Goal: Communication & Community: Ask a question

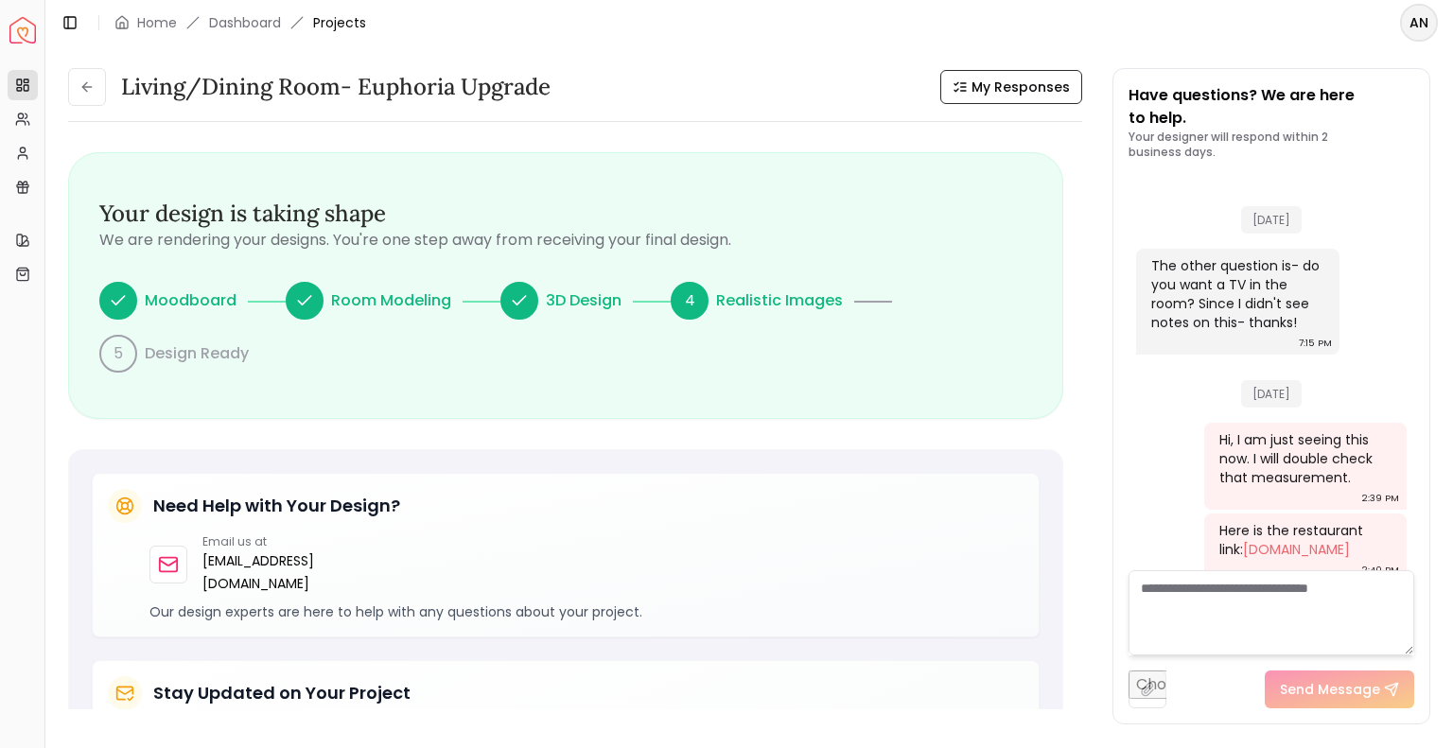
scroll to position [2251, 0]
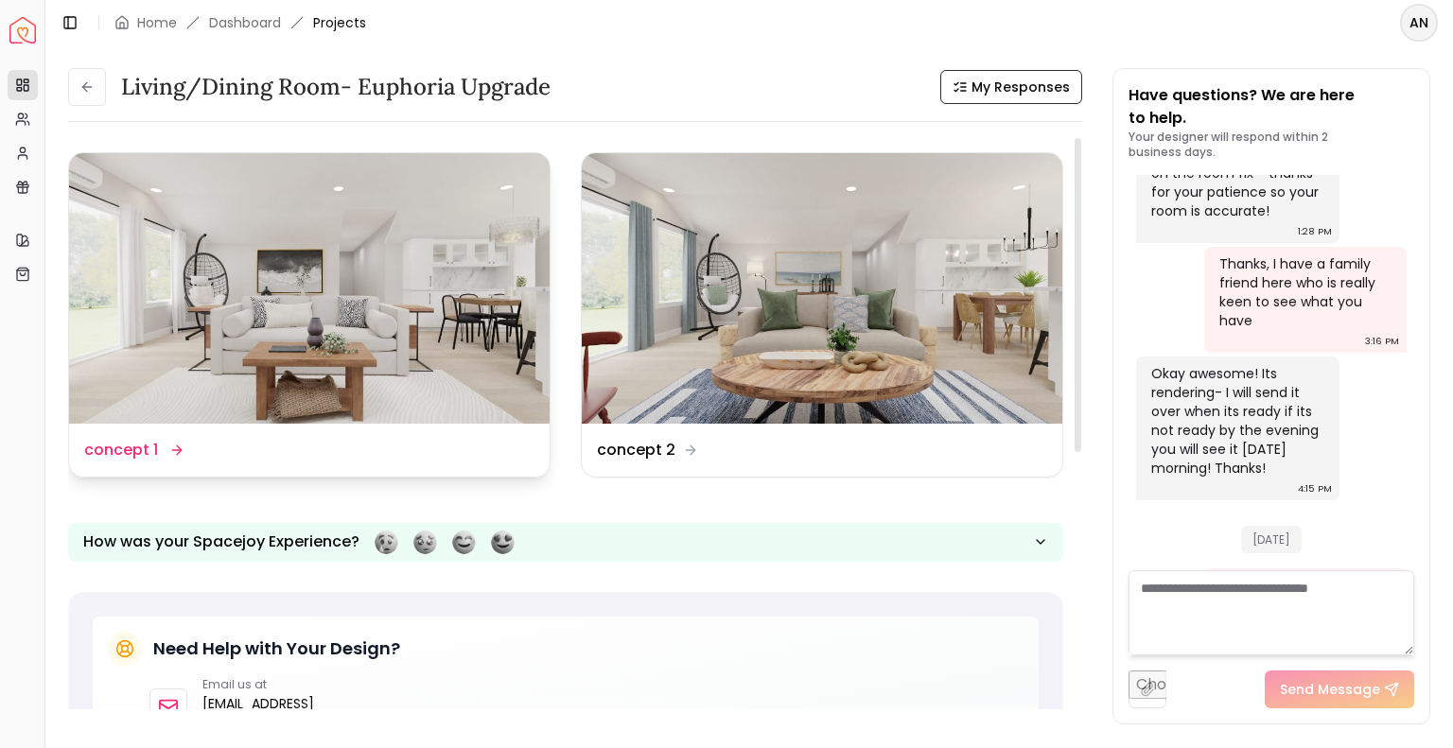
click at [298, 358] on img at bounding box center [309, 288] width 480 height 271
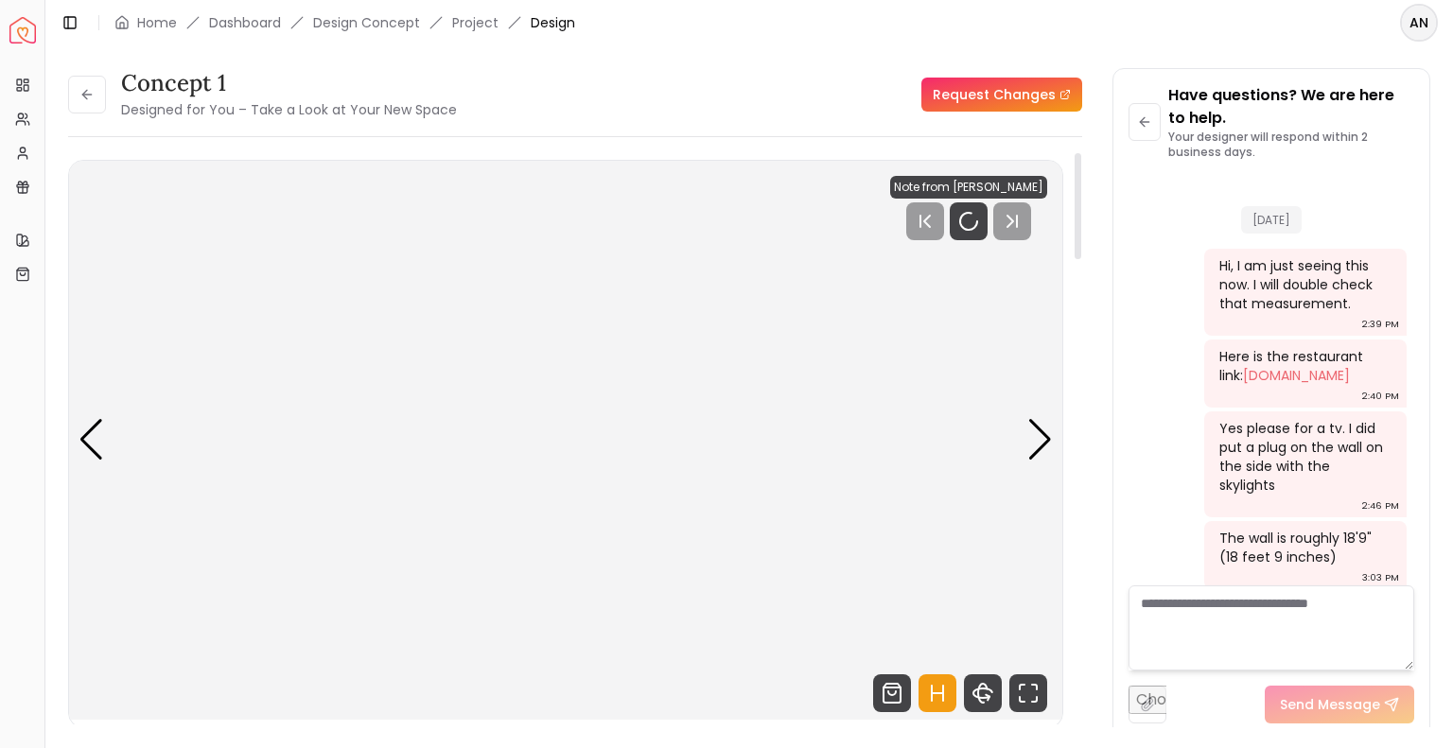
scroll to position [2138, 0]
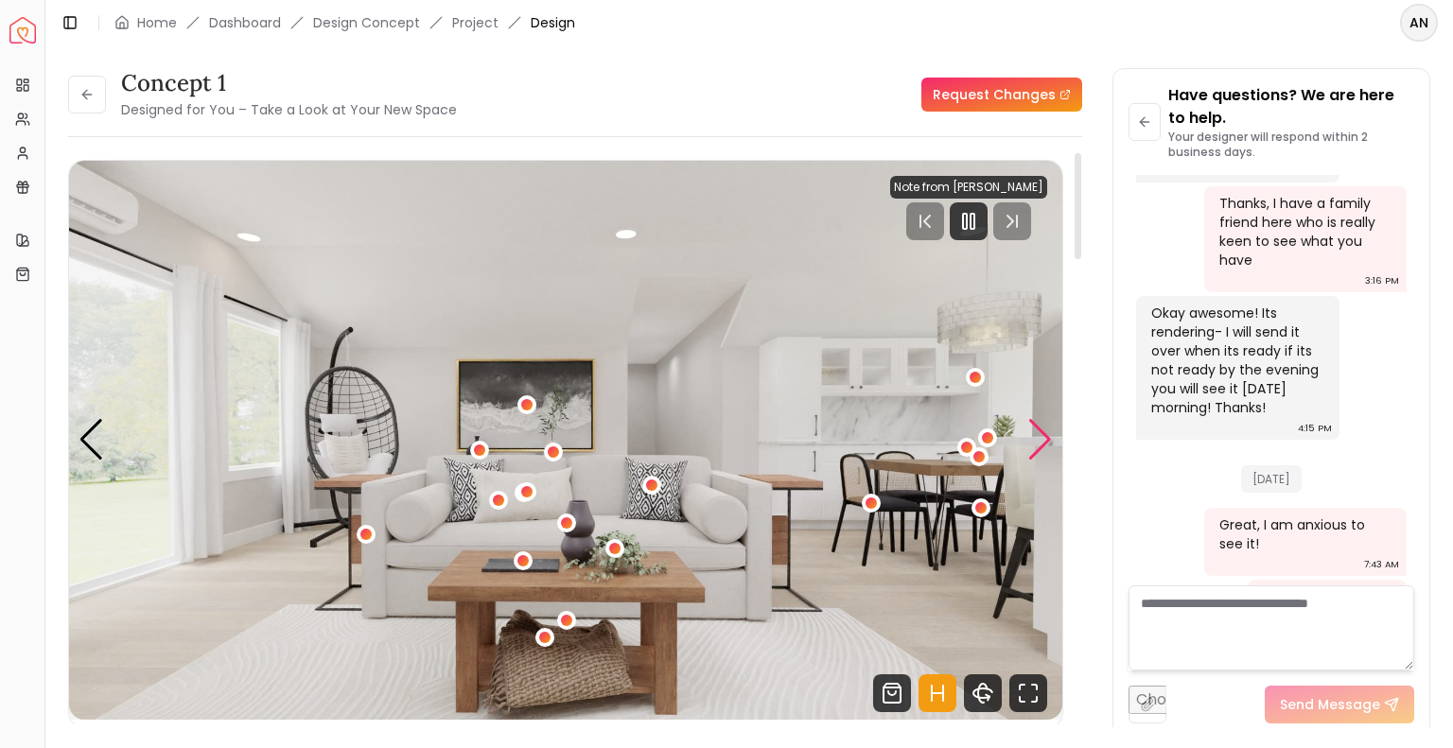
click at [1040, 438] on div "Next slide" at bounding box center [1040, 440] width 26 height 42
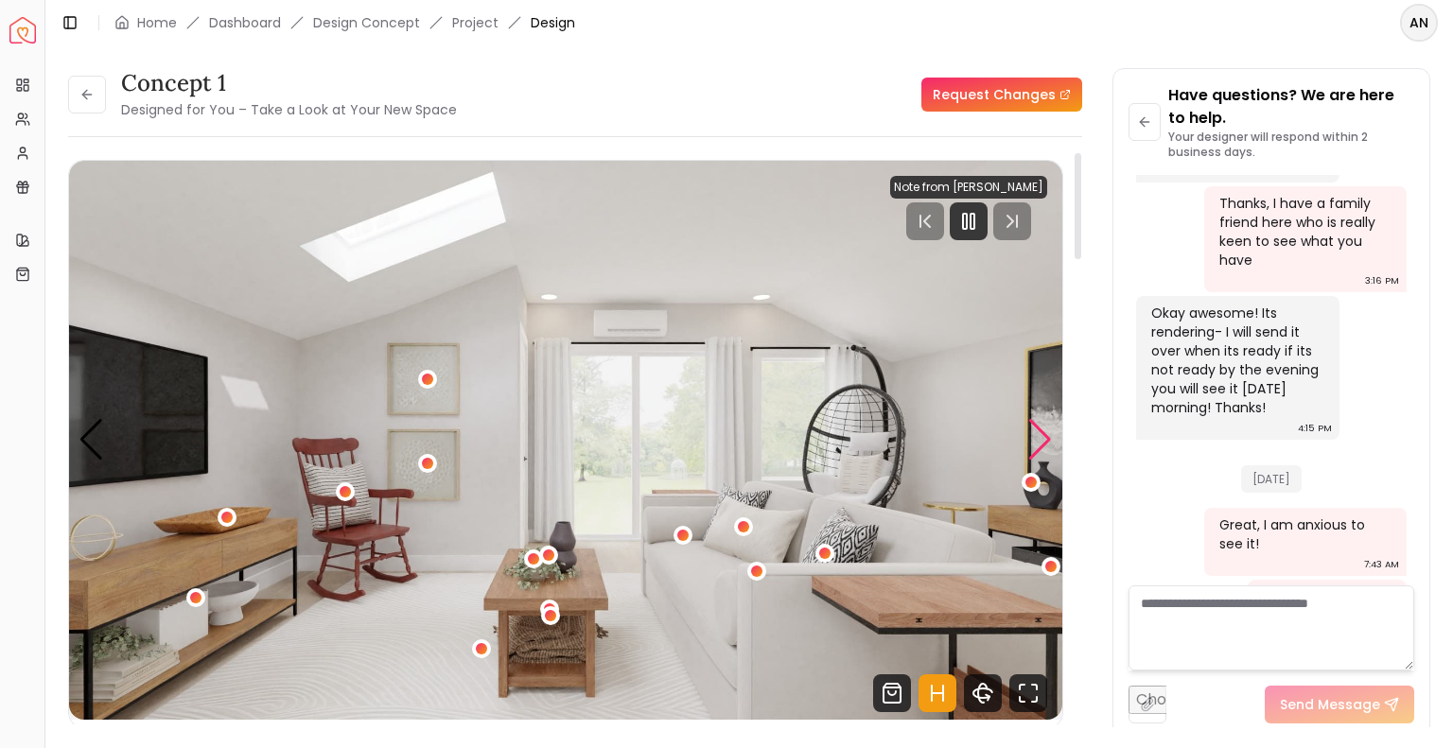
click at [1040, 438] on div "Next slide" at bounding box center [1040, 440] width 26 height 42
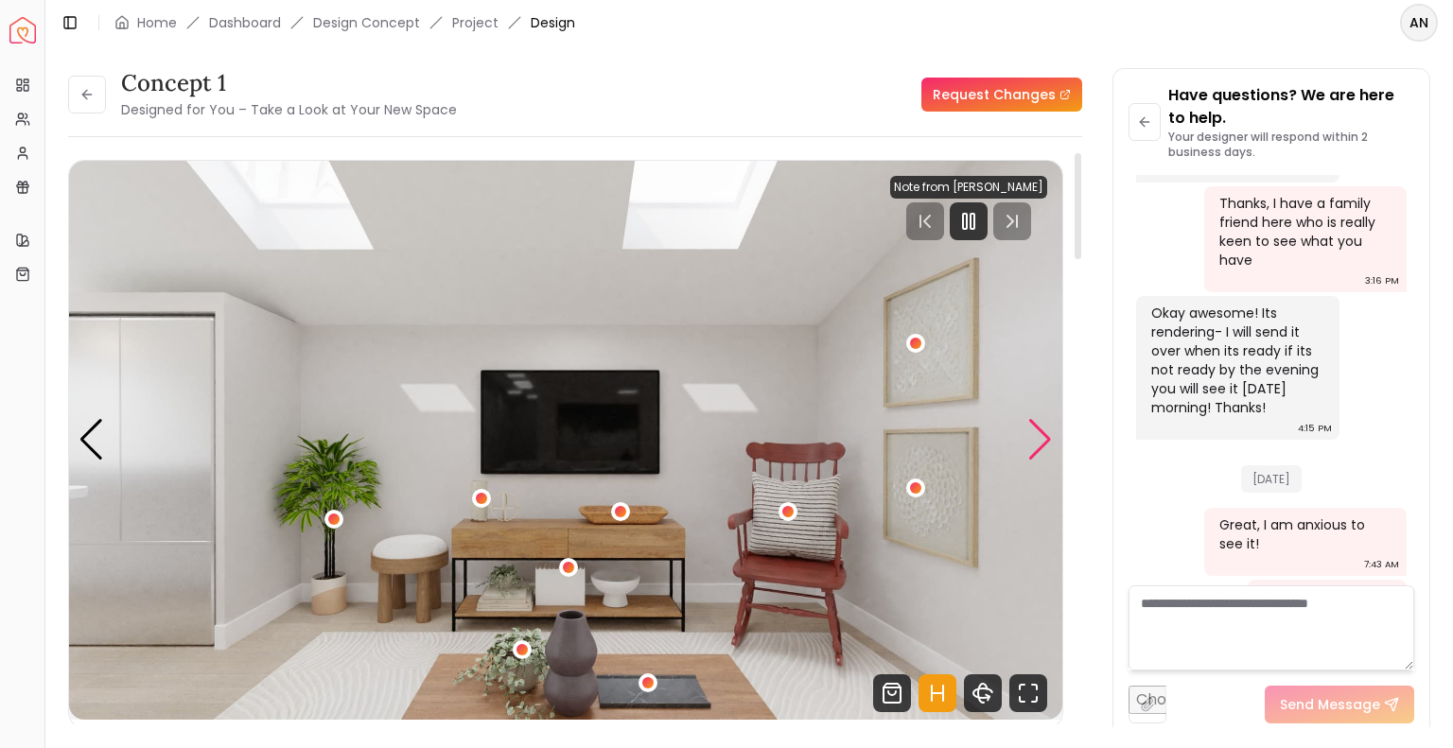
click at [1040, 438] on div "Next slide" at bounding box center [1040, 440] width 26 height 42
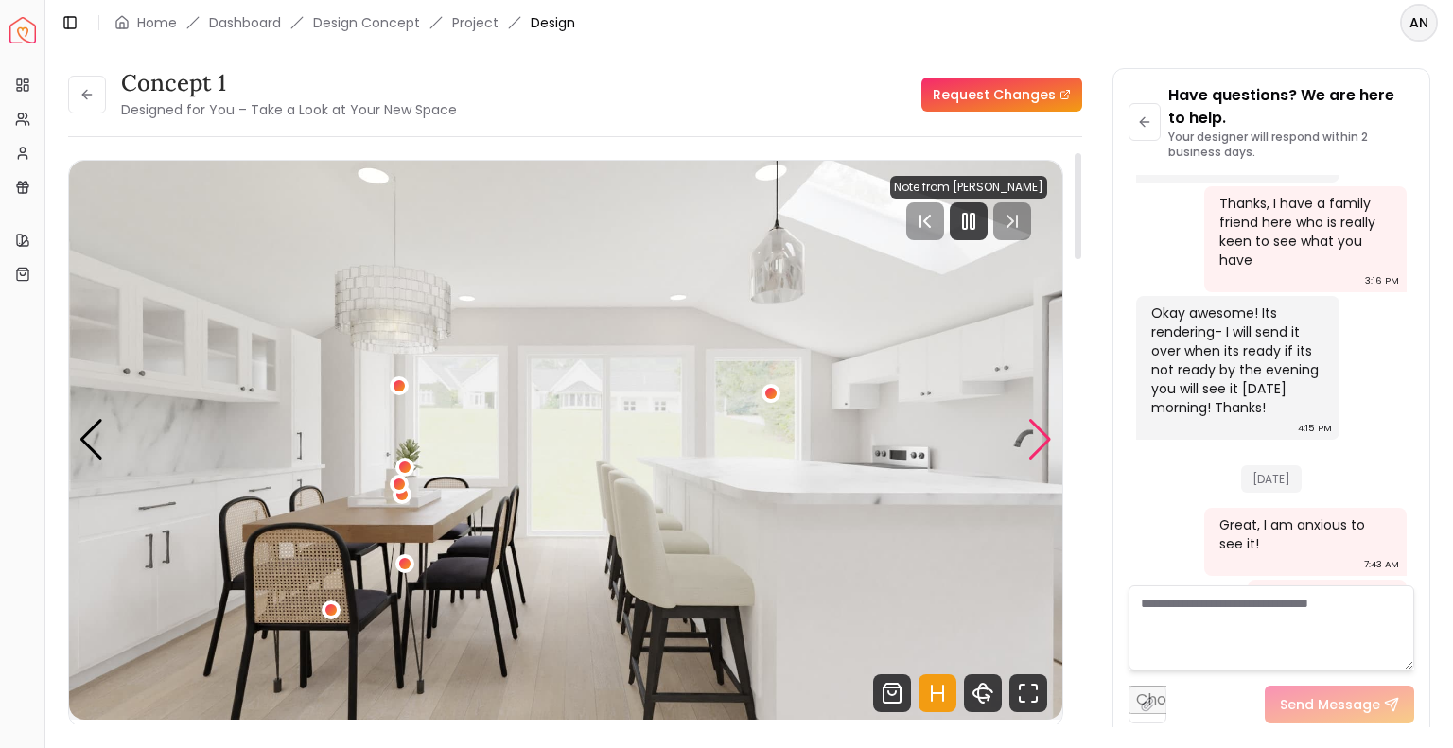
click at [1040, 438] on div "Next slide" at bounding box center [1040, 440] width 26 height 42
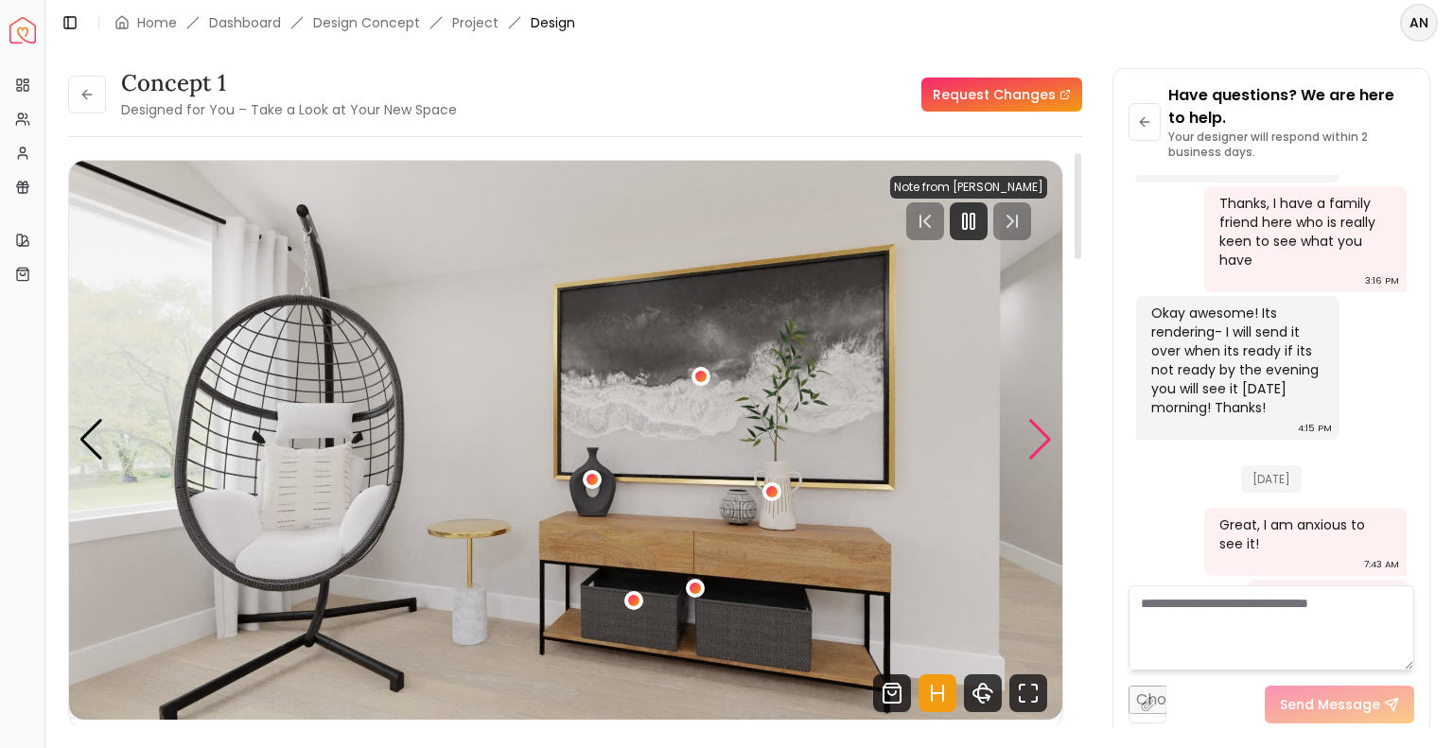
click at [1041, 437] on div "Next slide" at bounding box center [1040, 440] width 26 height 42
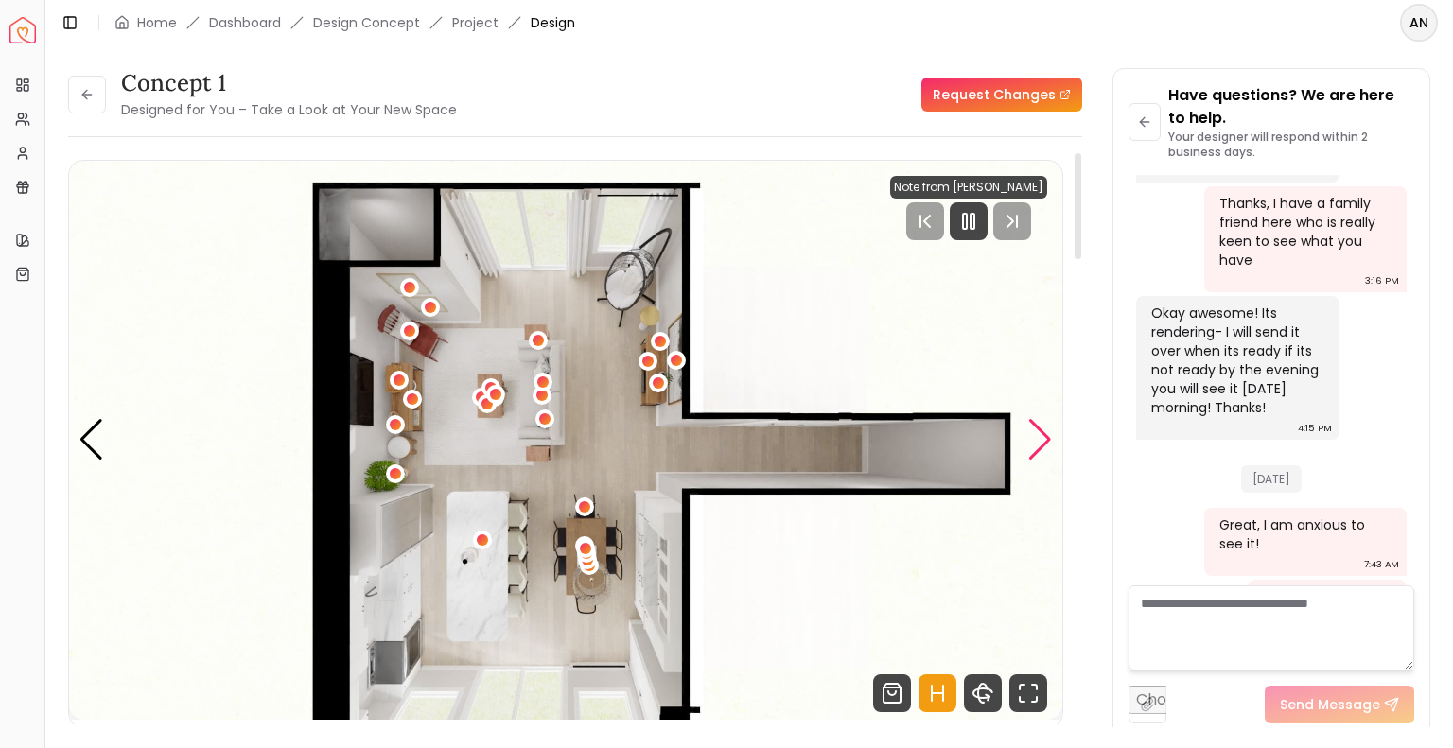
click at [1037, 437] on div "Next slide" at bounding box center [1040, 440] width 26 height 42
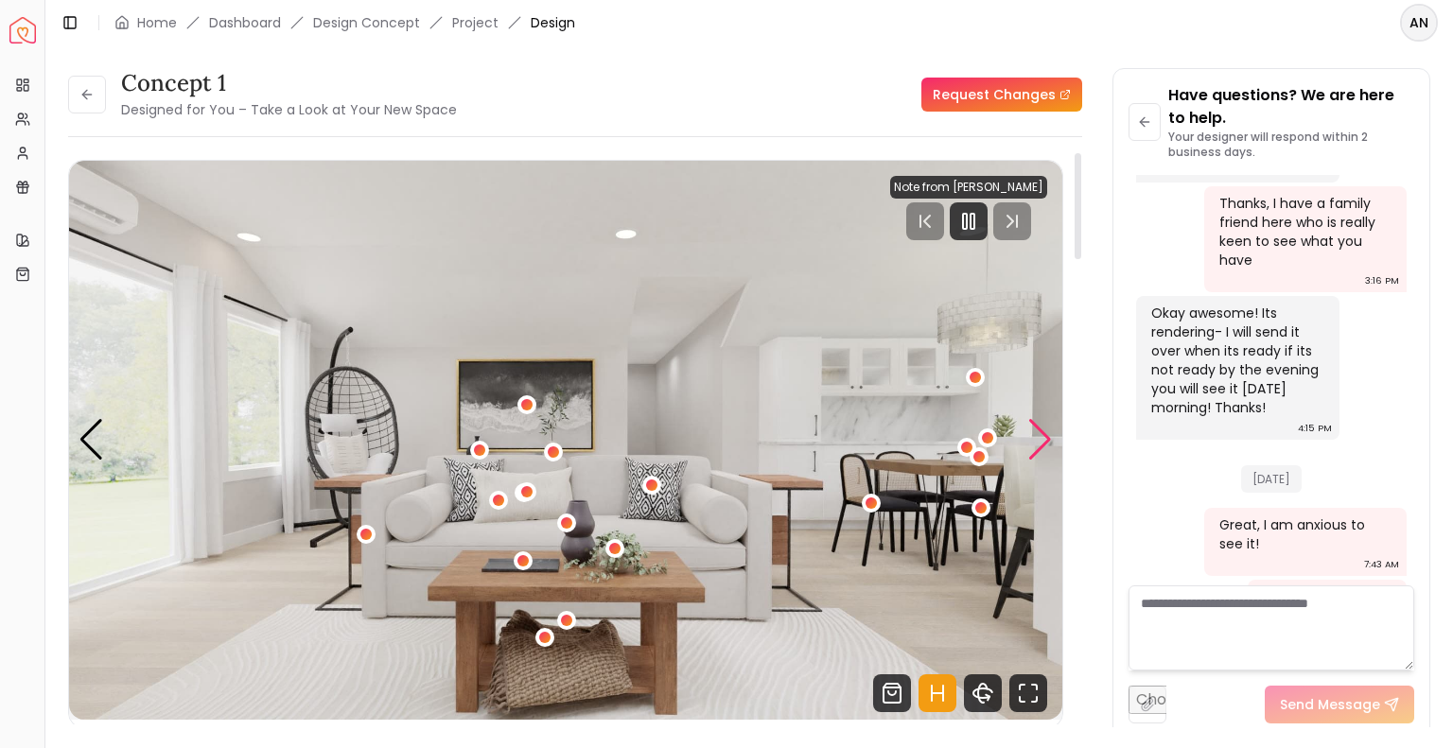
click at [1034, 437] on div "Next slide" at bounding box center [1040, 440] width 26 height 42
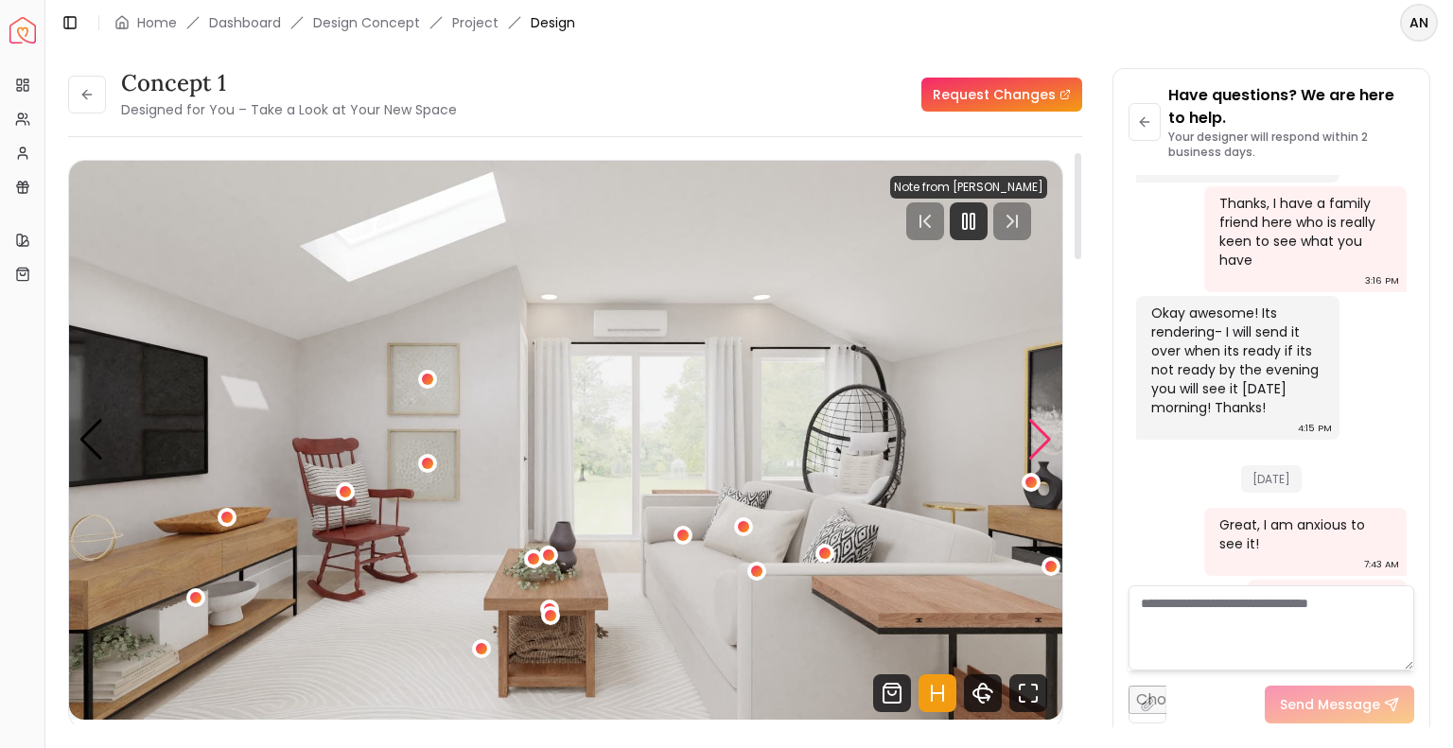
click at [1034, 437] on div "Next slide" at bounding box center [1040, 440] width 26 height 42
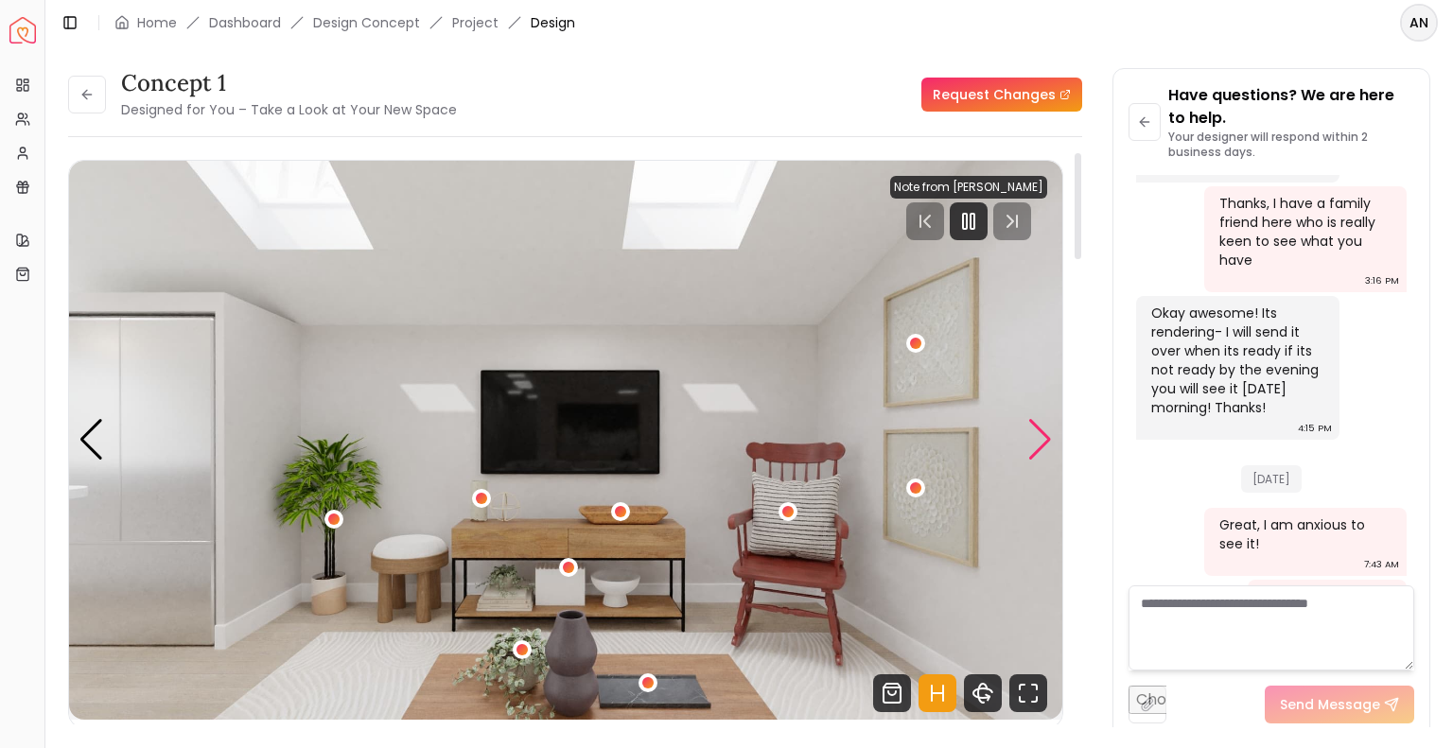
click at [1034, 437] on div "Next slide" at bounding box center [1040, 440] width 26 height 42
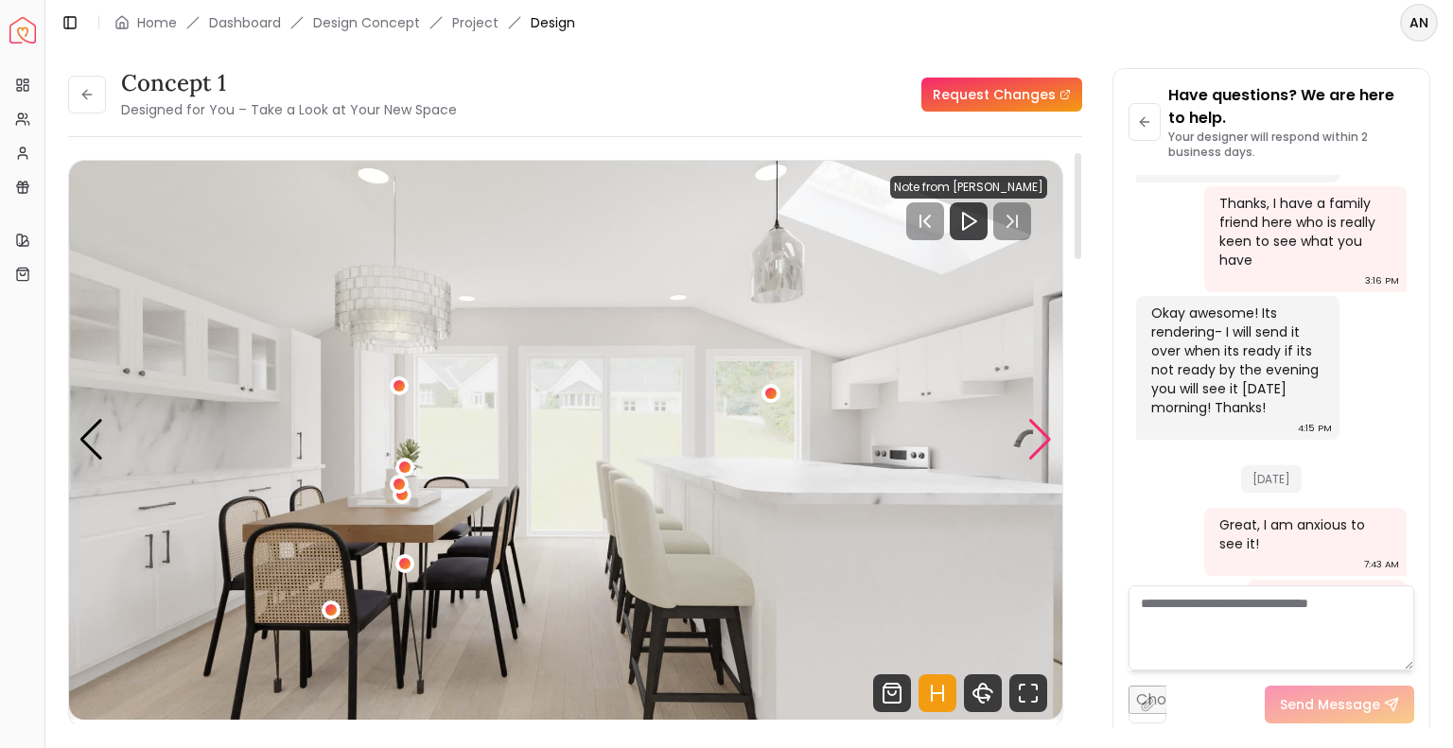
click at [1034, 437] on div "Next slide" at bounding box center [1040, 440] width 26 height 42
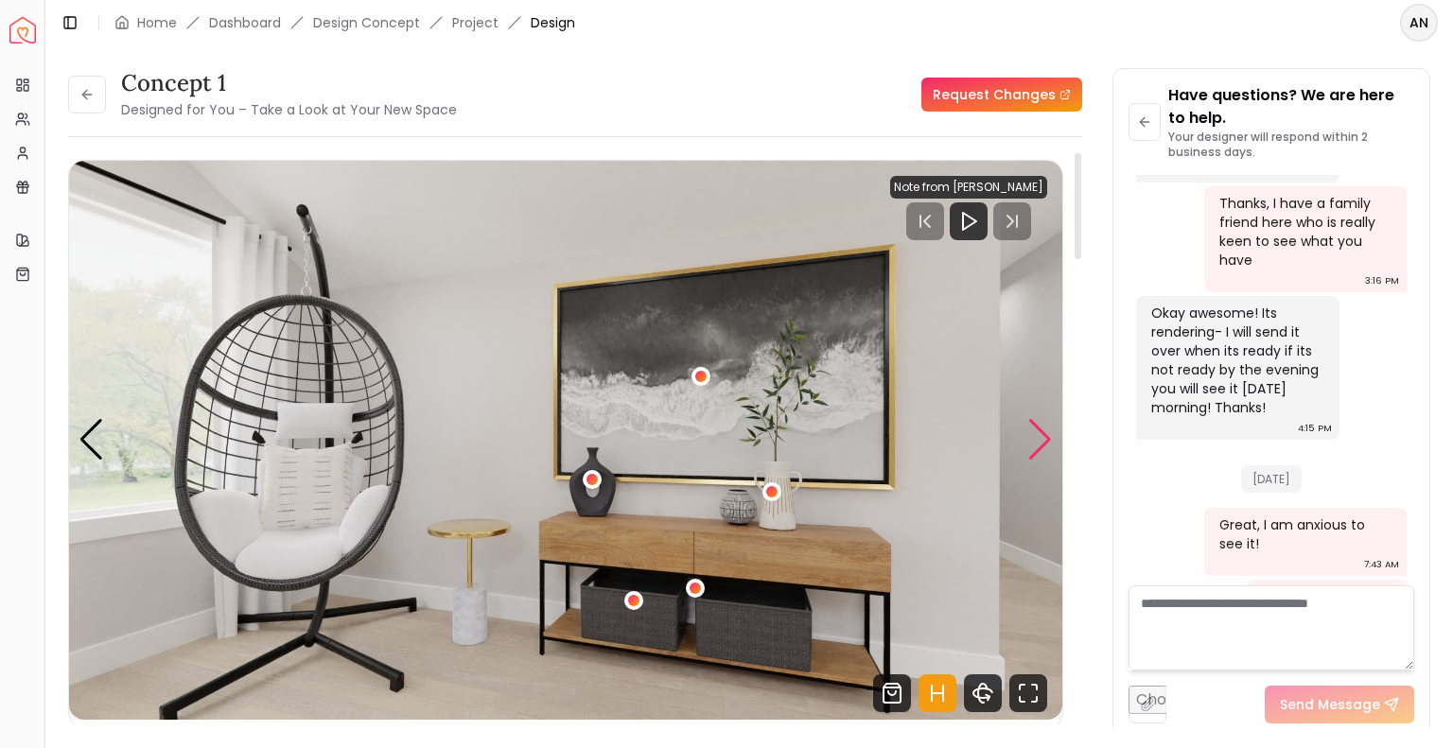
click at [1034, 437] on div "Next slide" at bounding box center [1040, 440] width 26 height 42
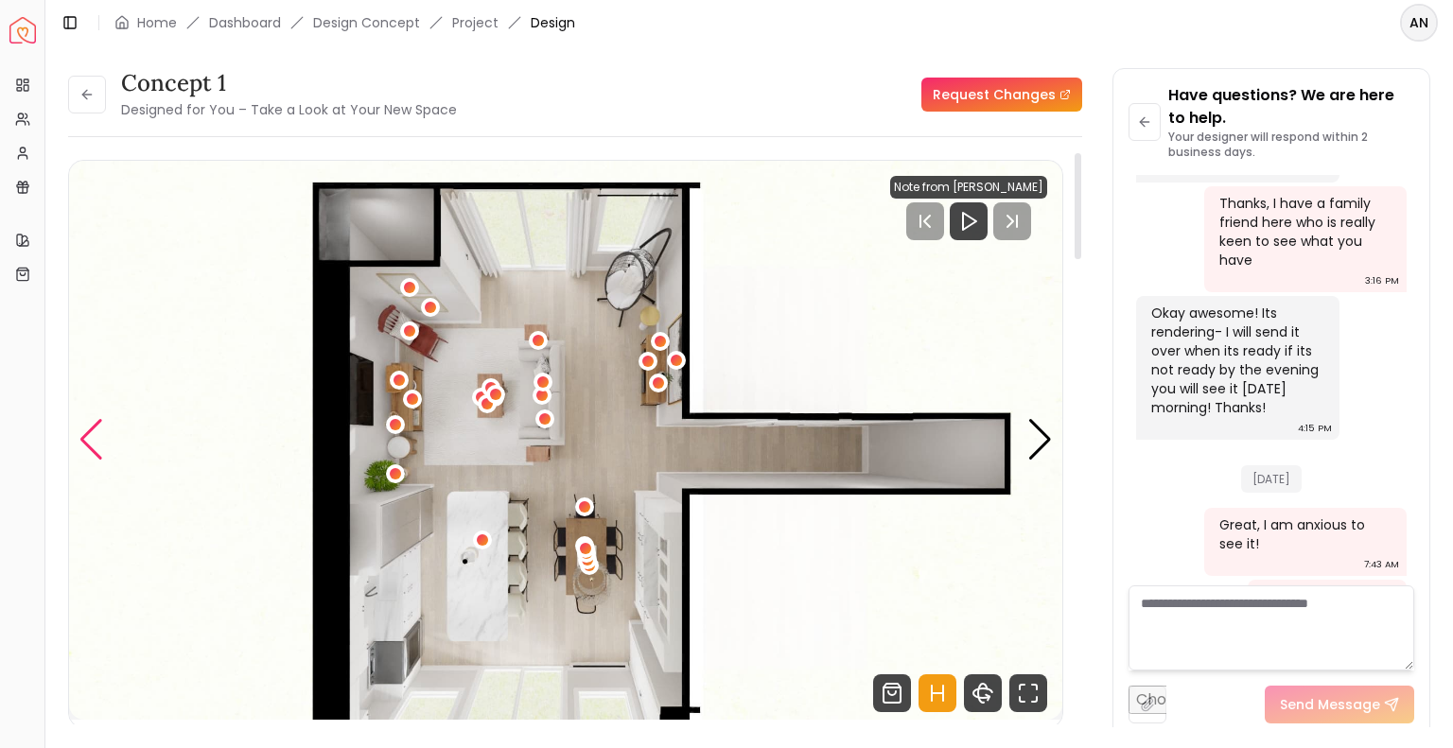
click at [88, 445] on div "Previous slide" at bounding box center [92, 440] width 26 height 42
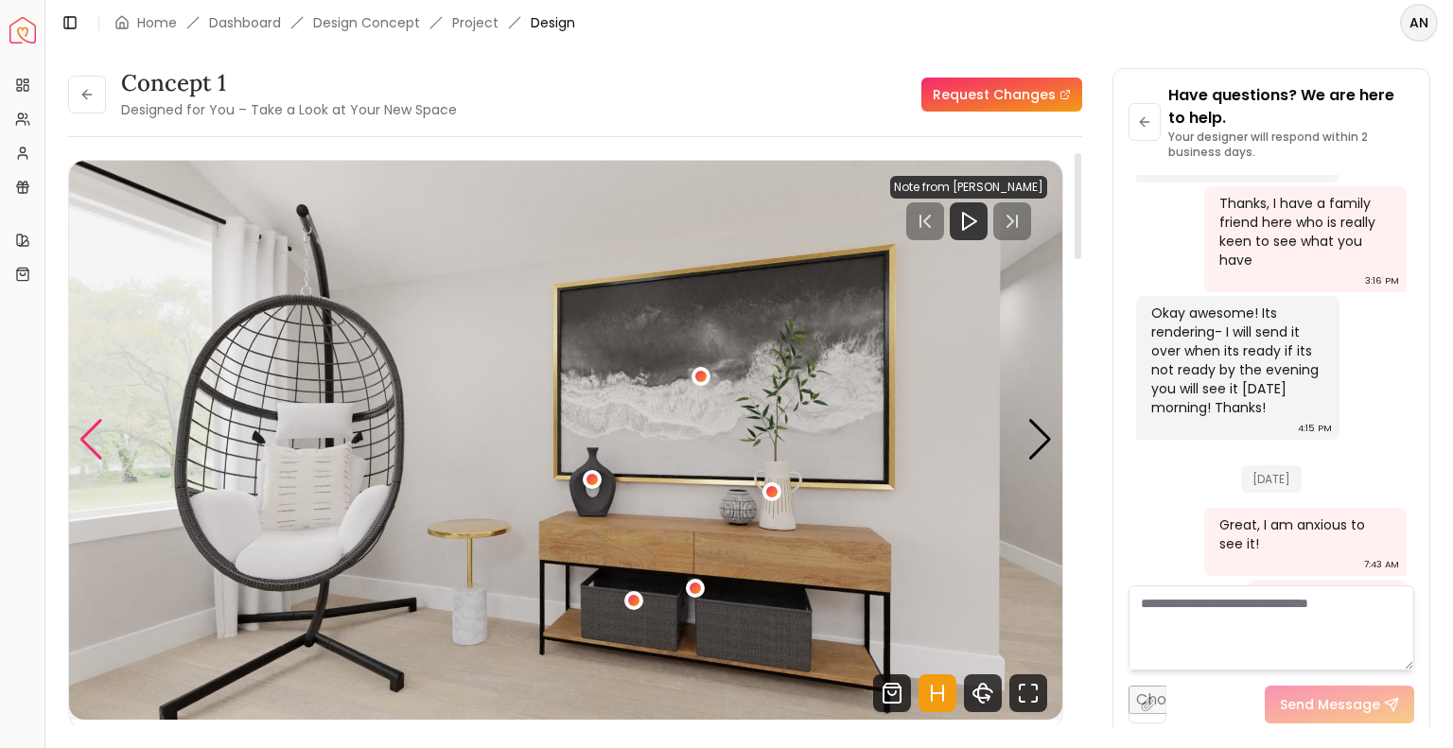
click at [88, 445] on div "Previous slide" at bounding box center [92, 440] width 26 height 42
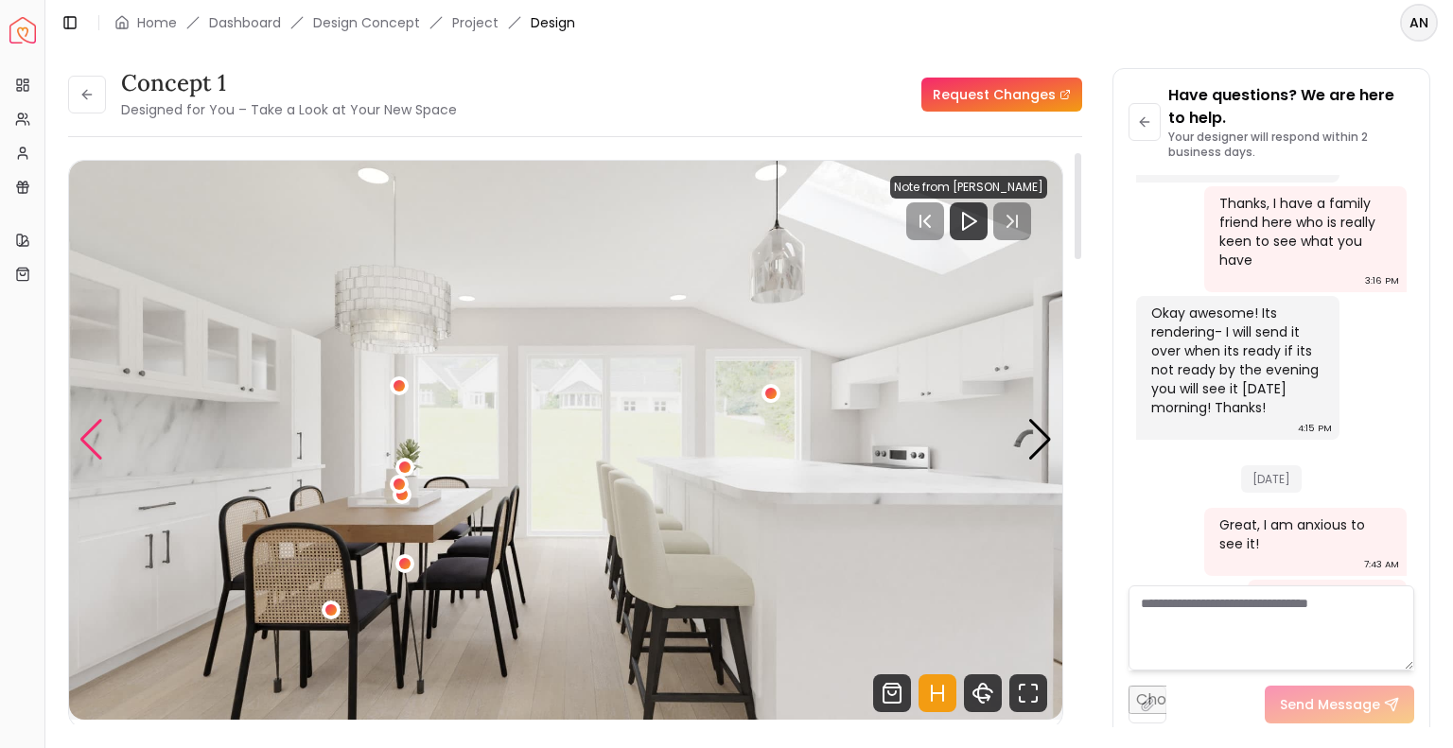
click at [88, 445] on div "Previous slide" at bounding box center [92, 440] width 26 height 42
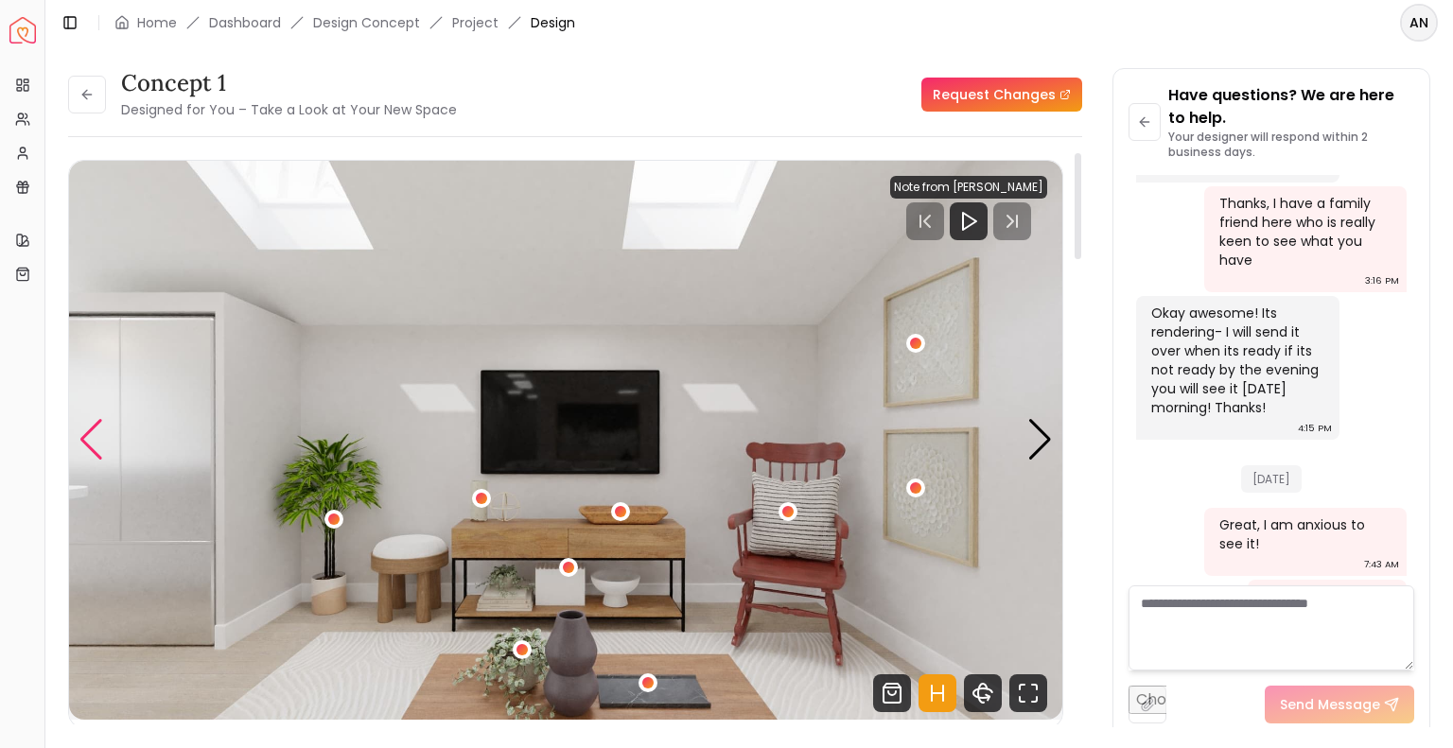
click at [88, 445] on div "Previous slide" at bounding box center [92, 440] width 26 height 42
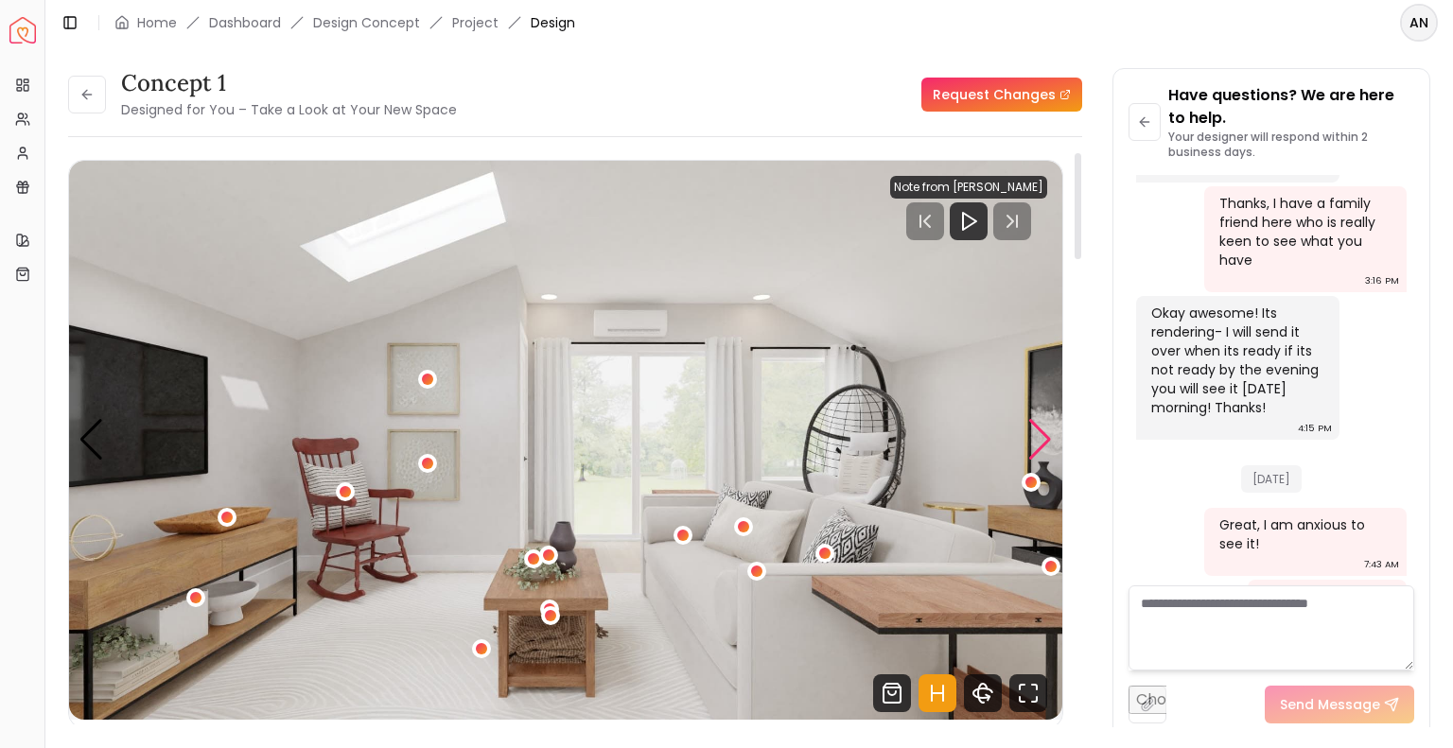
click at [1032, 435] on div "Next slide" at bounding box center [1040, 440] width 26 height 42
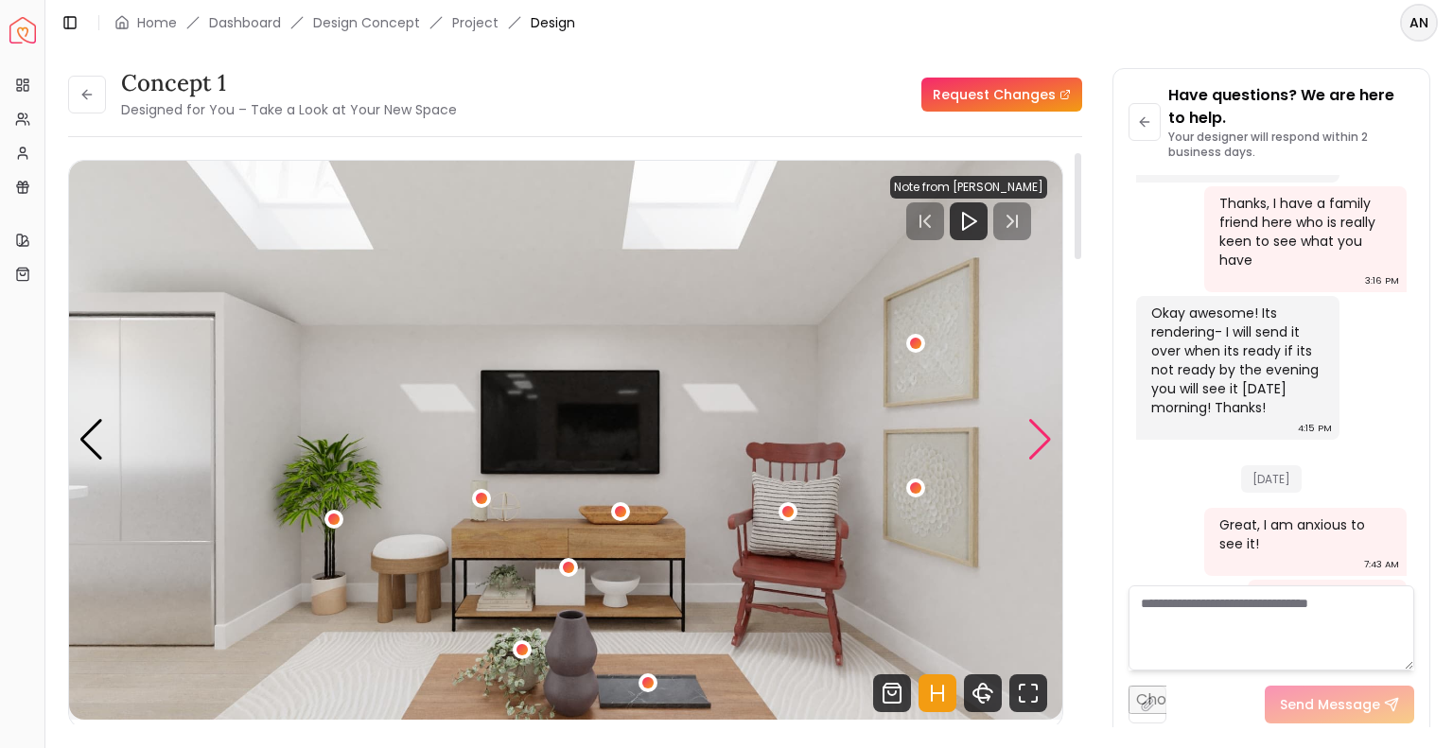
click at [1032, 435] on div "Next slide" at bounding box center [1040, 440] width 26 height 42
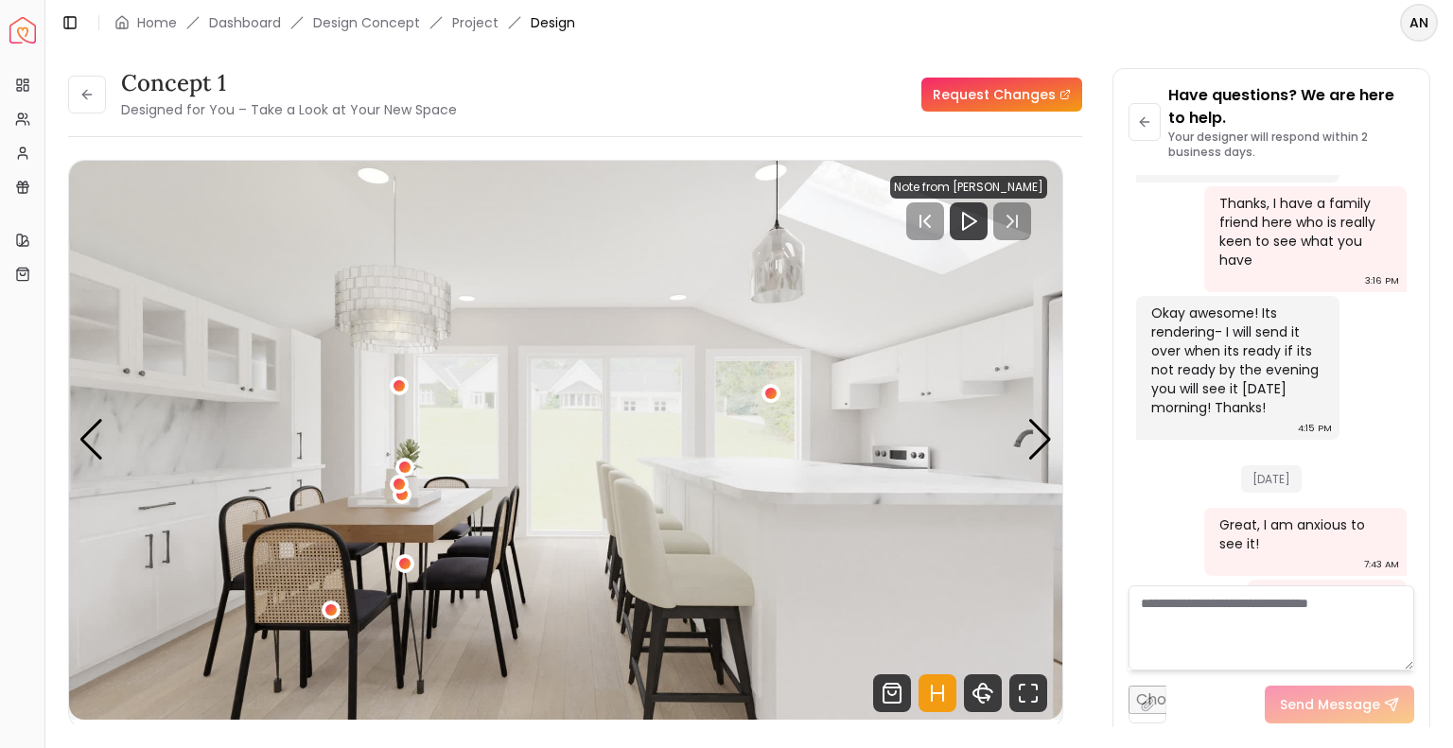
click at [61, 458] on div "concept 1 Designed for You – Take a Look at Your New Space Request Changes conc…" at bounding box center [748, 386] width 1407 height 682
click at [85, 447] on div "Previous slide" at bounding box center [92, 440] width 26 height 42
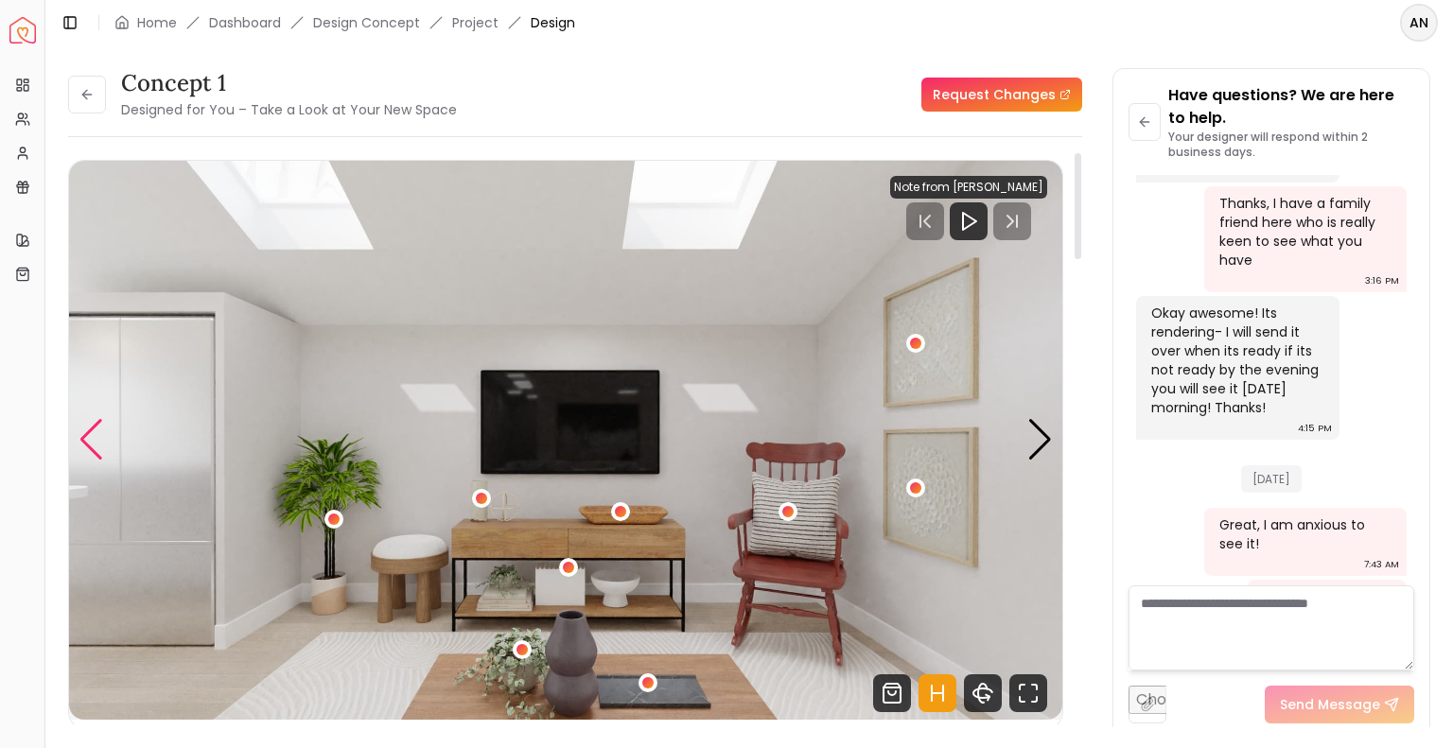
click at [85, 447] on div "Previous slide" at bounding box center [92, 440] width 26 height 42
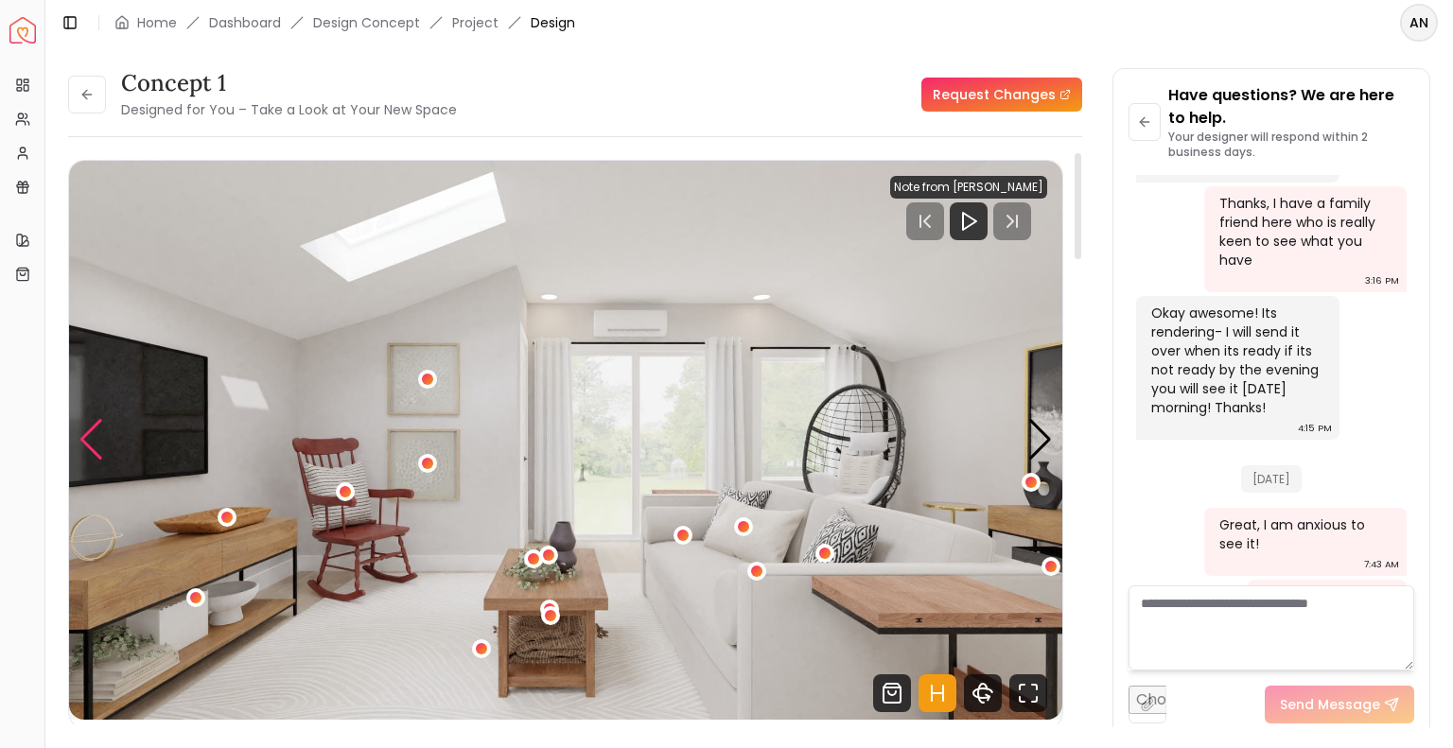
click at [85, 447] on div "Previous slide" at bounding box center [92, 440] width 26 height 42
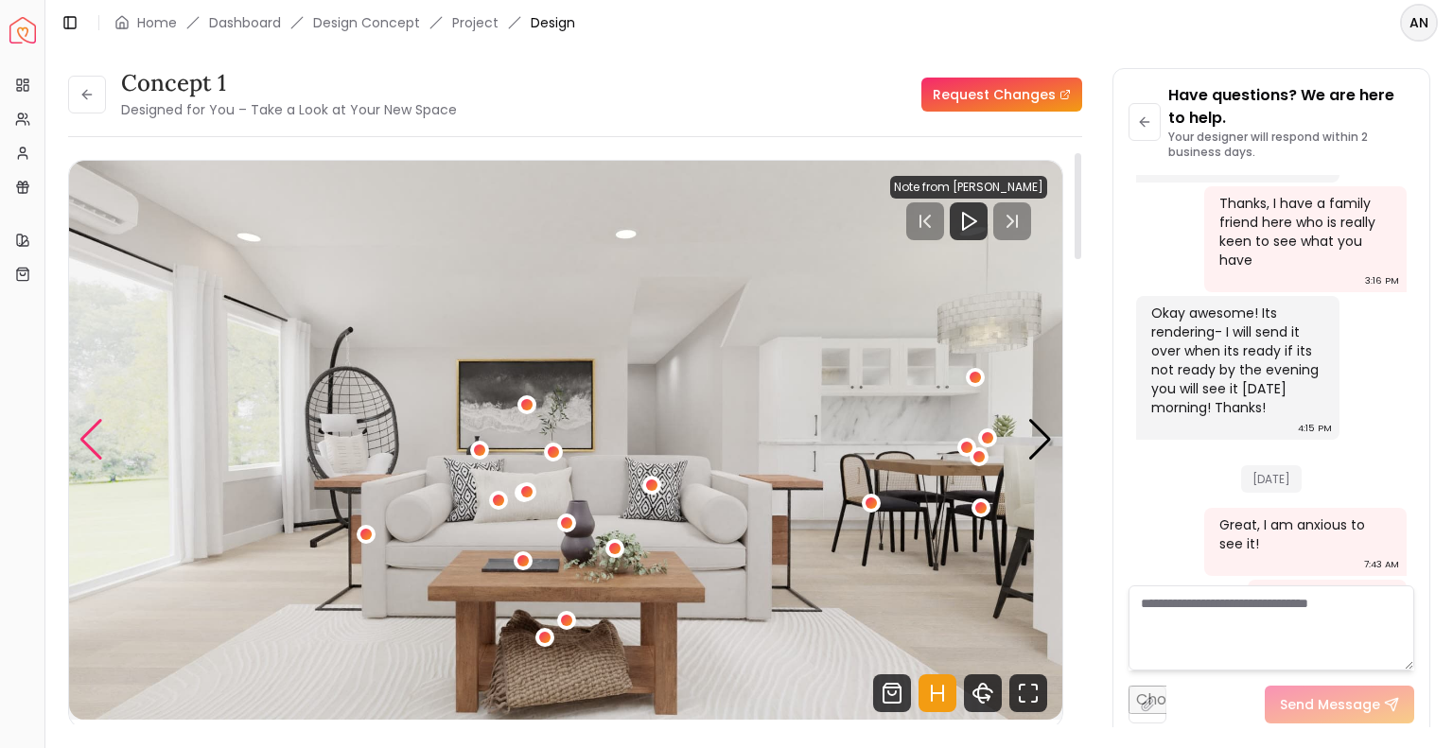
click at [85, 447] on div "Previous slide" at bounding box center [92, 440] width 26 height 42
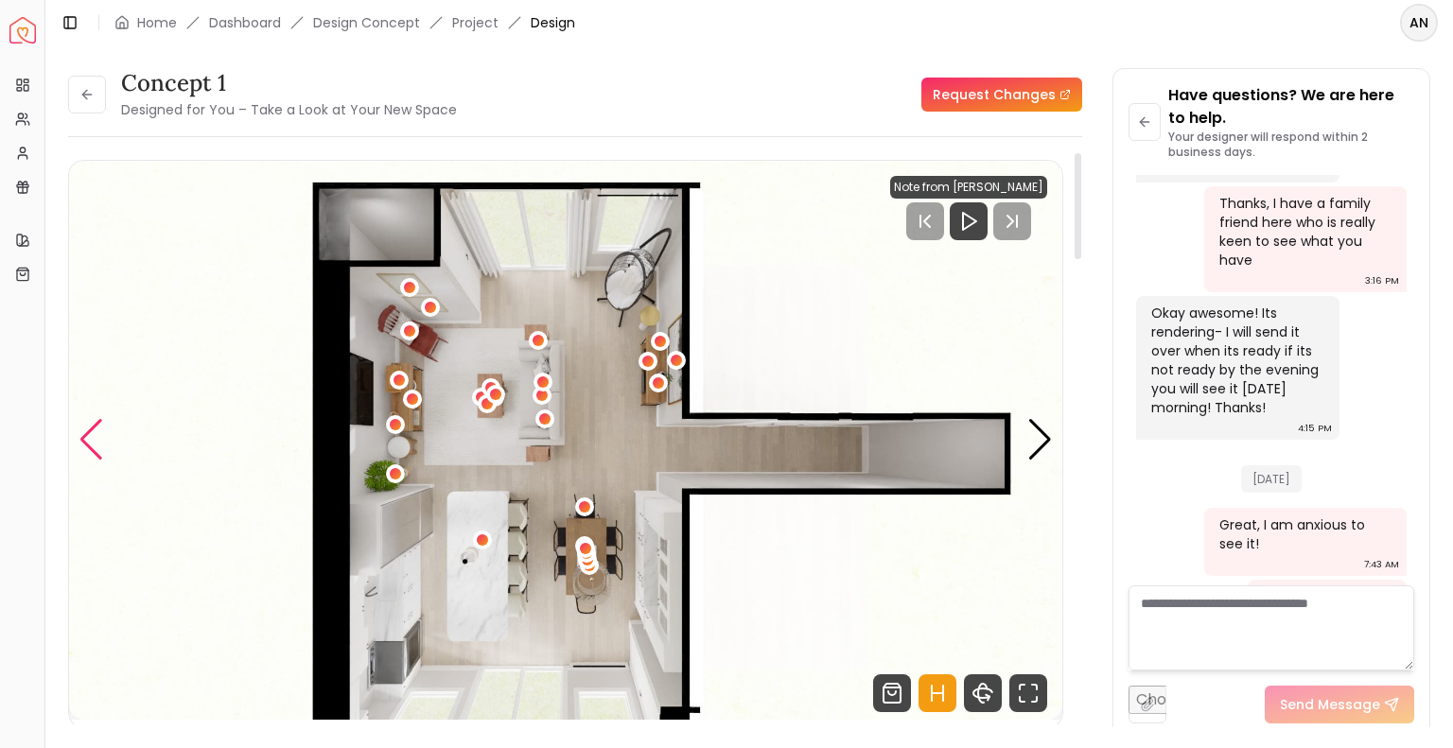
click at [85, 447] on div "Previous slide" at bounding box center [92, 440] width 26 height 42
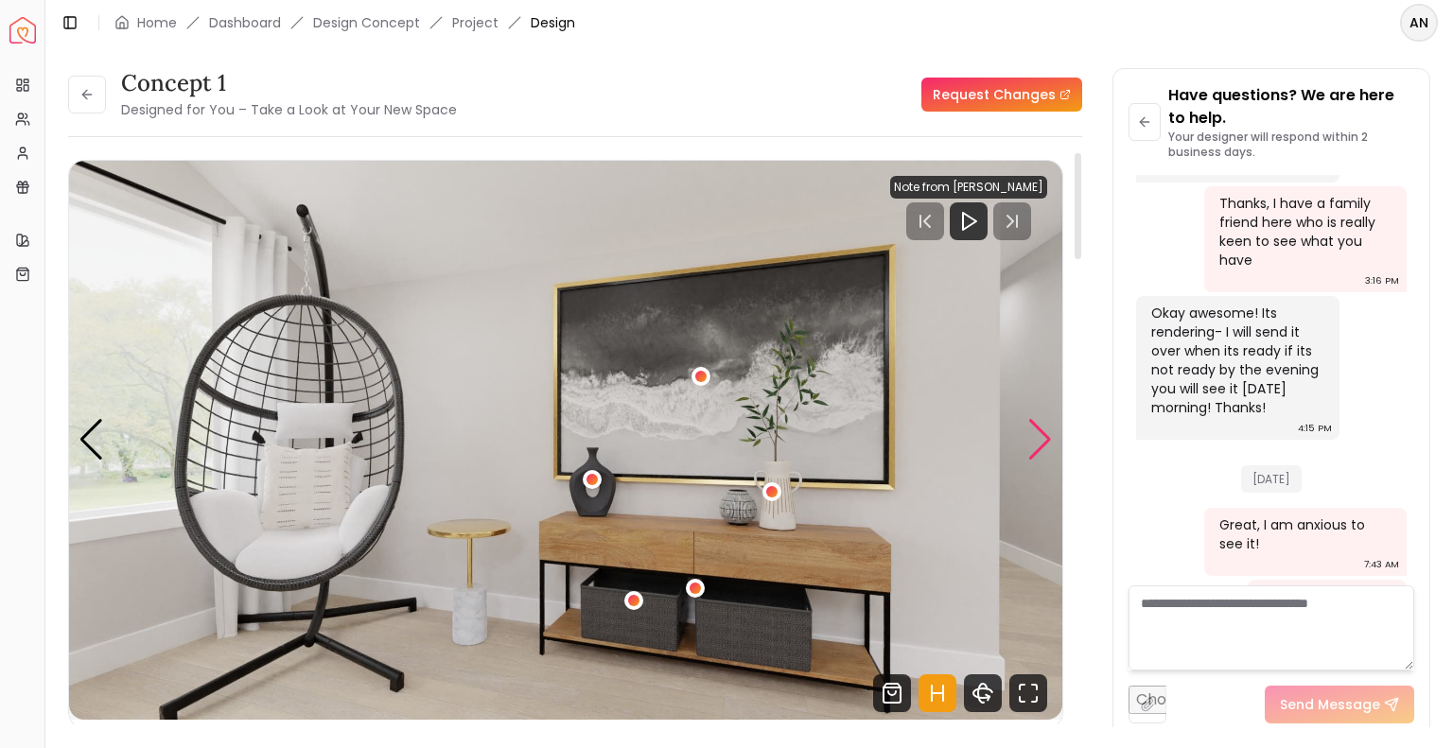
click at [1047, 430] on div "Next slide" at bounding box center [1040, 440] width 26 height 42
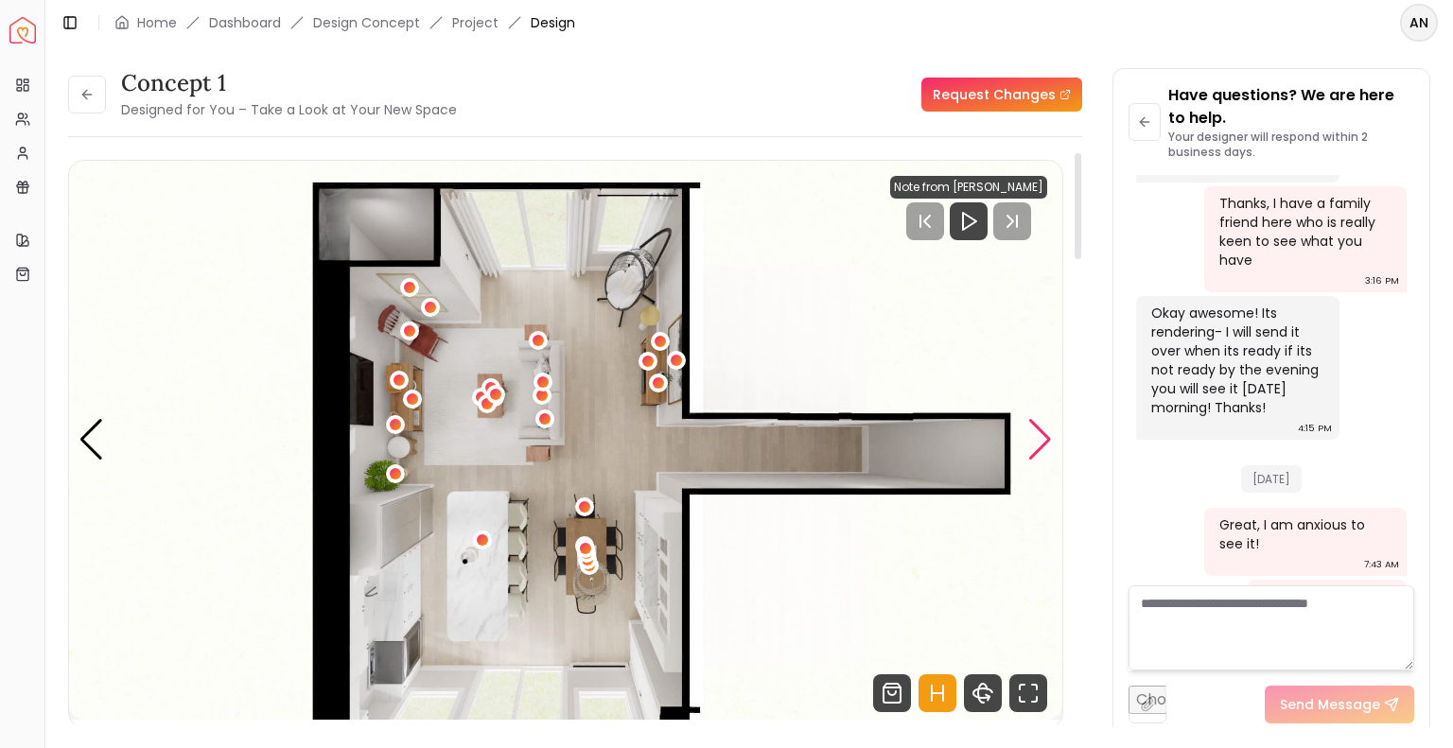
click at [1047, 430] on div "Next slide" at bounding box center [1040, 440] width 26 height 42
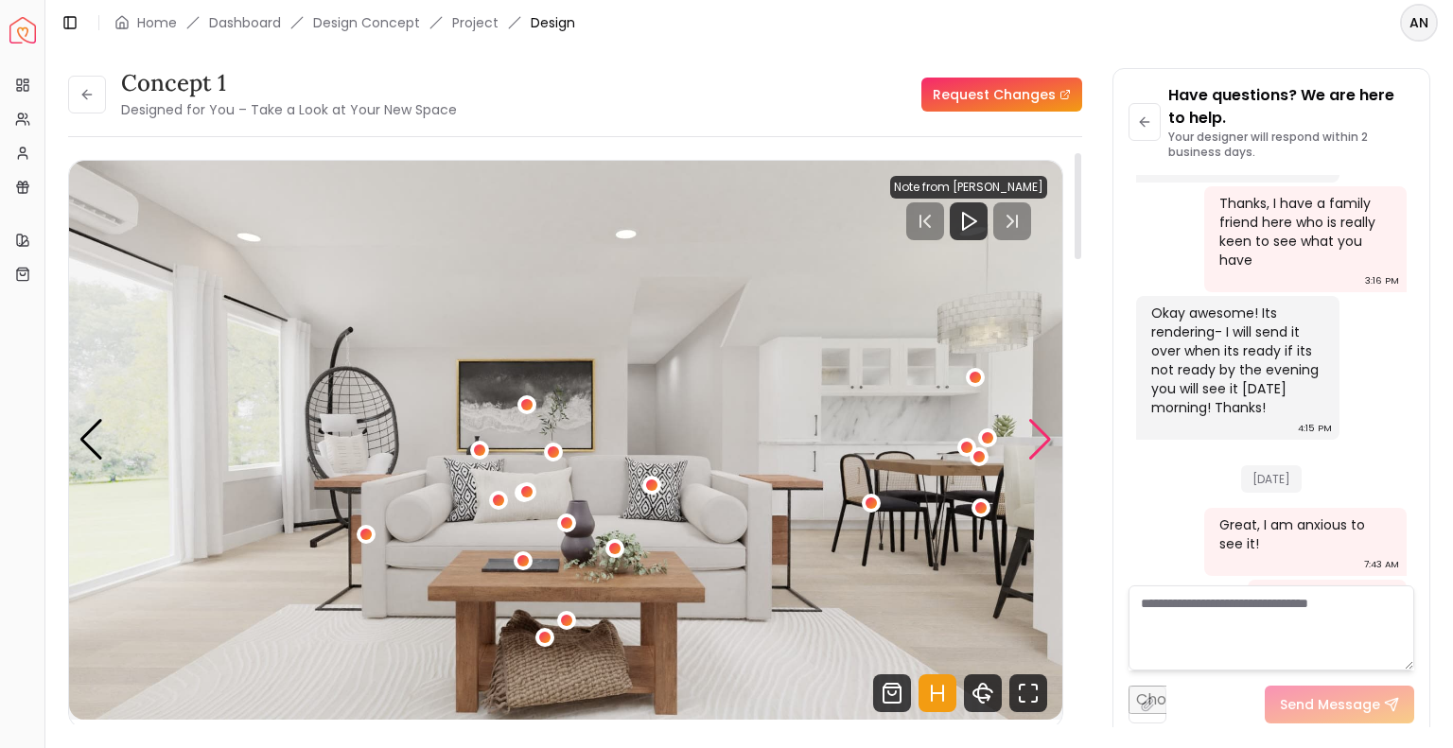
click at [1029, 444] on div "Next slide" at bounding box center [1040, 440] width 26 height 42
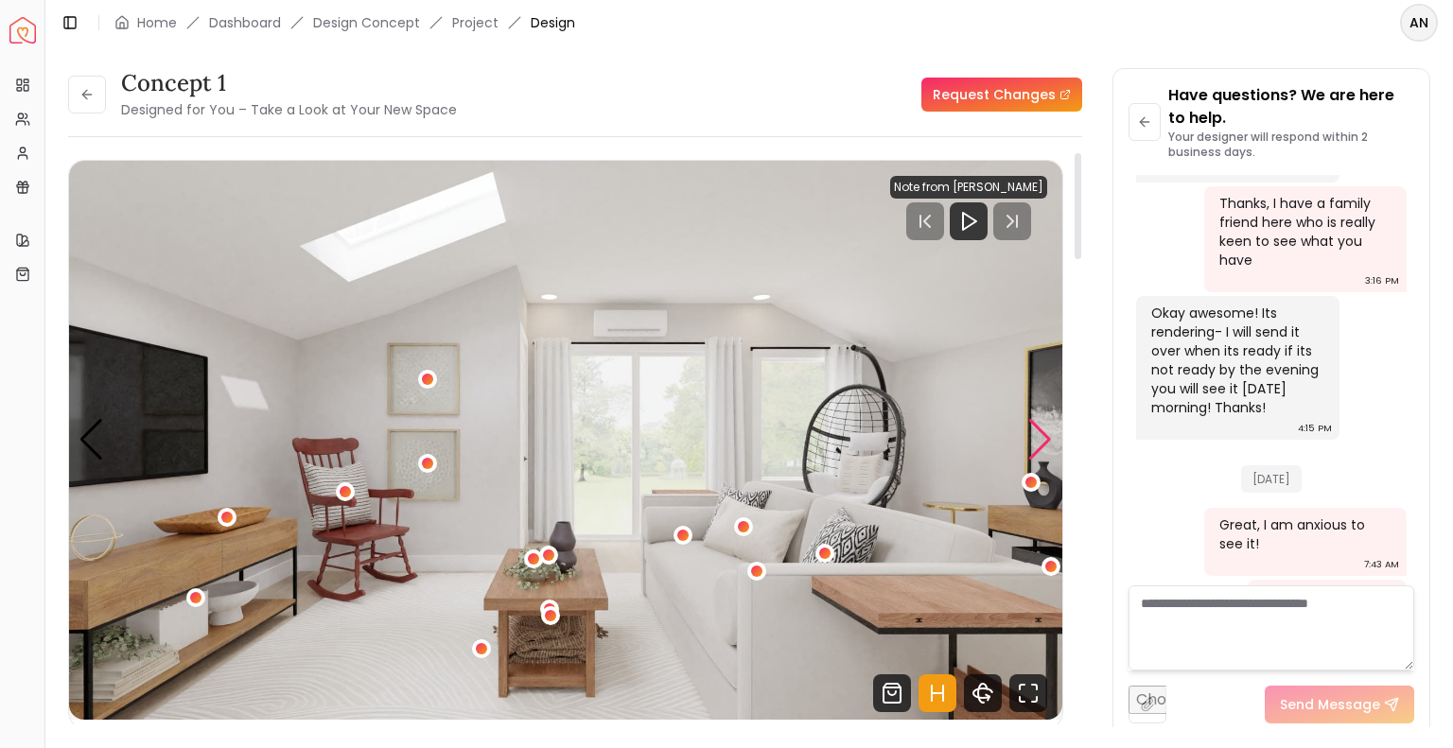
click at [1039, 443] on div "Next slide" at bounding box center [1040, 440] width 26 height 42
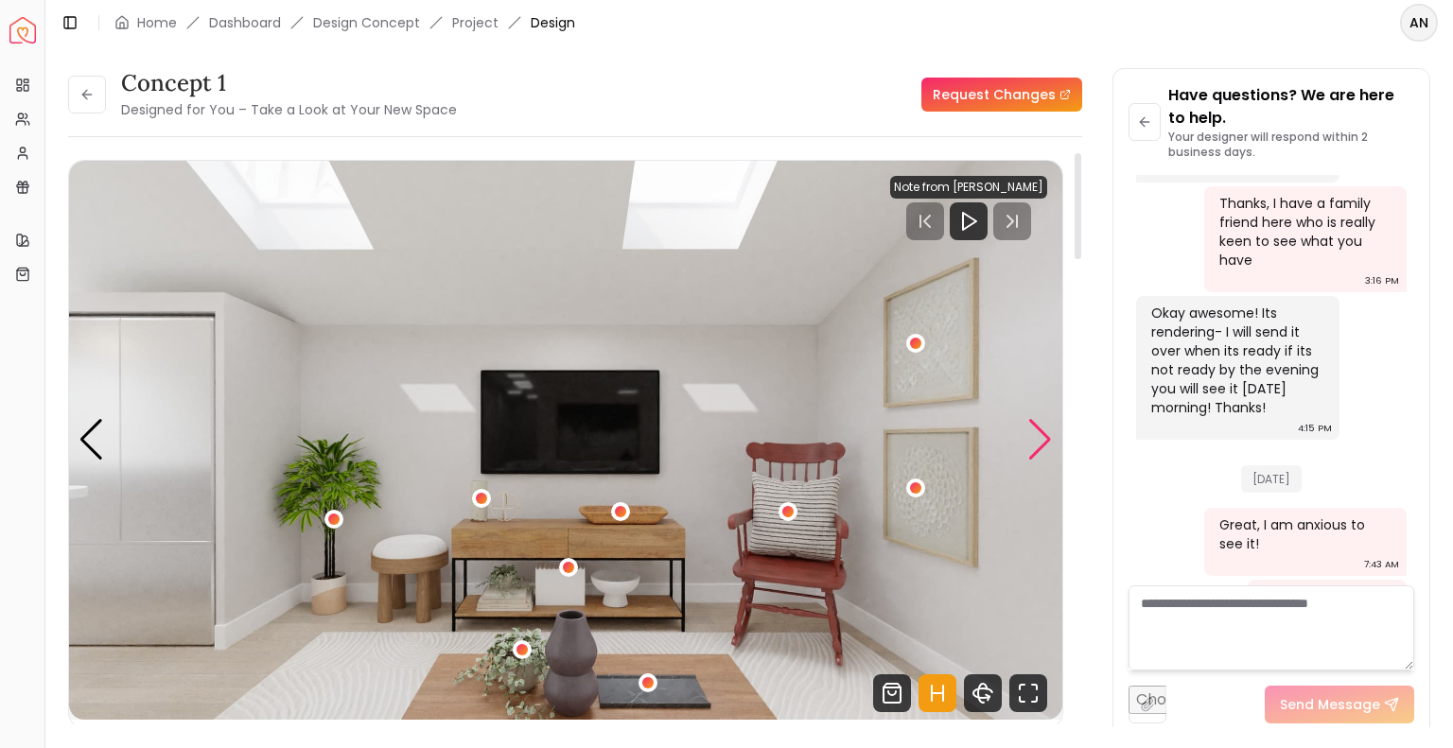
click at [1039, 443] on div "Next slide" at bounding box center [1040, 440] width 26 height 42
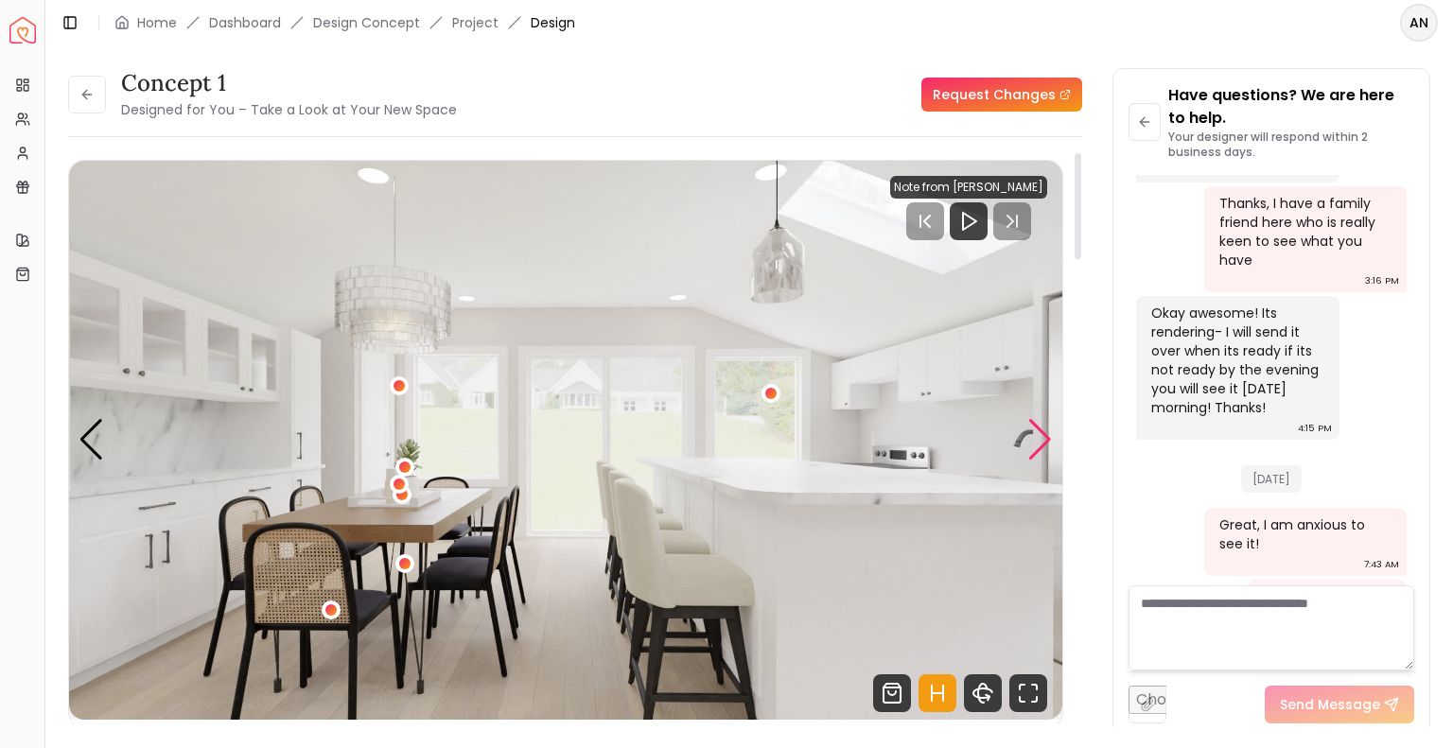
click at [1039, 443] on div "Next slide" at bounding box center [1040, 440] width 26 height 42
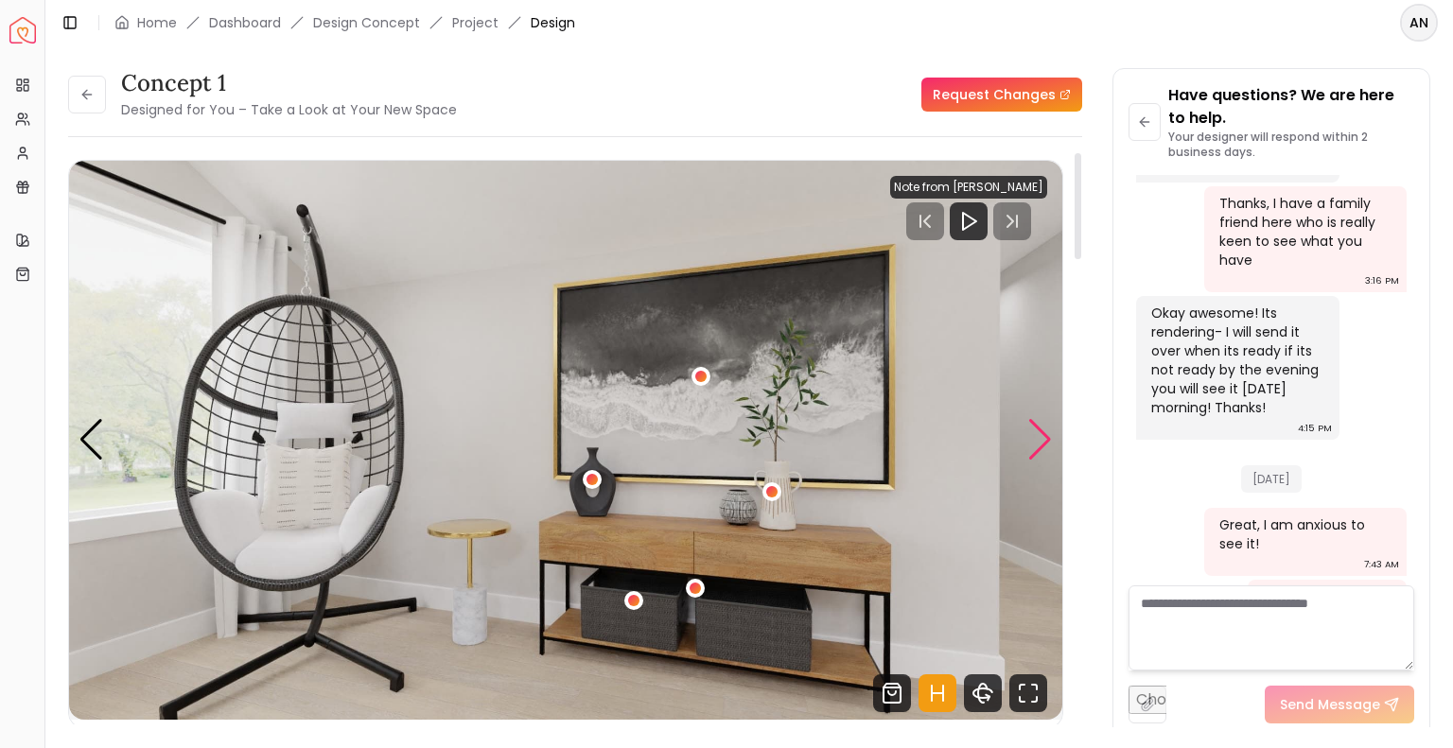
click at [1039, 443] on div "Next slide" at bounding box center [1040, 440] width 26 height 42
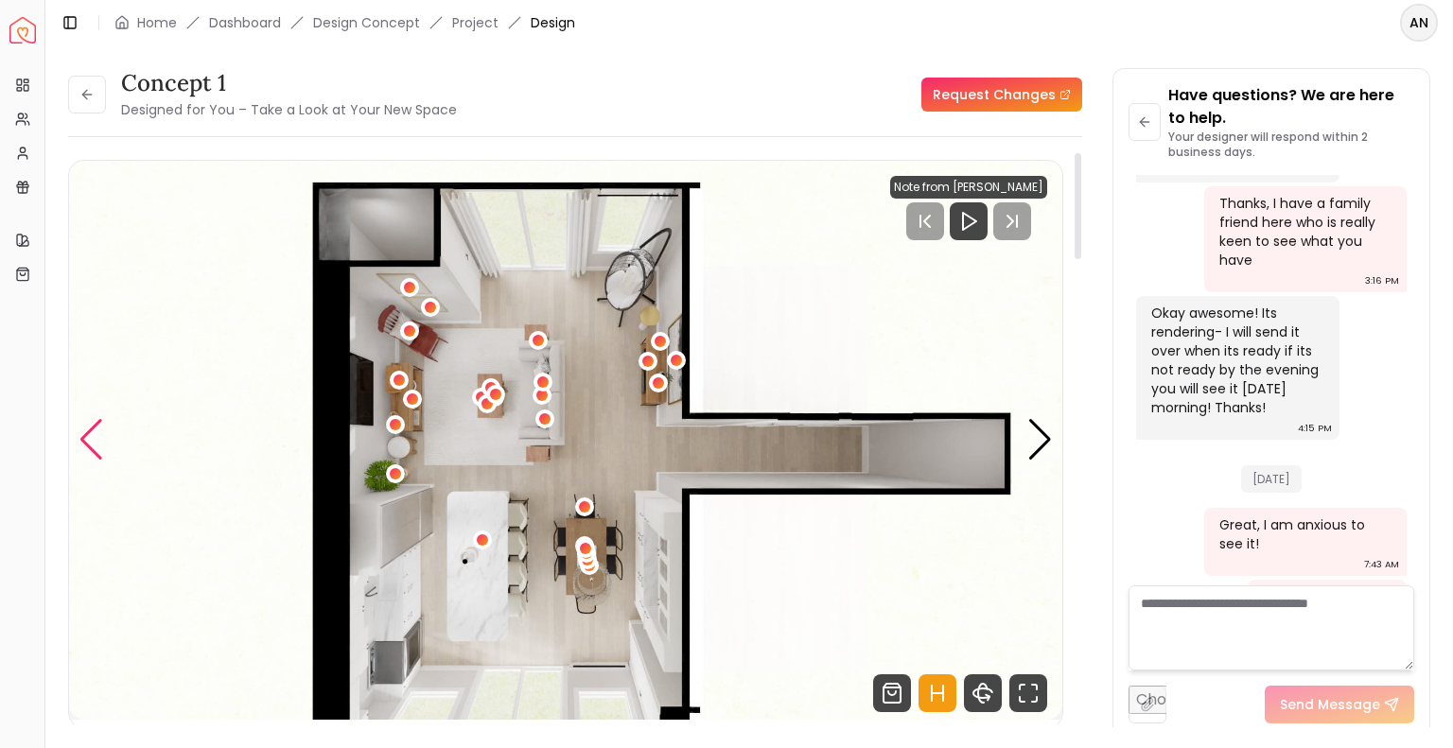
click at [85, 442] on div "Previous slide" at bounding box center [92, 440] width 26 height 42
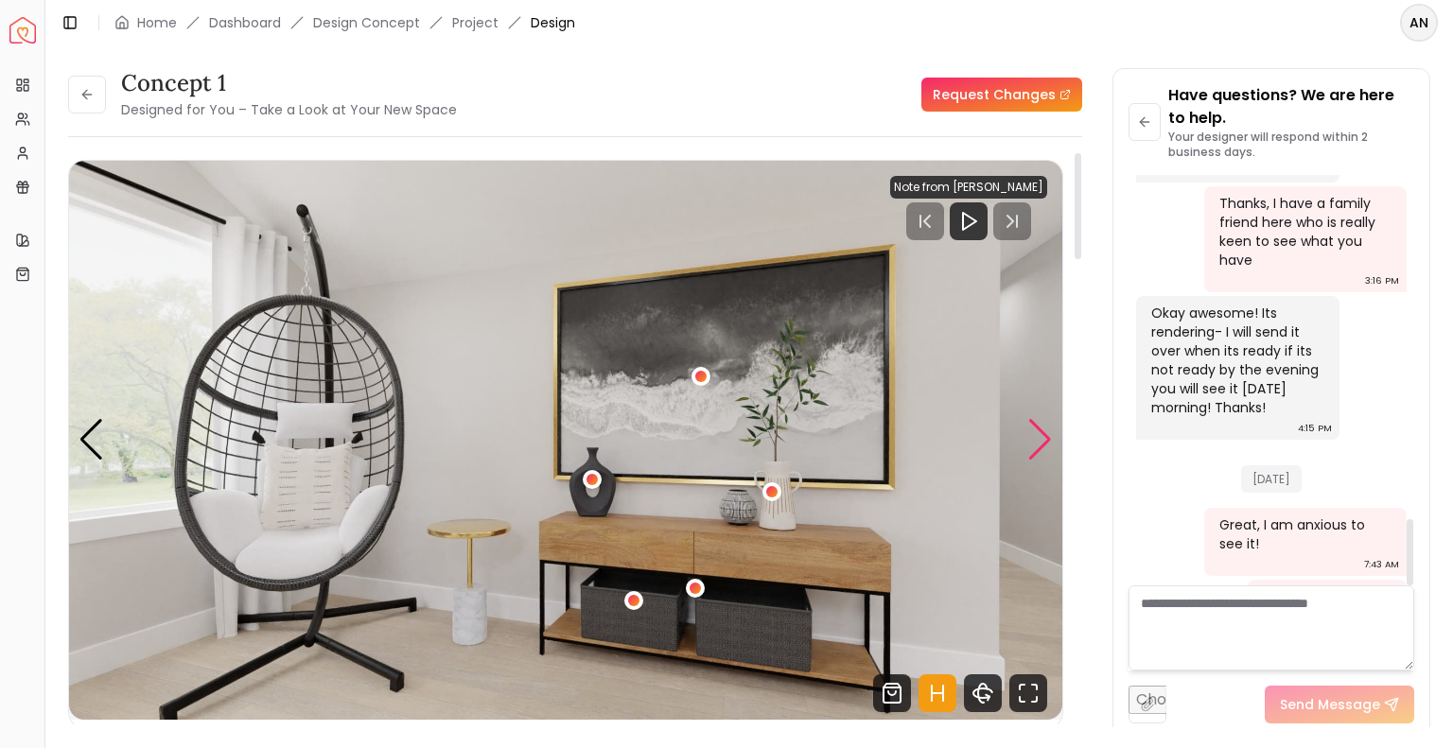
click at [1039, 432] on div "Next slide" at bounding box center [1040, 440] width 26 height 42
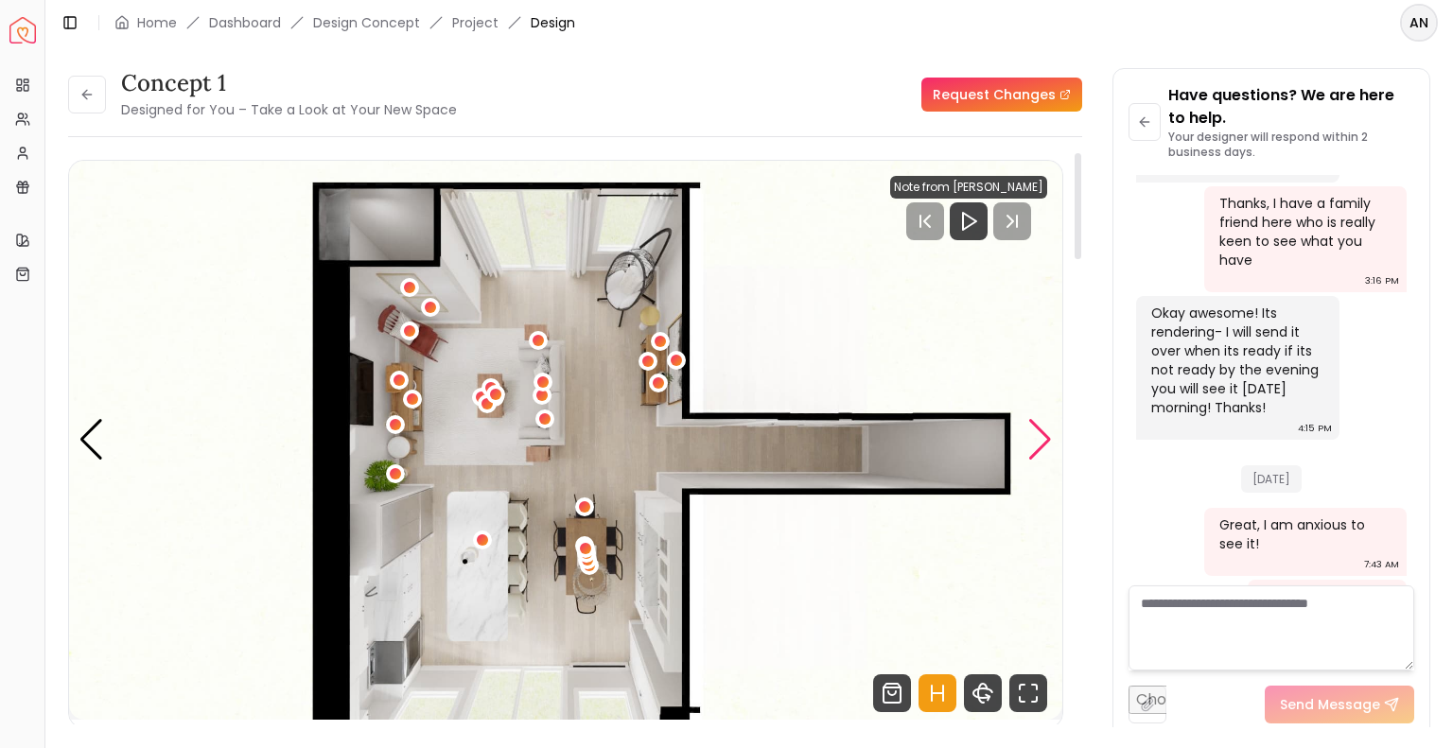
click at [1039, 432] on div "Next slide" at bounding box center [1040, 440] width 26 height 42
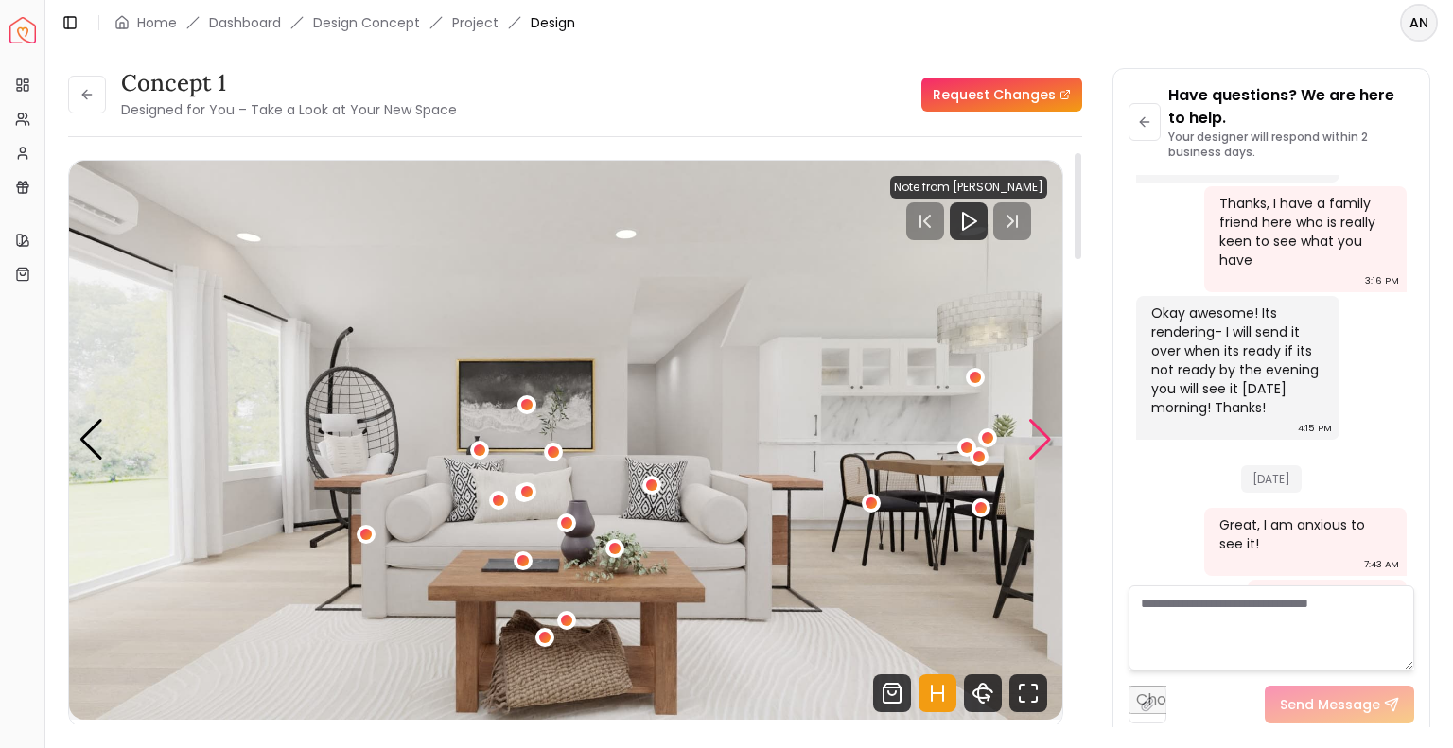
click at [1042, 436] on div "Next slide" at bounding box center [1040, 440] width 26 height 42
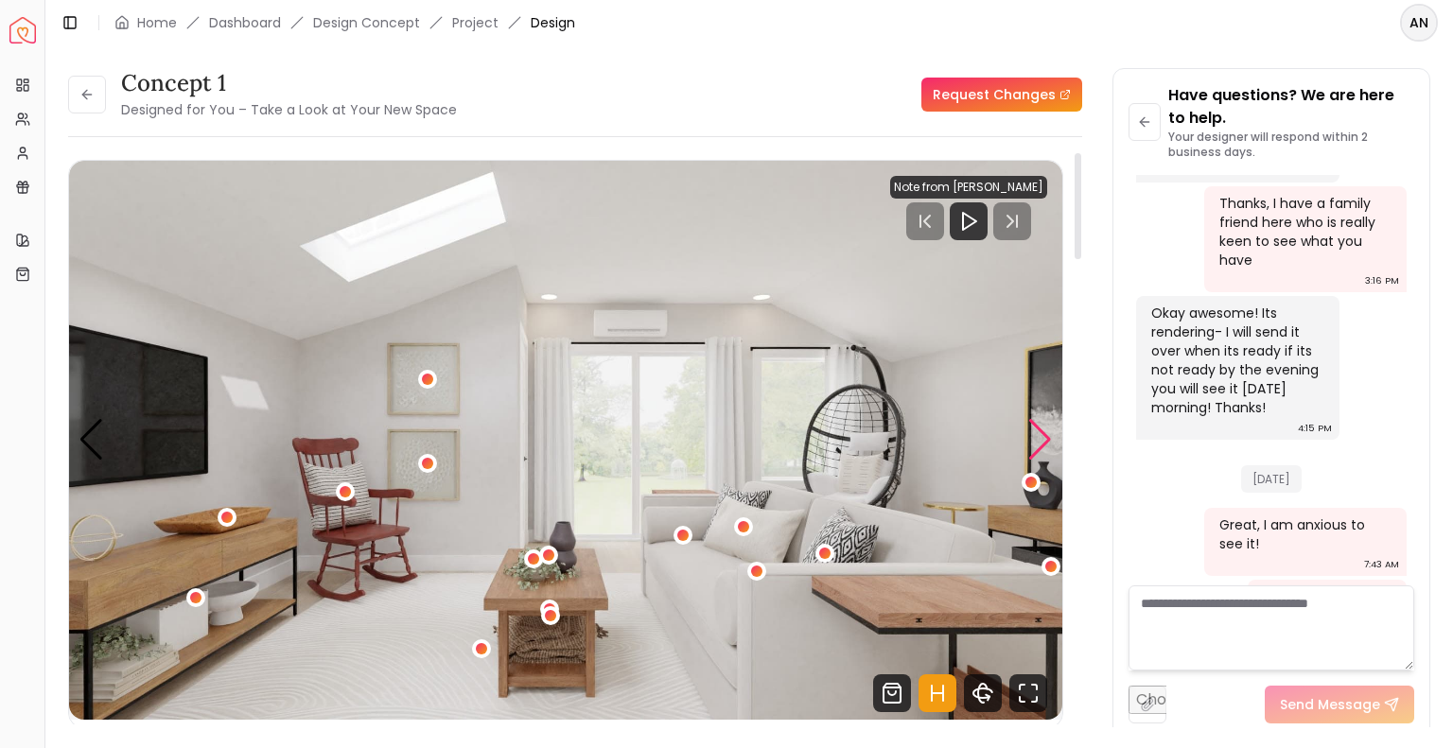
click at [1037, 440] on div "Next slide" at bounding box center [1040, 440] width 26 height 42
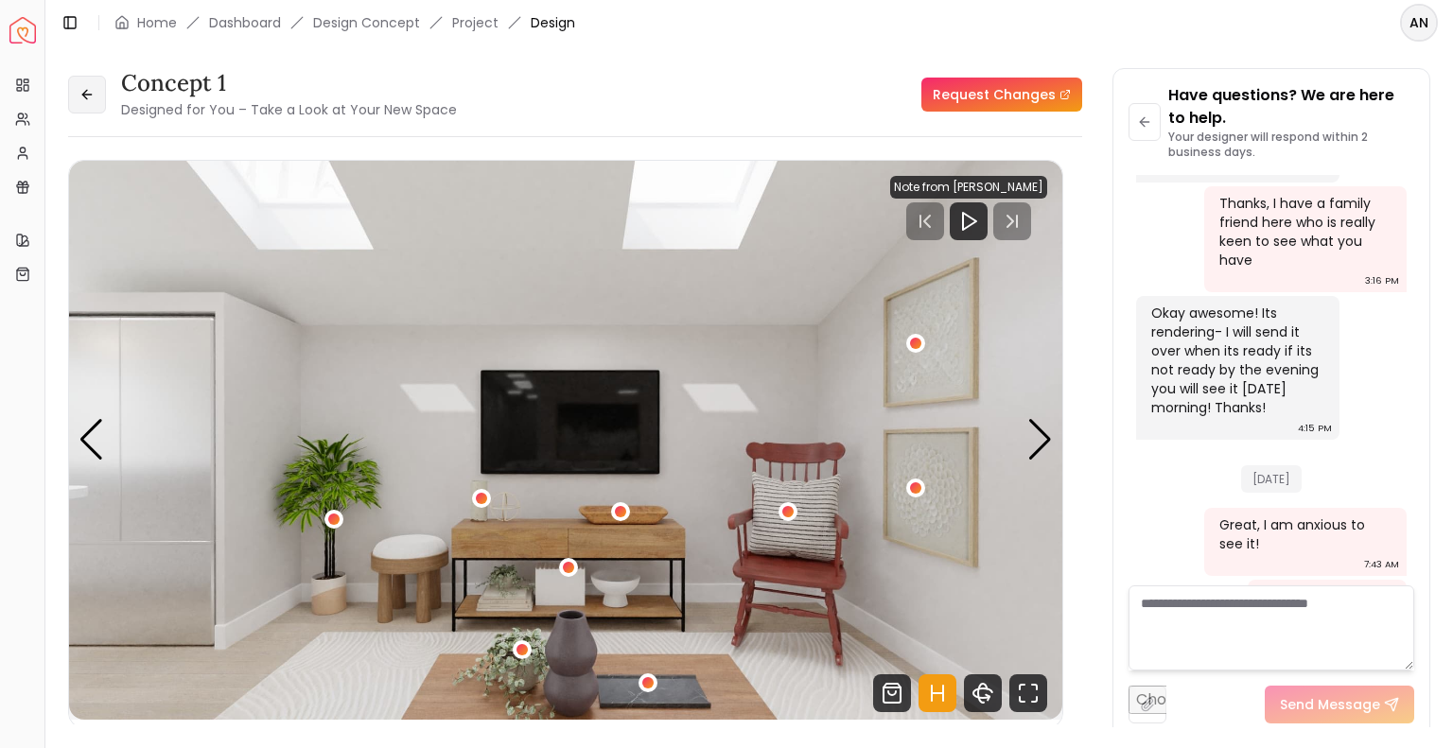
click at [82, 103] on button at bounding box center [87, 95] width 38 height 38
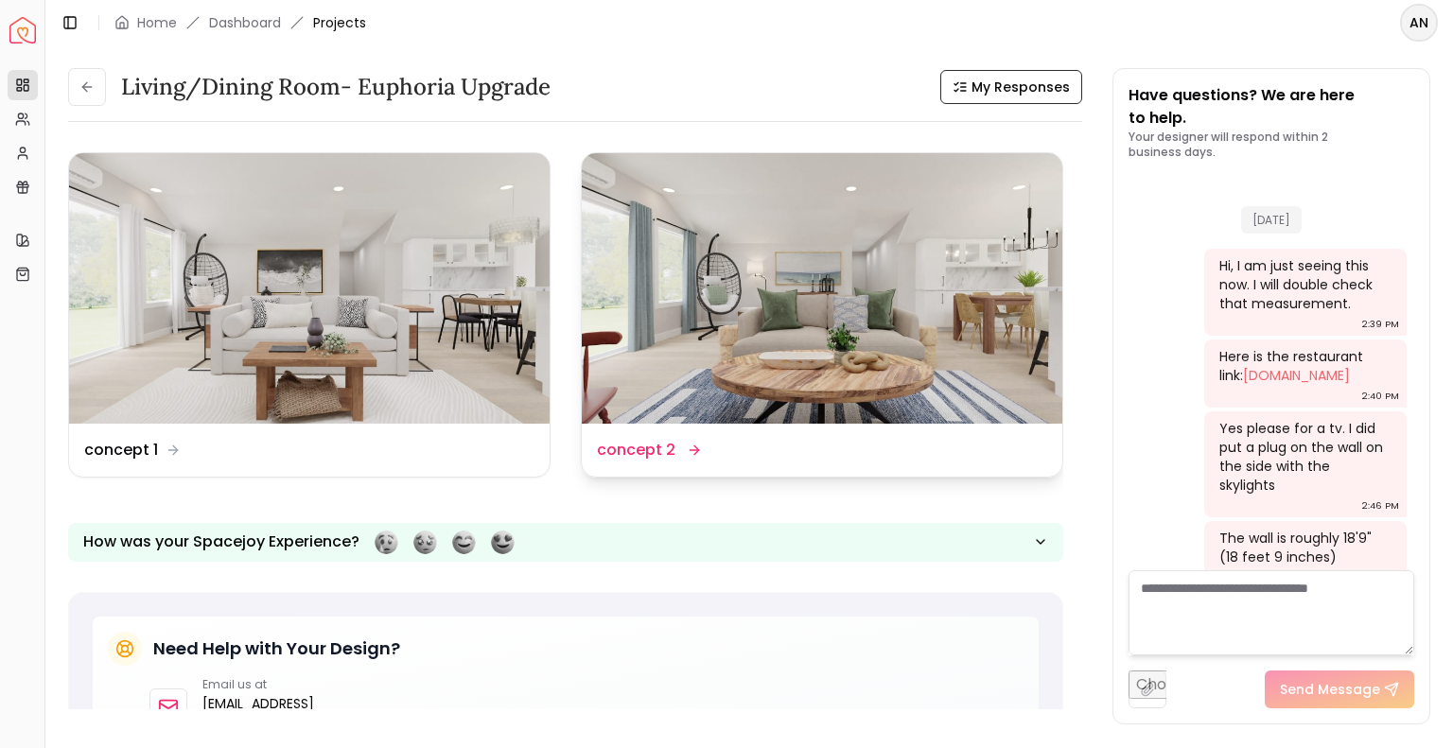
scroll to position [2115, 0]
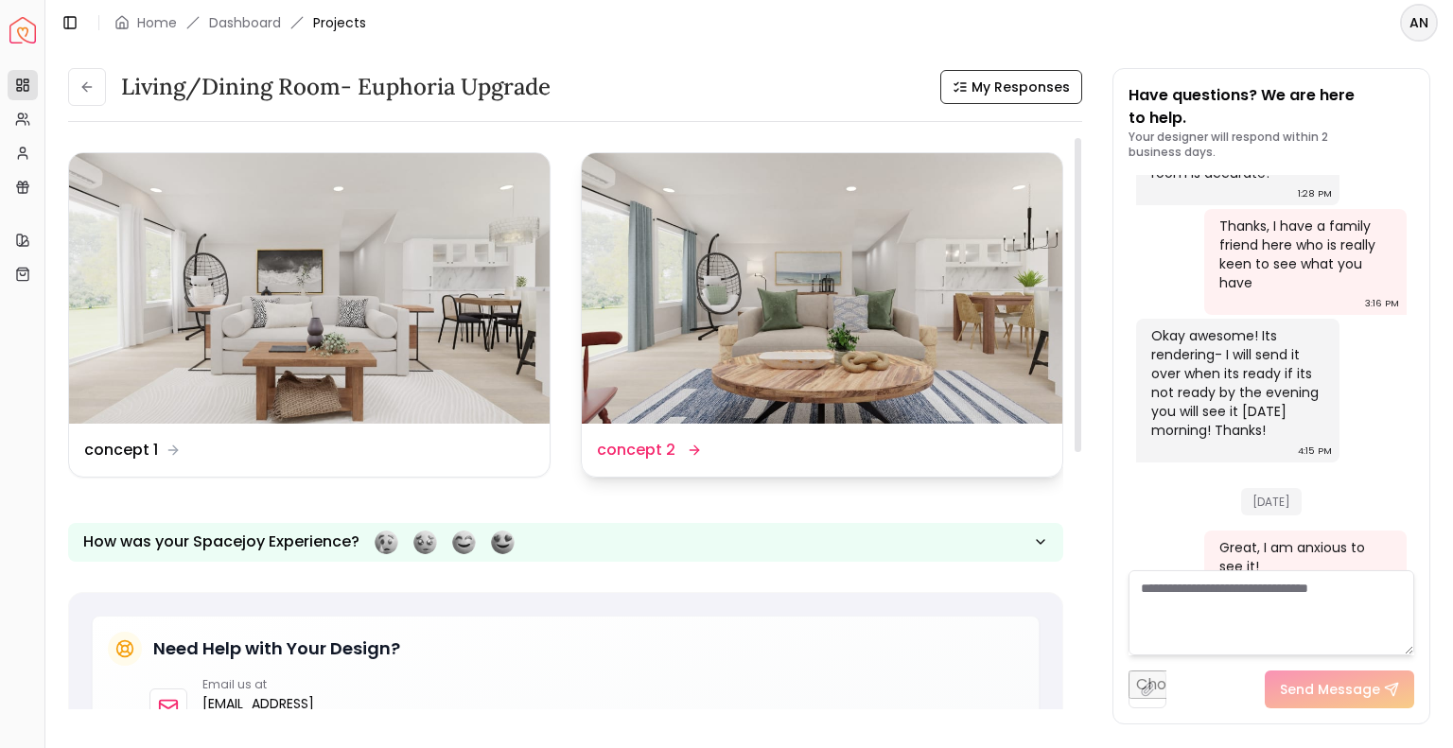
click at [702, 300] on img at bounding box center [822, 288] width 480 height 271
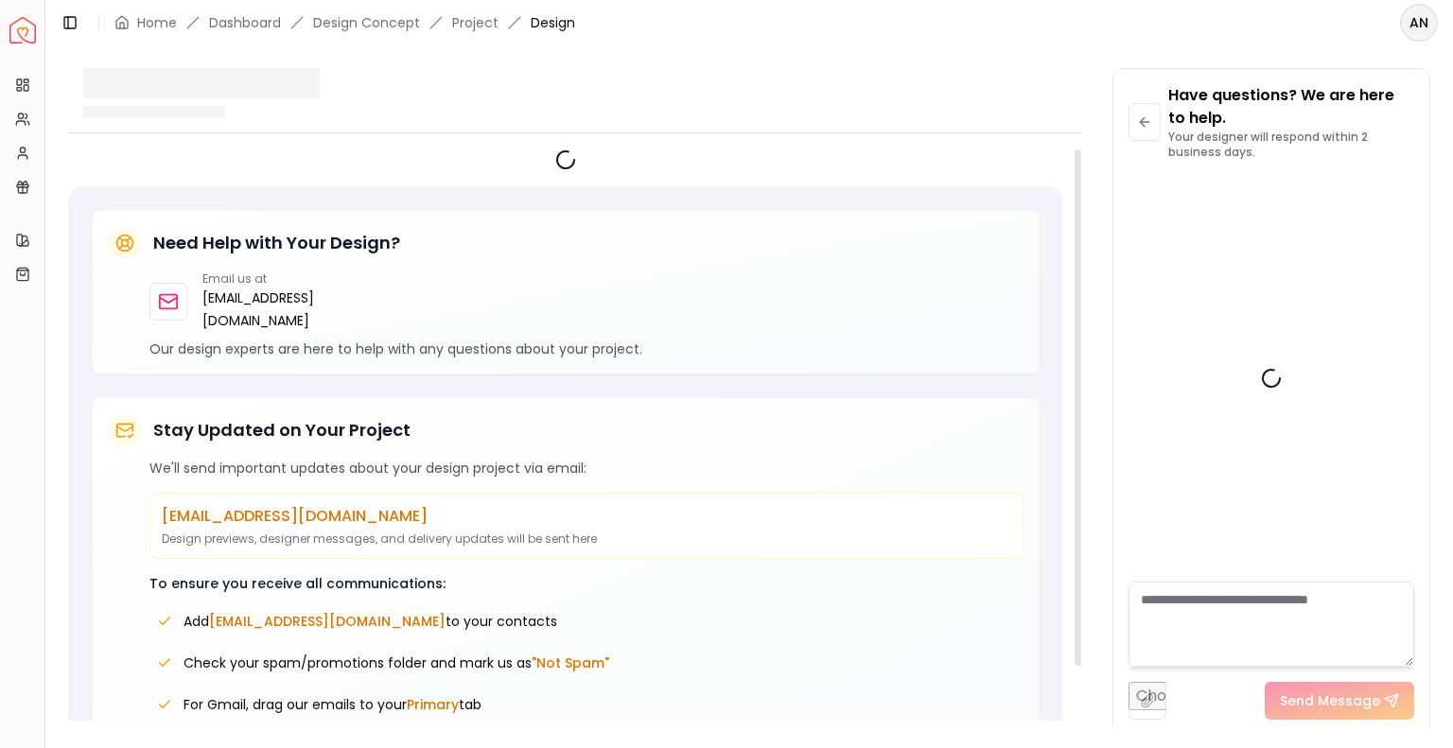
scroll to position [2138, 0]
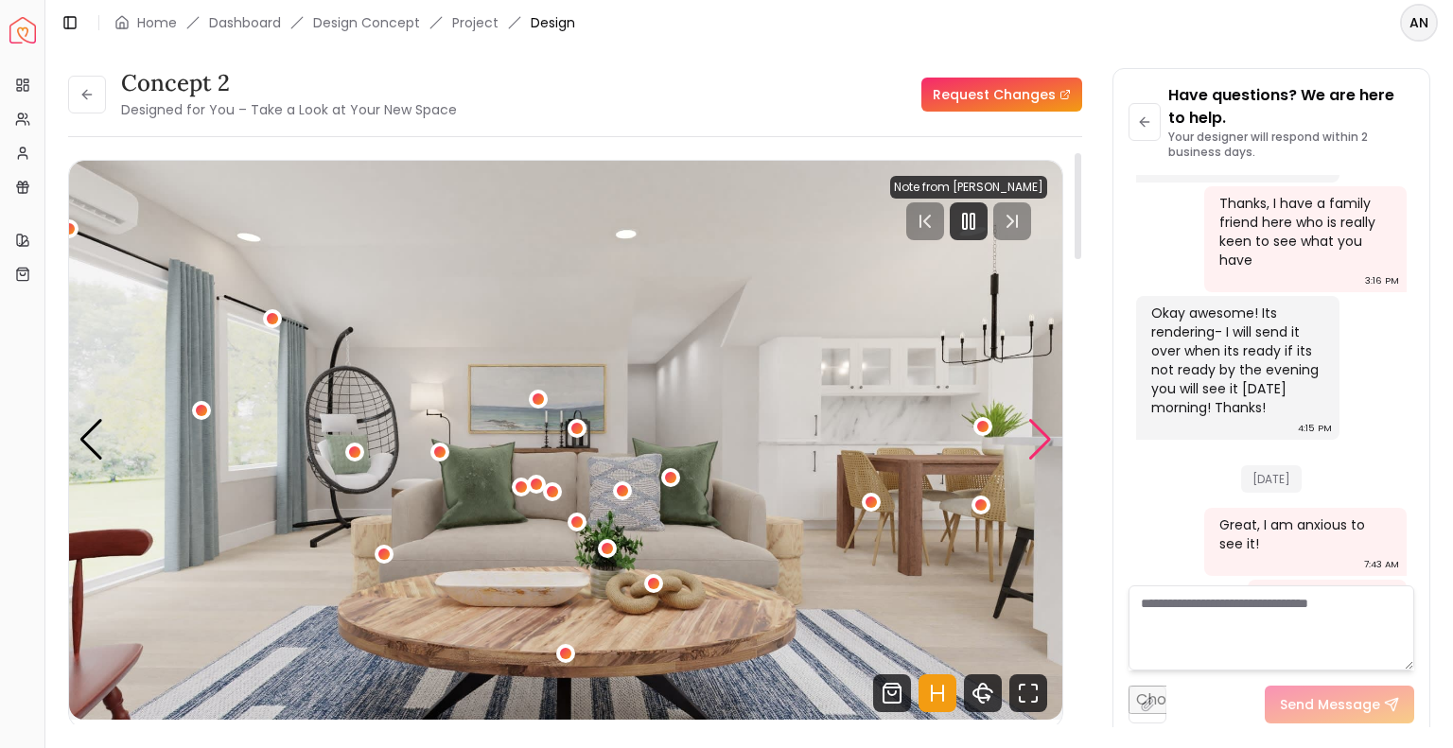
click at [1038, 449] on div "Next slide" at bounding box center [1040, 440] width 26 height 42
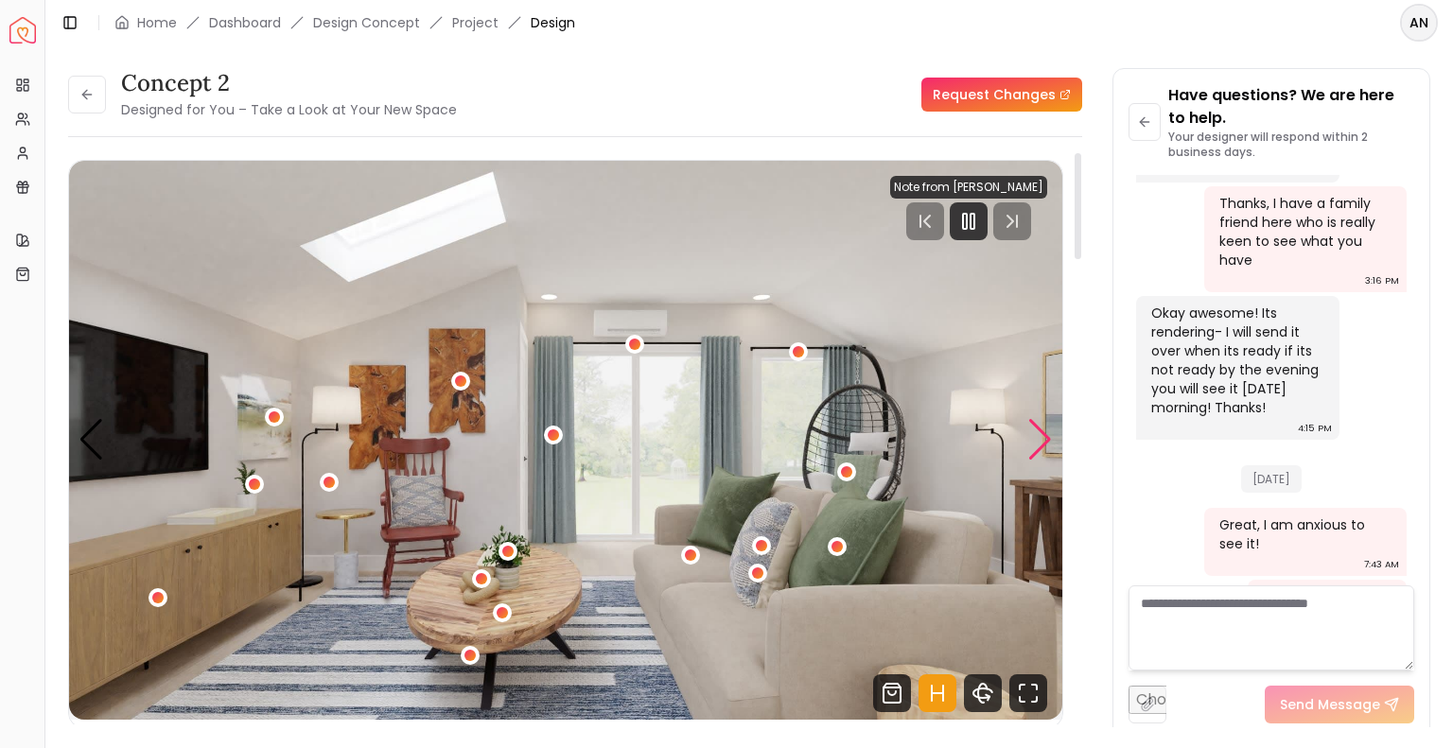
click at [1038, 449] on div "Next slide" at bounding box center [1040, 440] width 26 height 42
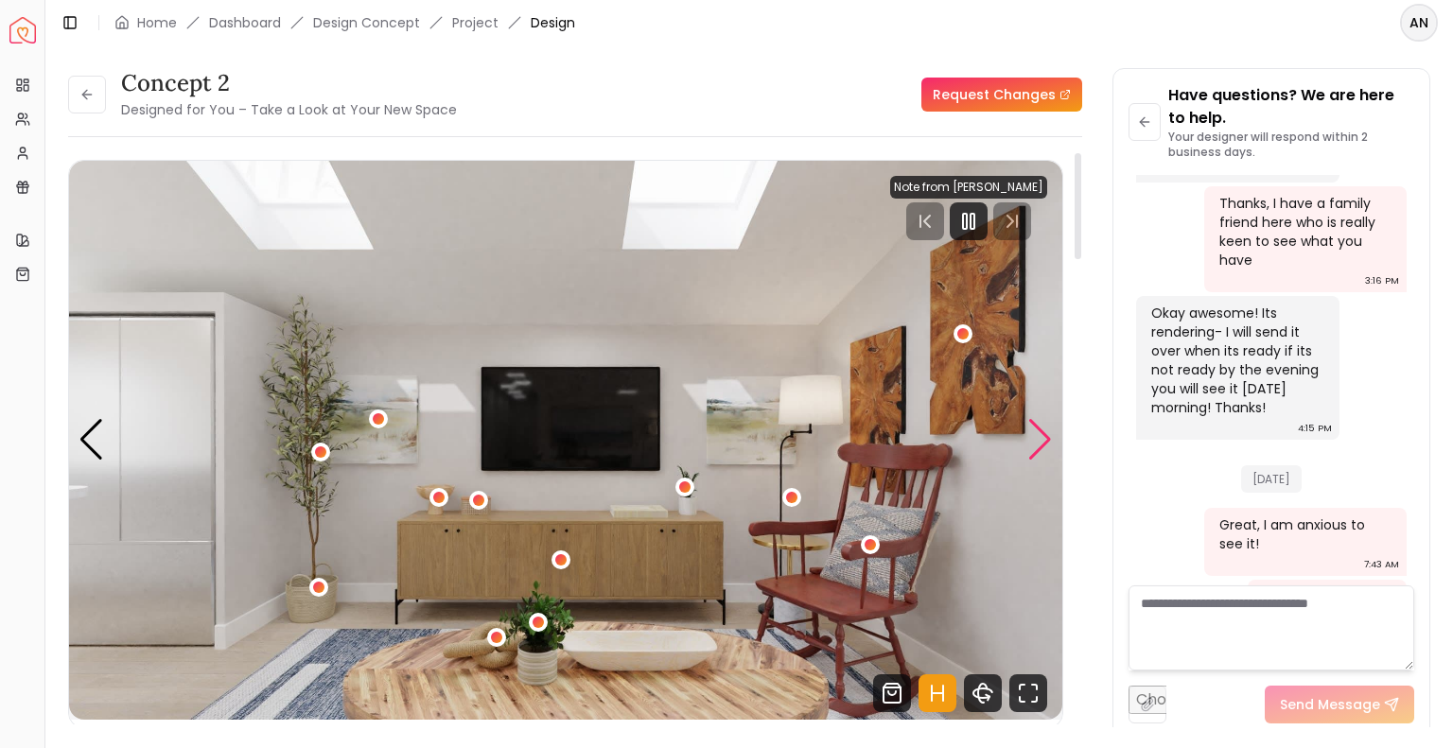
click at [1038, 449] on div "Next slide" at bounding box center [1040, 440] width 26 height 42
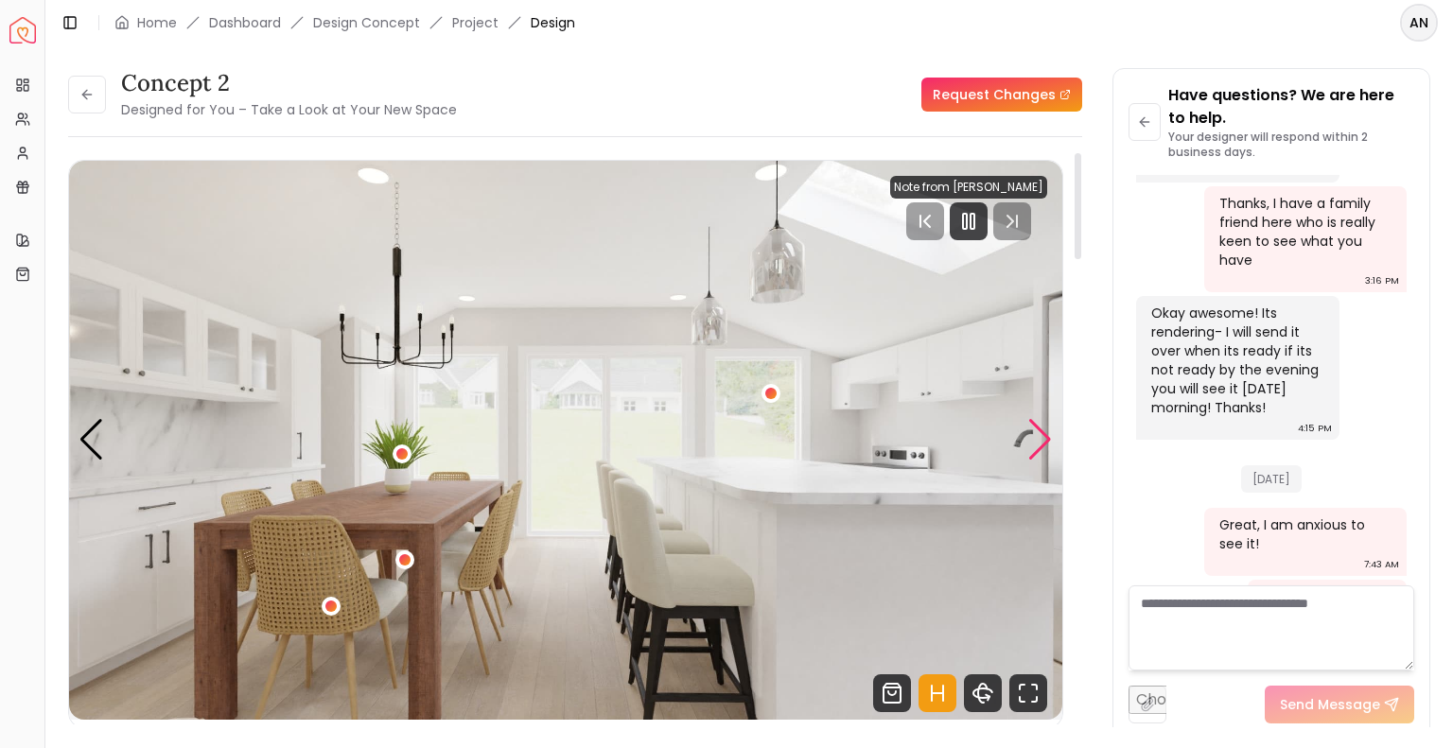
click at [1038, 449] on div "Next slide" at bounding box center [1040, 440] width 26 height 42
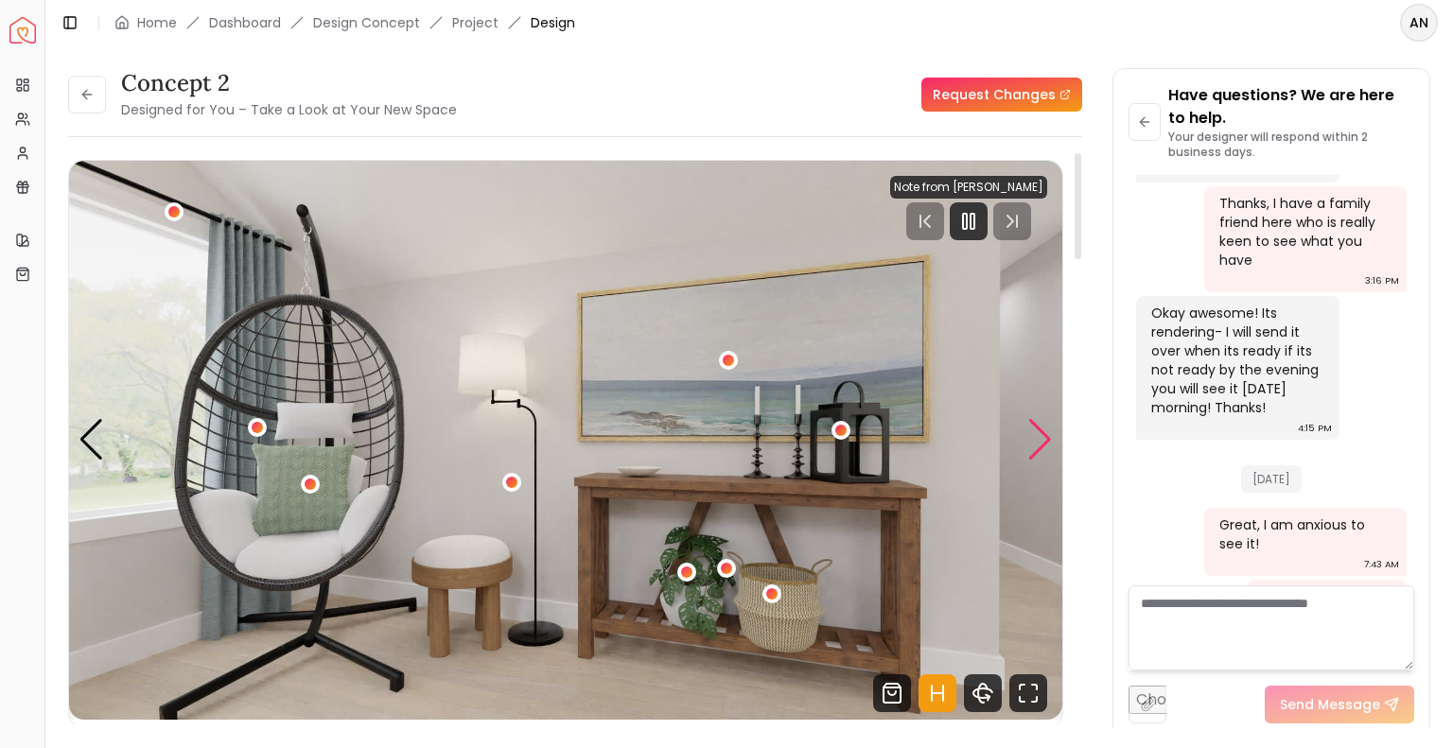
click at [1038, 449] on div "Next slide" at bounding box center [1040, 440] width 26 height 42
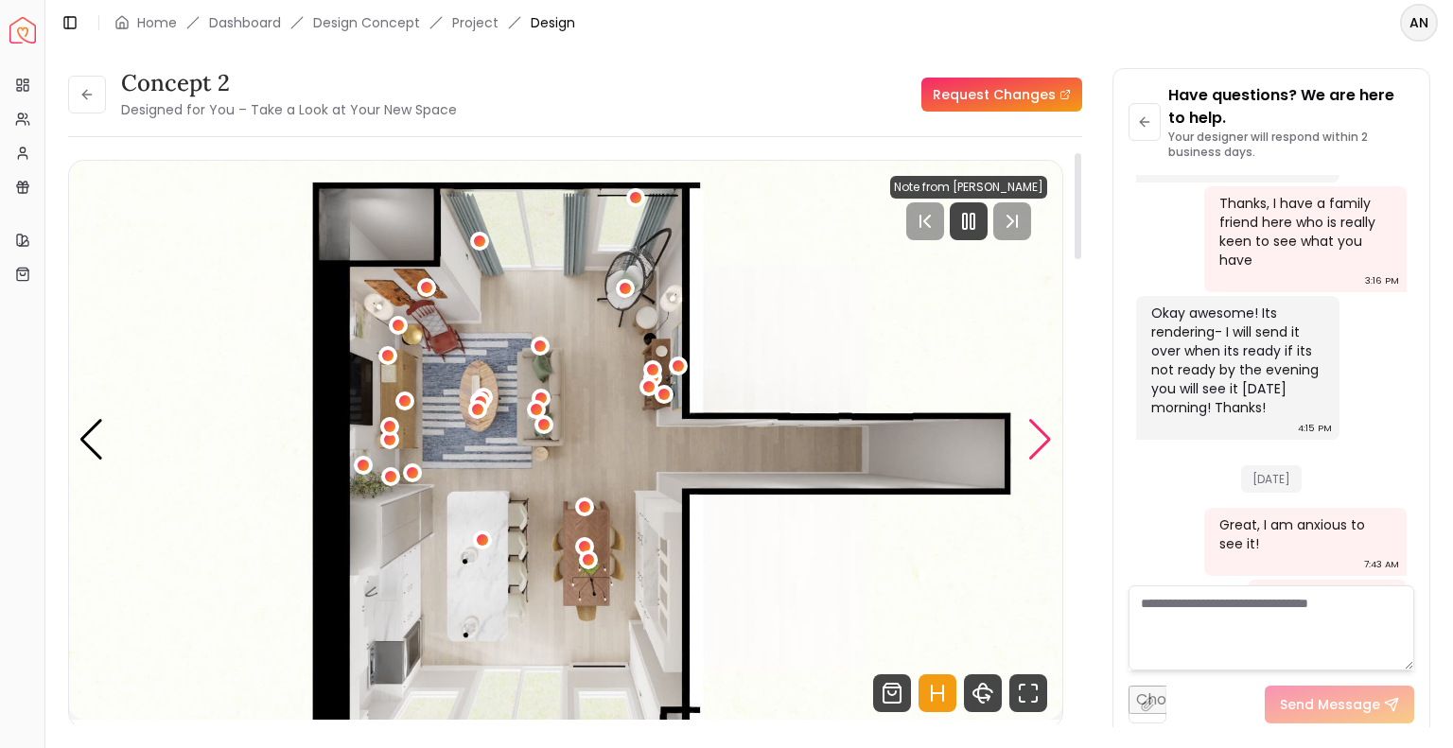
click at [1038, 449] on div "Next slide" at bounding box center [1040, 440] width 26 height 42
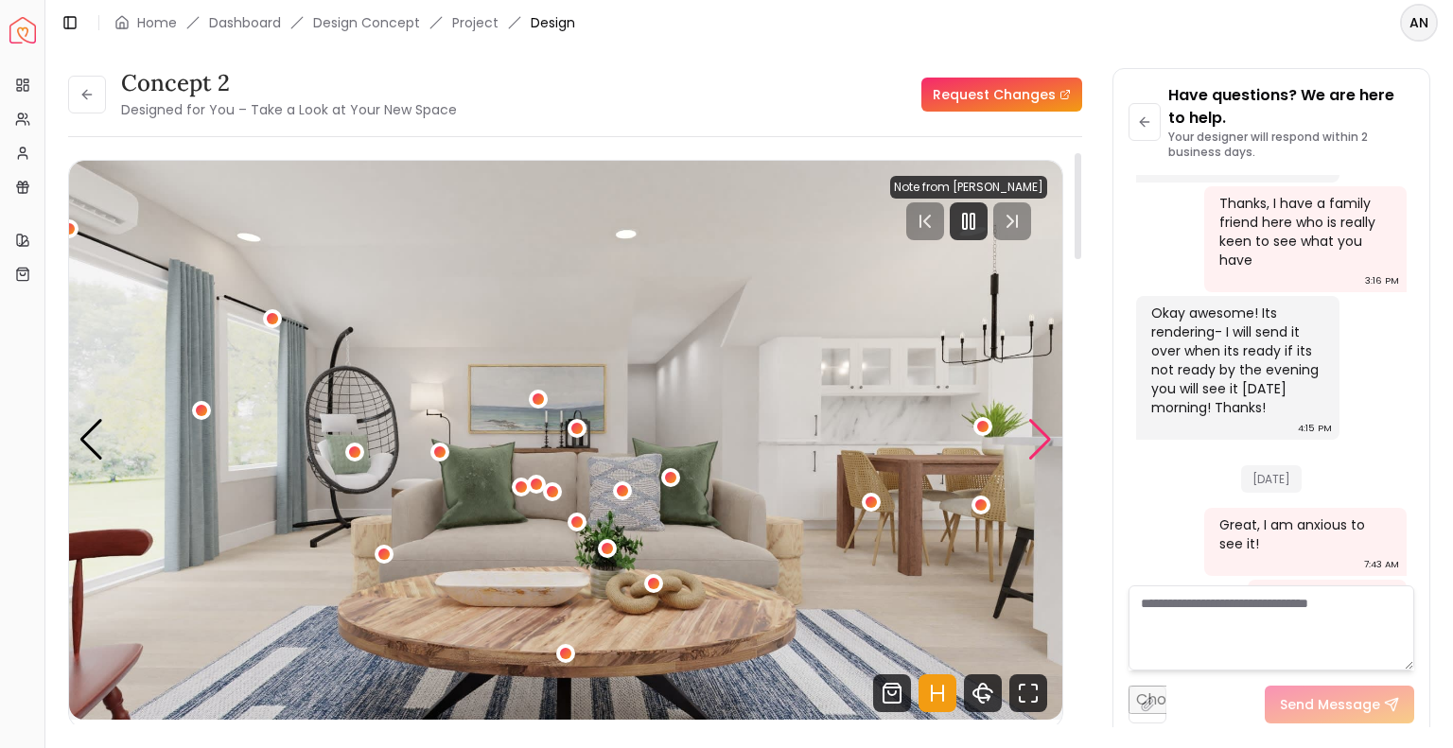
click at [1038, 449] on div "Next slide" at bounding box center [1040, 440] width 26 height 42
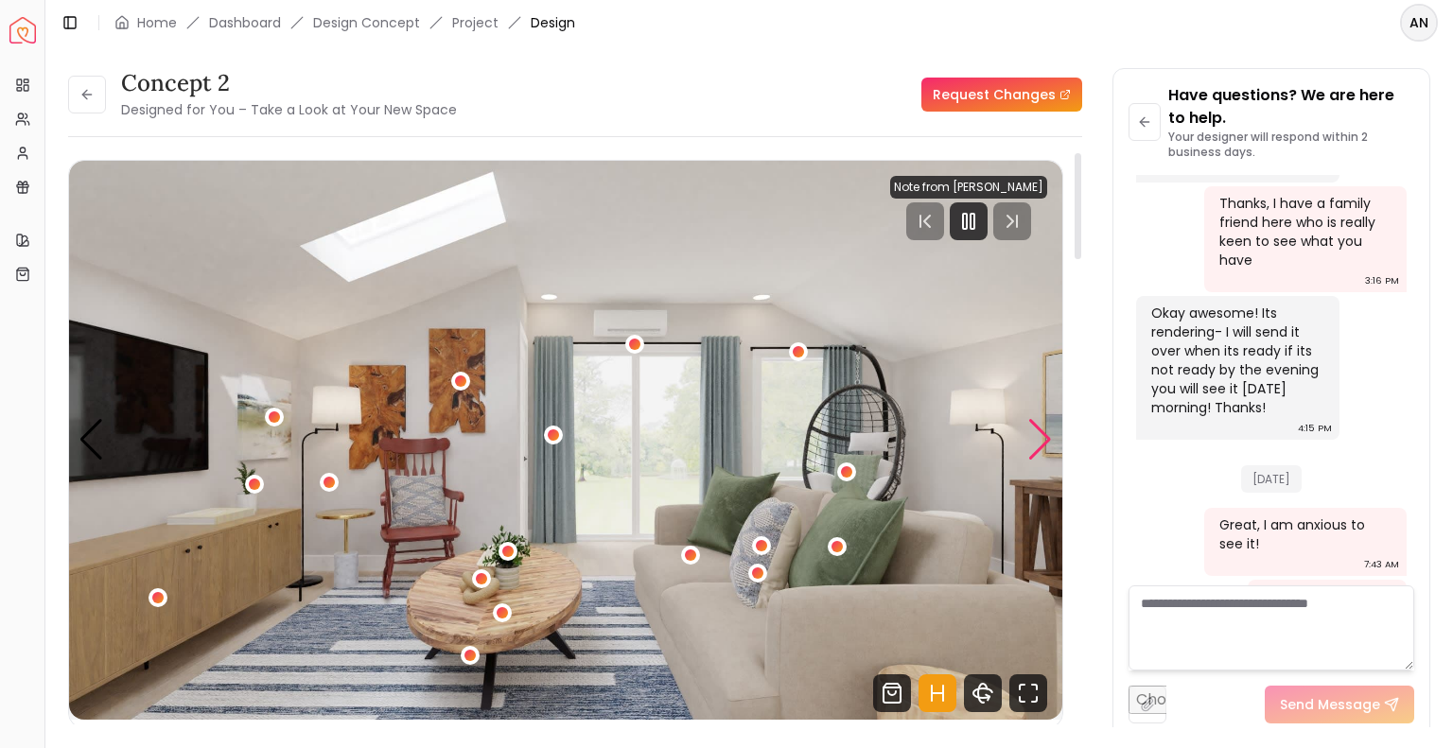
click at [1038, 449] on div "Next slide" at bounding box center [1040, 440] width 26 height 42
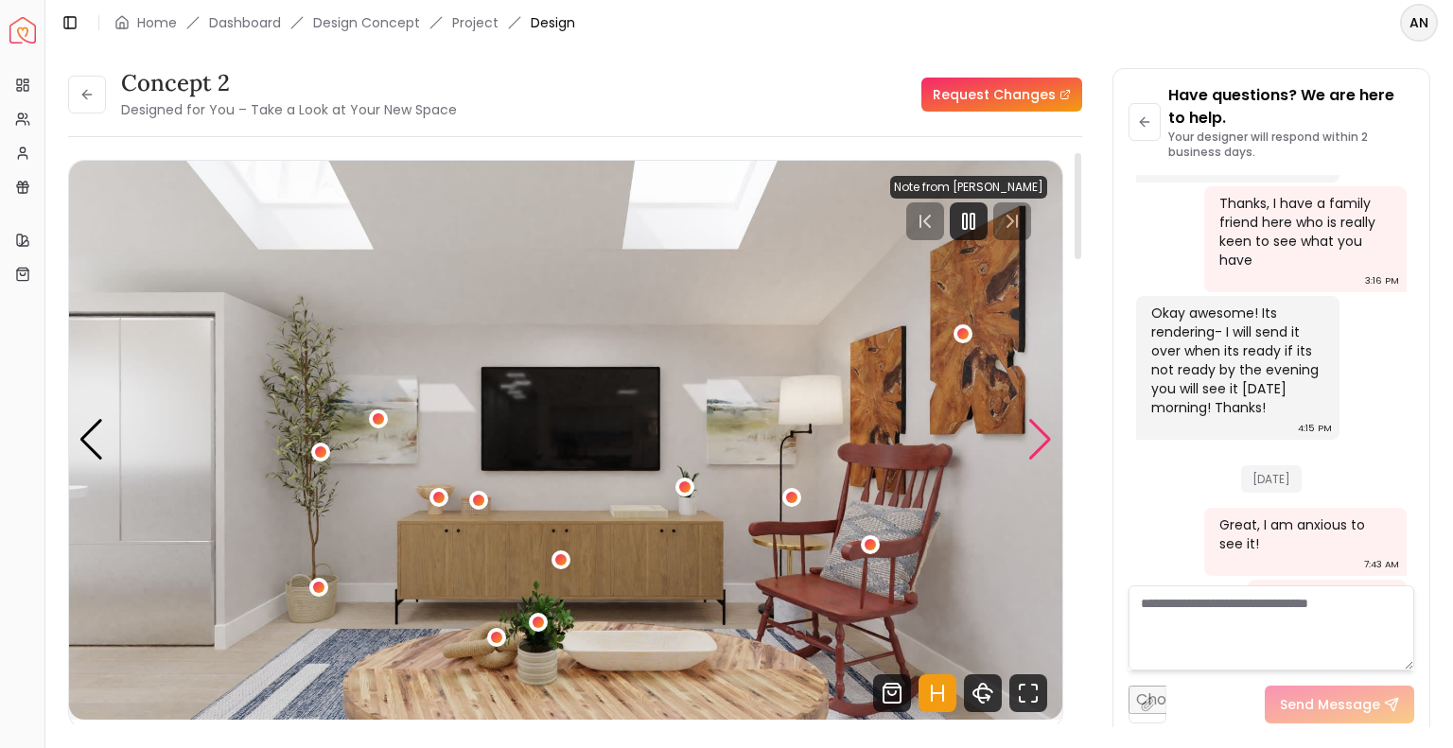
click at [1038, 449] on div "Next slide" at bounding box center [1040, 440] width 26 height 42
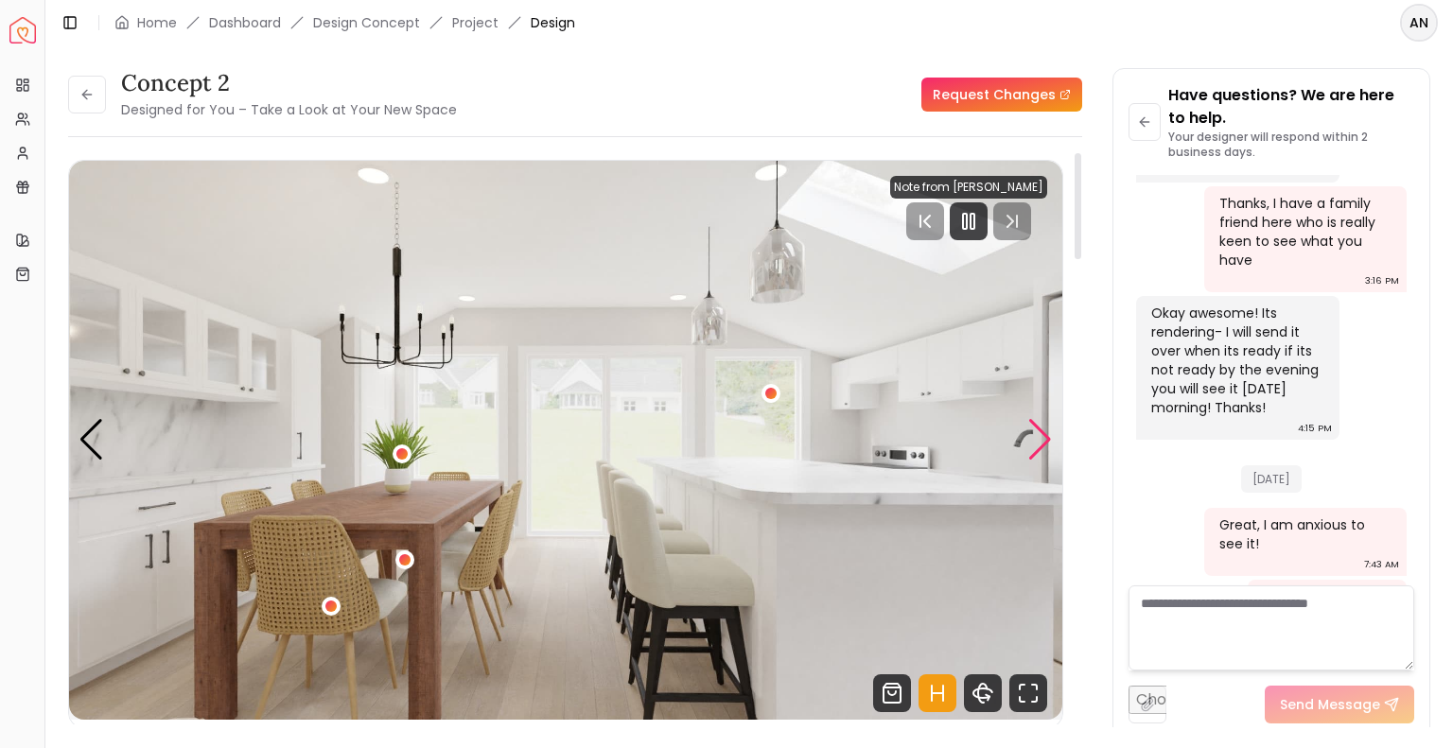
click at [1038, 449] on div "Next slide" at bounding box center [1040, 440] width 26 height 42
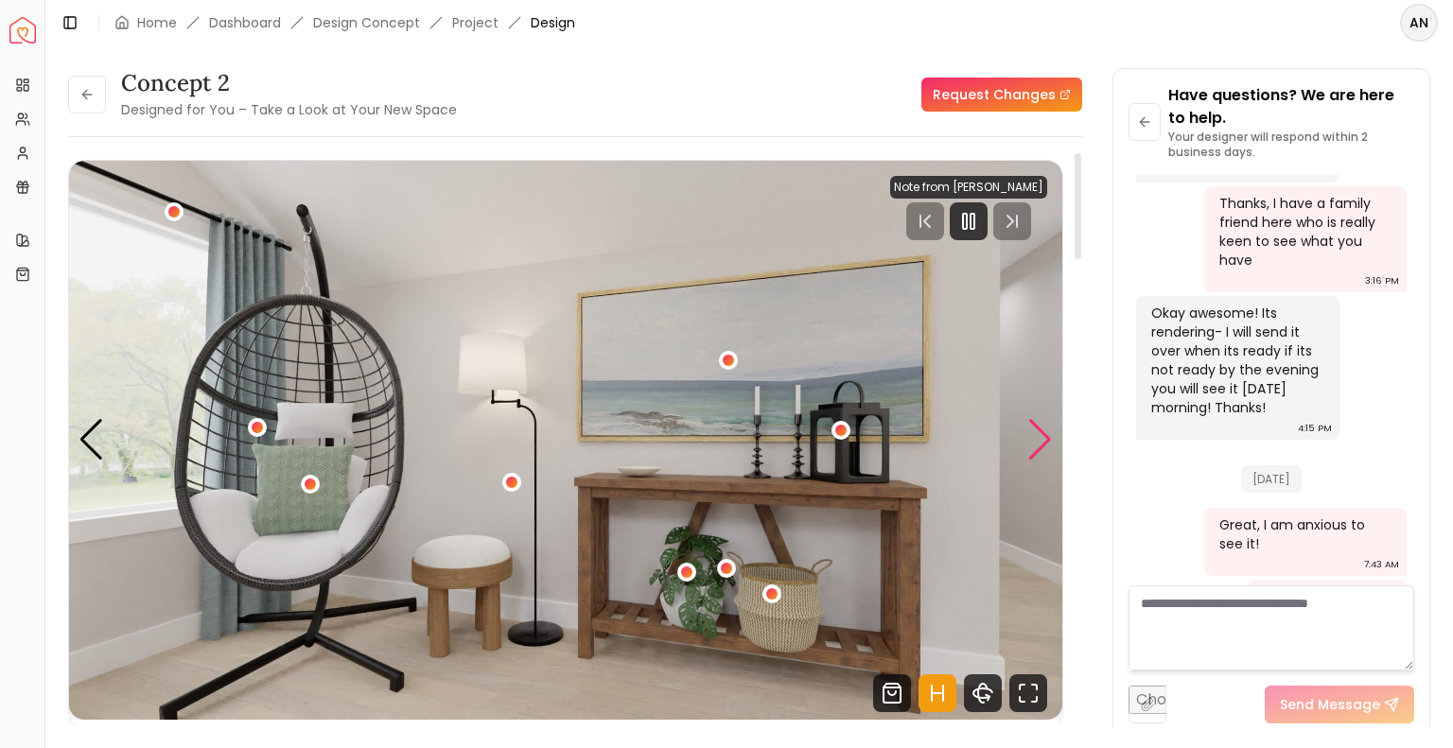
click at [1038, 449] on div "Next slide" at bounding box center [1040, 440] width 26 height 42
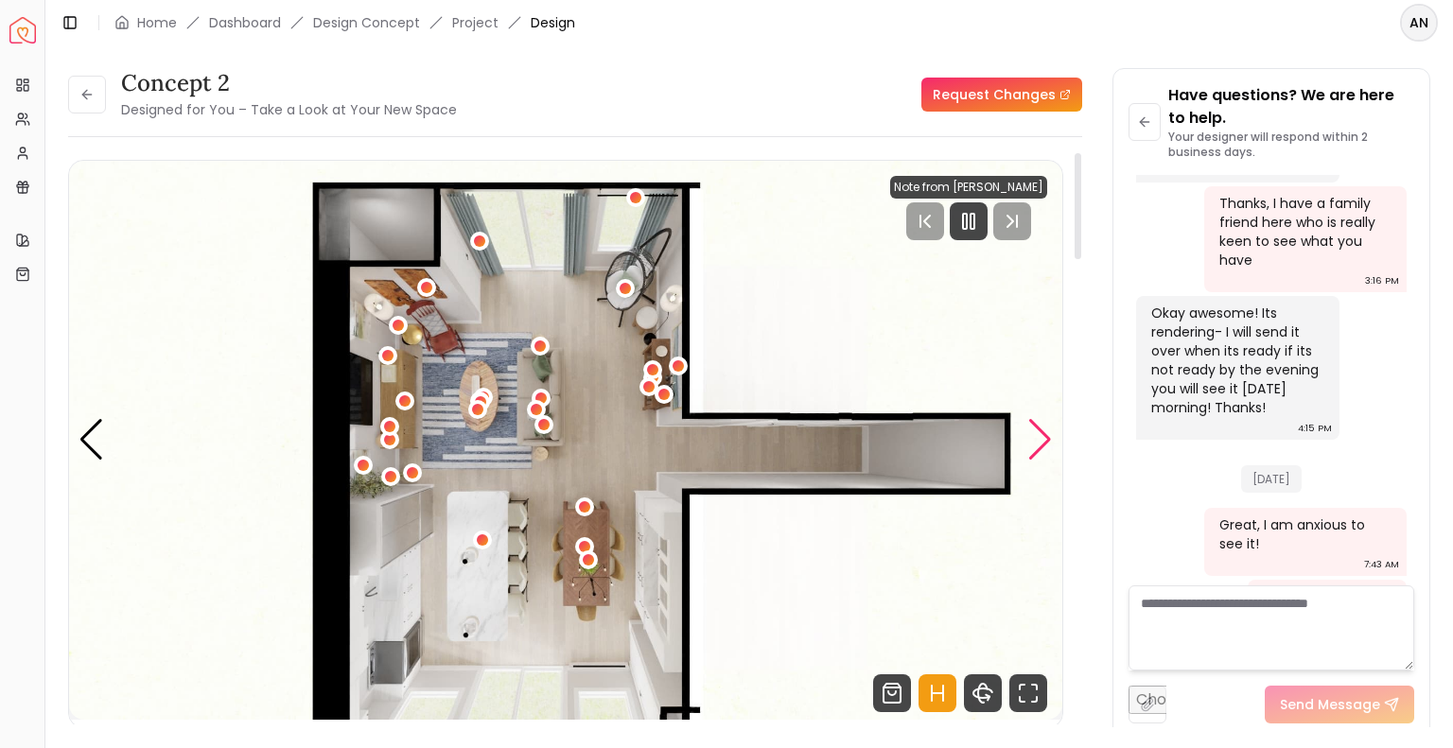
click at [1038, 449] on div "Next slide" at bounding box center [1040, 440] width 26 height 42
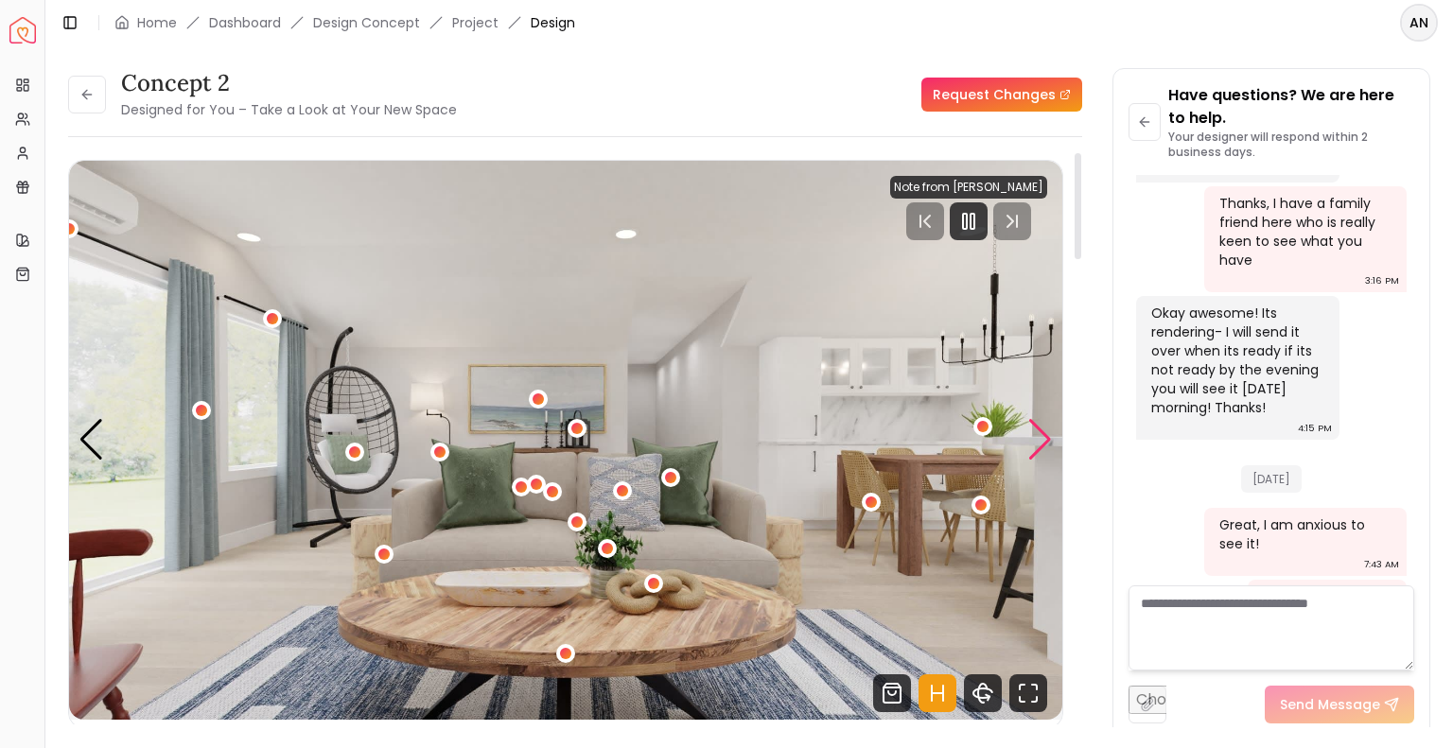
click at [1038, 449] on div "Next slide" at bounding box center [1040, 440] width 26 height 42
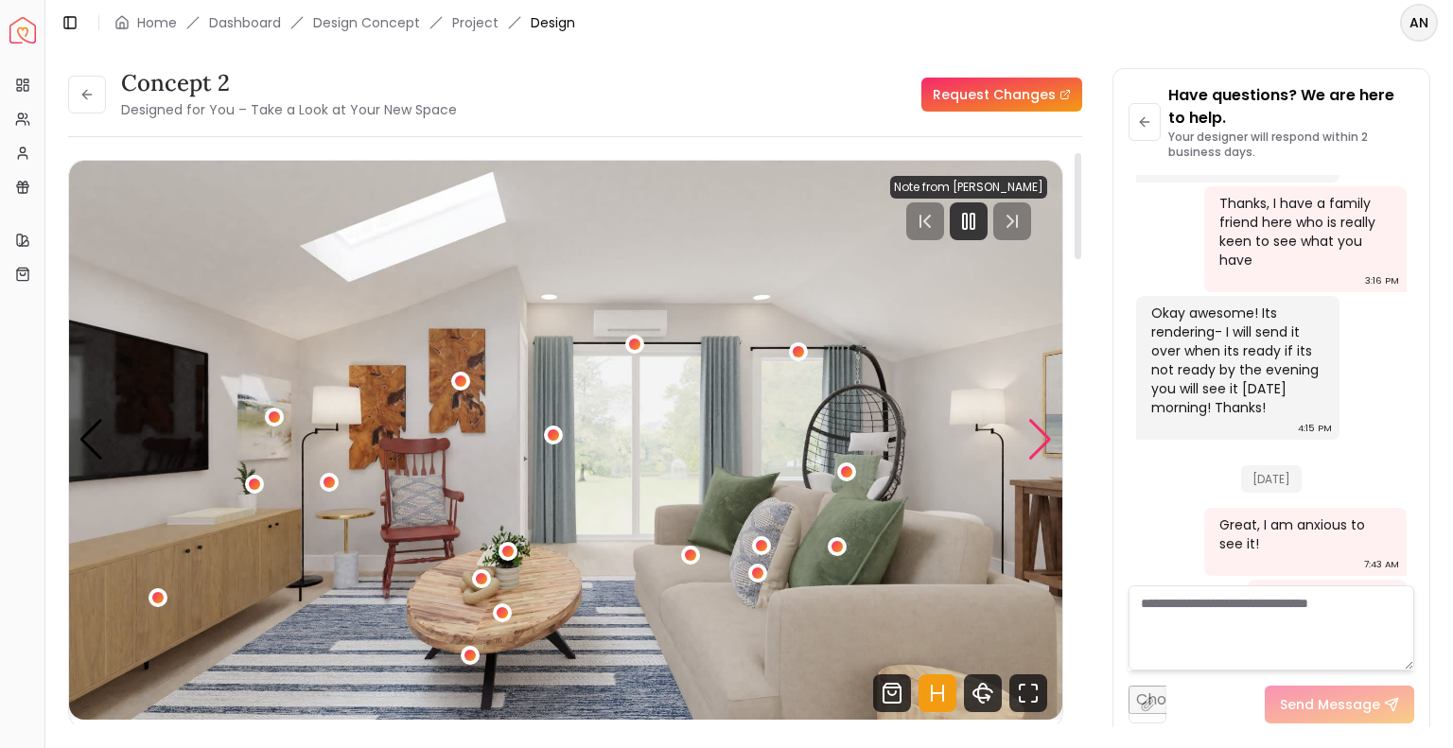
click at [1041, 445] on div "Next slide" at bounding box center [1040, 440] width 26 height 42
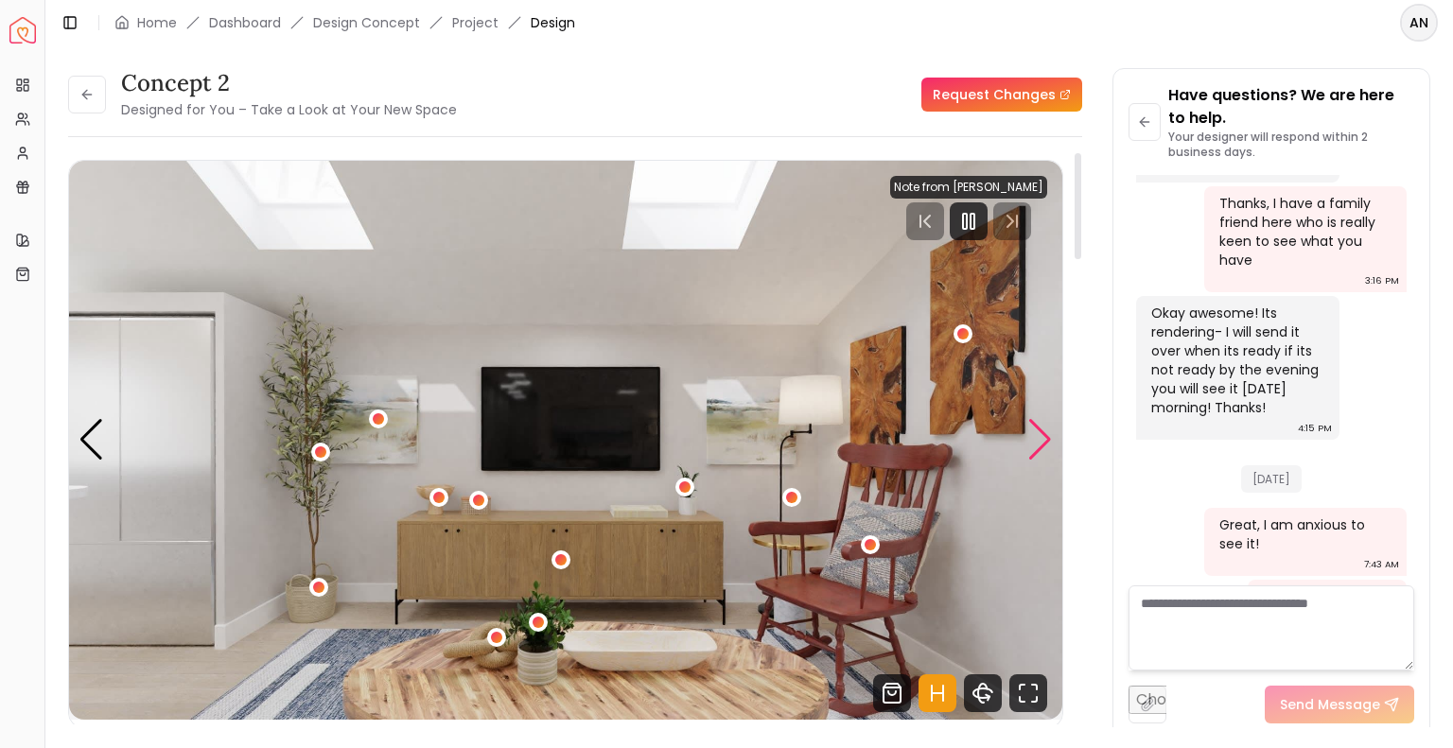
click at [1041, 445] on div "Next slide" at bounding box center [1040, 440] width 26 height 42
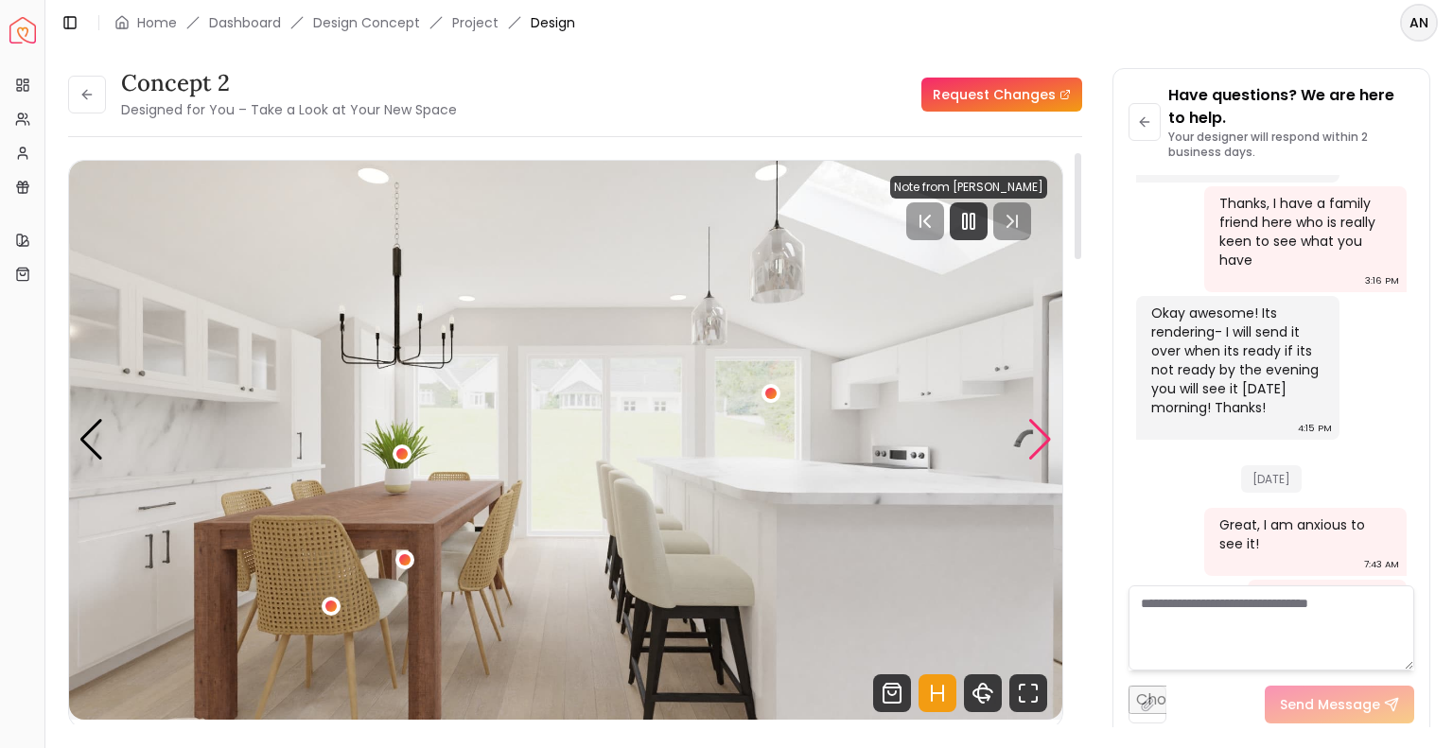
click at [1041, 445] on div "Next slide" at bounding box center [1040, 440] width 26 height 42
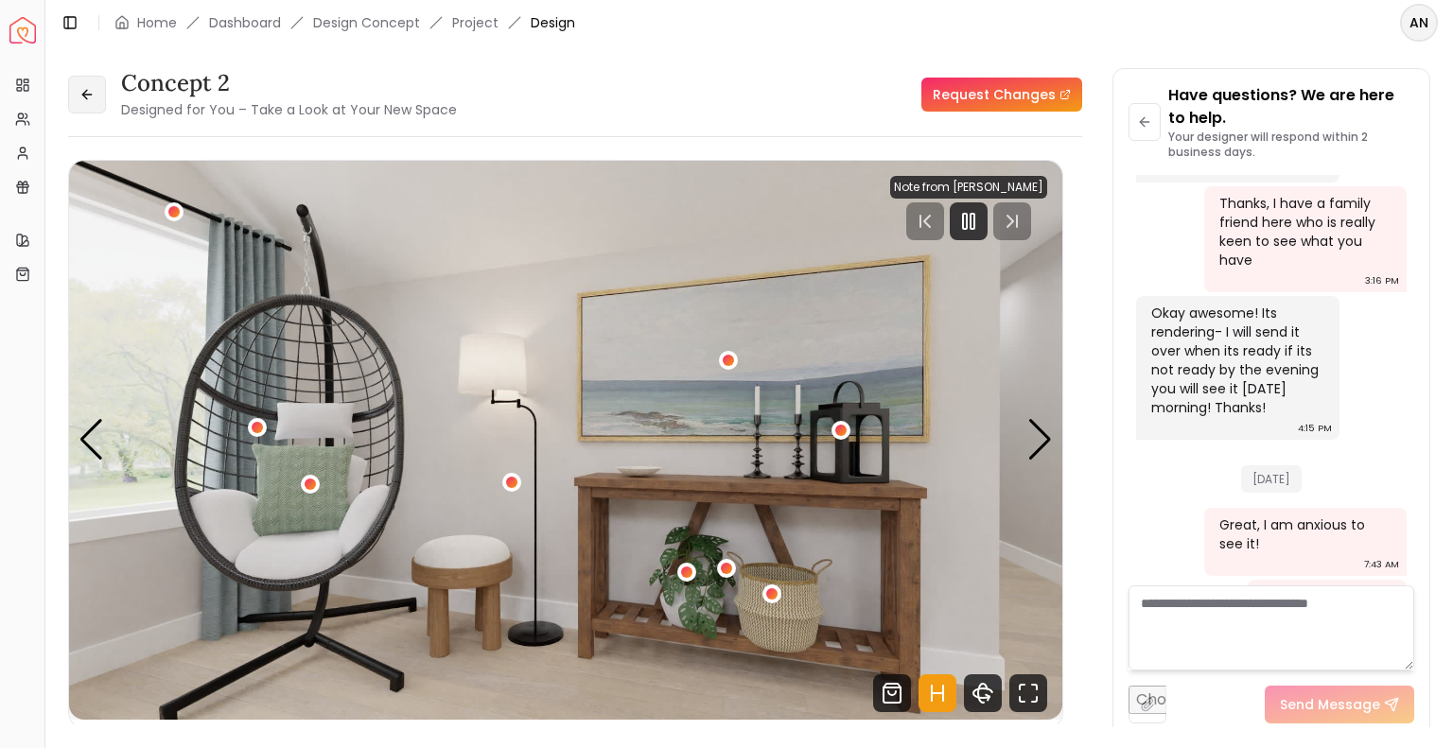
click at [78, 96] on button at bounding box center [87, 95] width 38 height 38
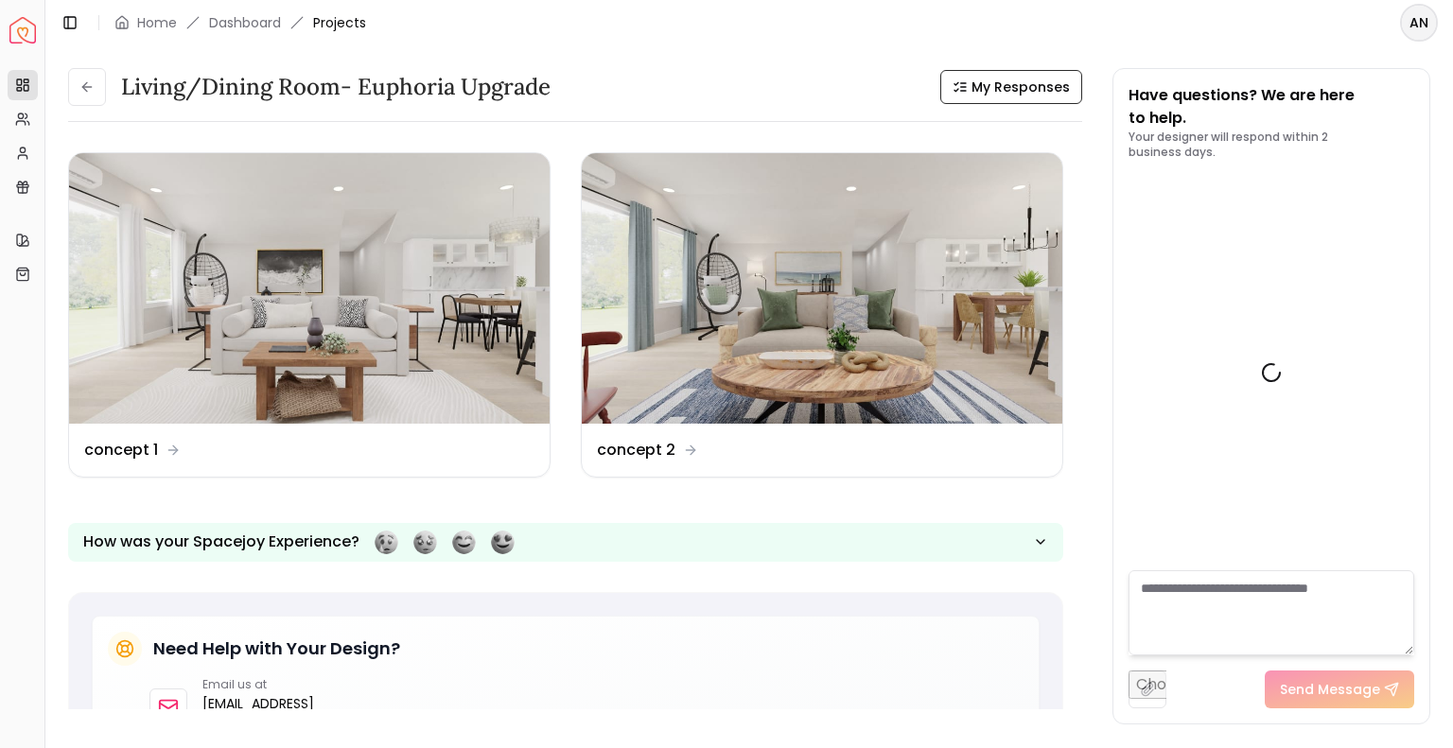
scroll to position [2115, 0]
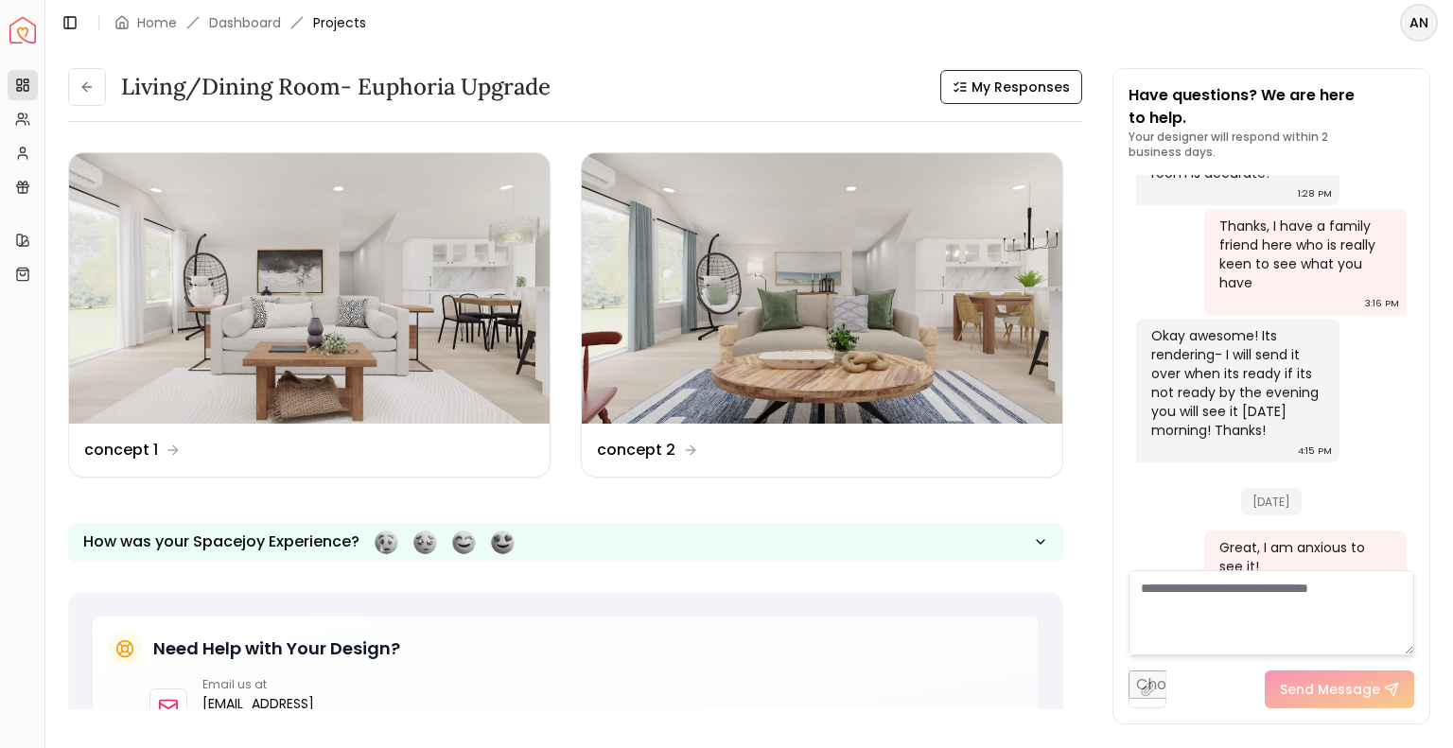
click at [1162, 598] on textarea at bounding box center [1271, 612] width 286 height 85
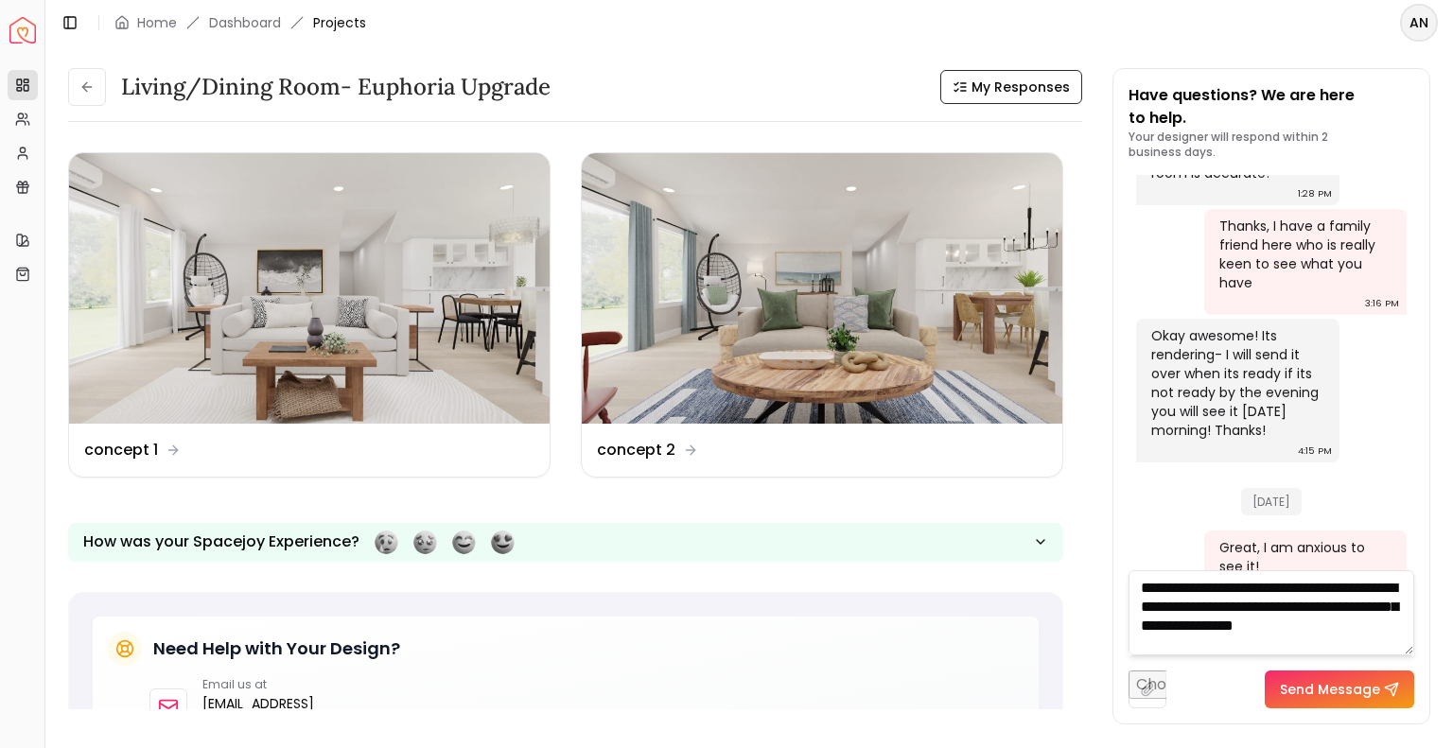
scroll to position [0, 0]
type textarea "**********"
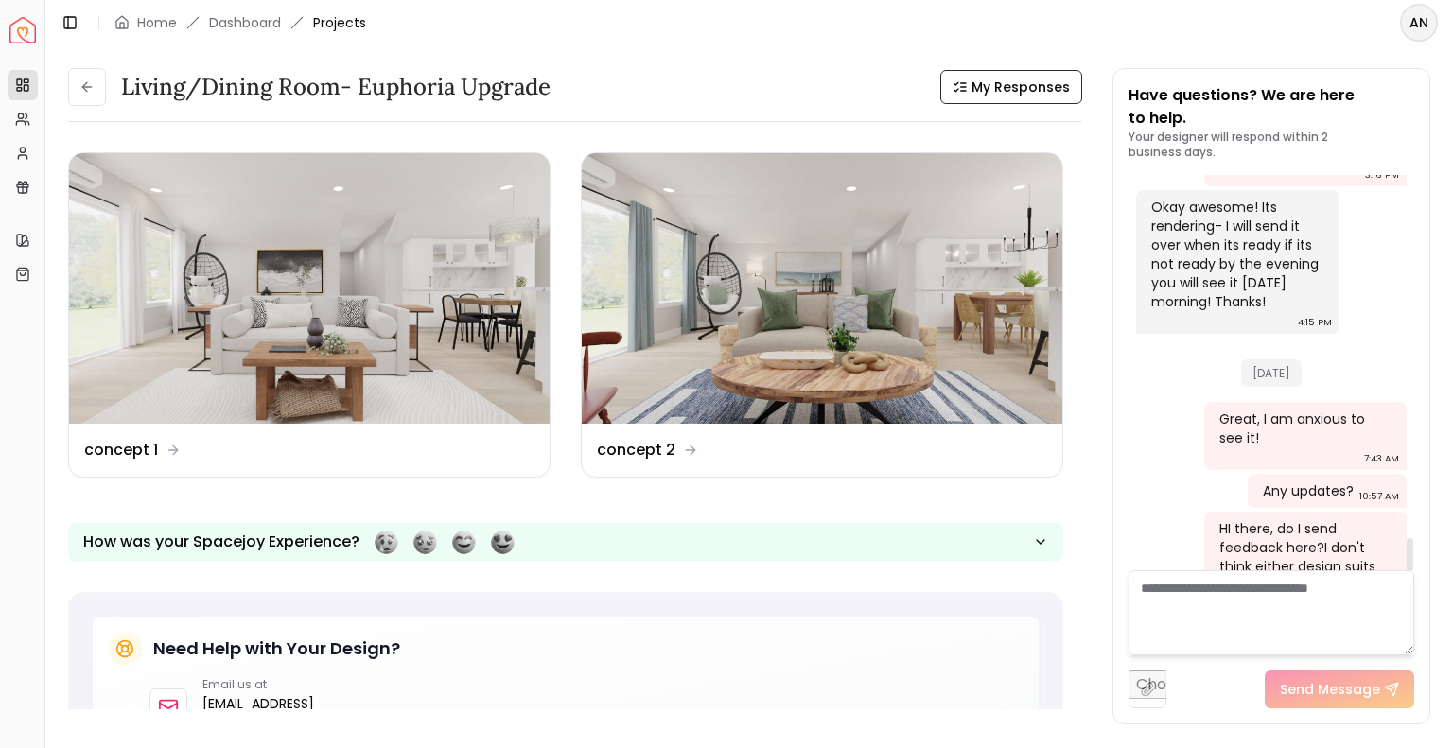
click at [1213, 613] on textarea at bounding box center [1271, 612] width 286 height 85
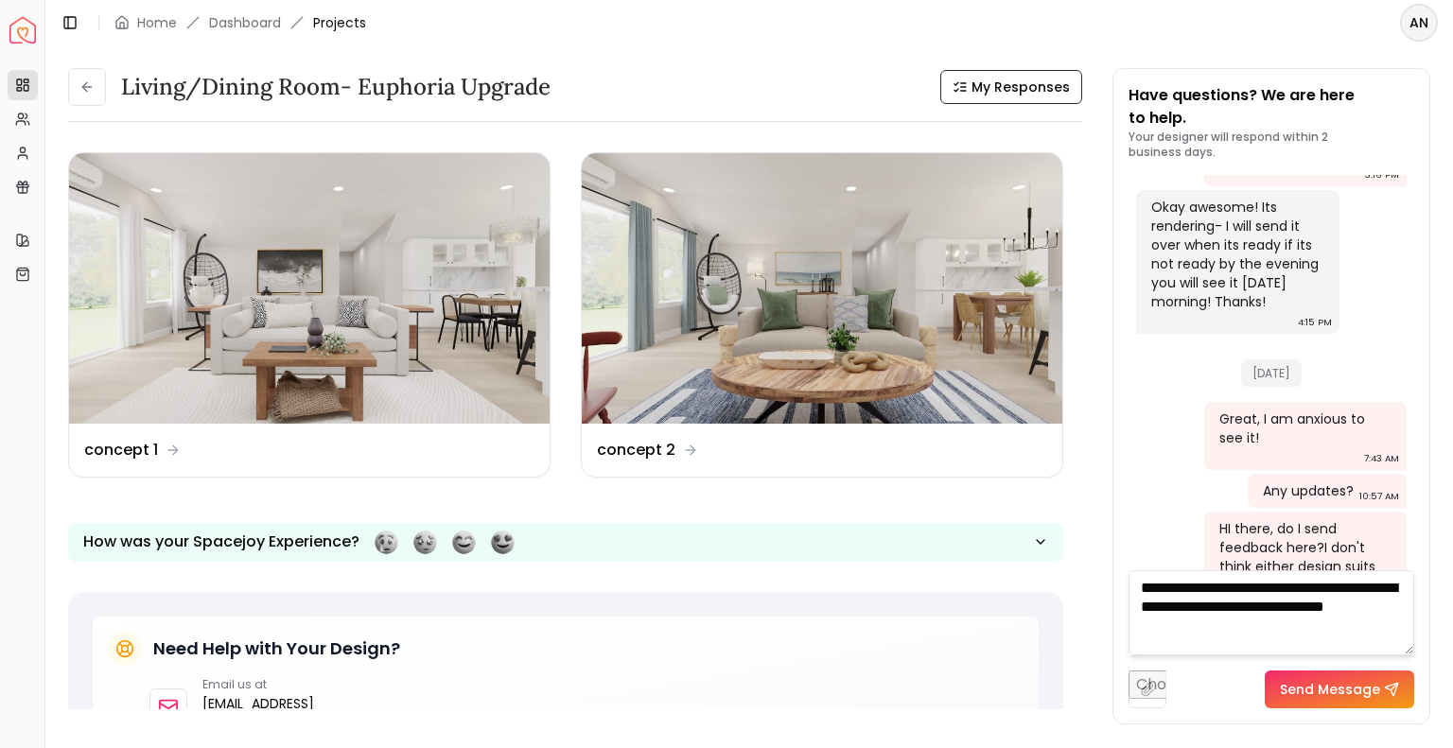
type textarea "**********"
click at [1155, 691] on input "file" at bounding box center [1147, 690] width 38 height 38
click at [1303, 689] on button "Send Message" at bounding box center [1339, 690] width 149 height 38
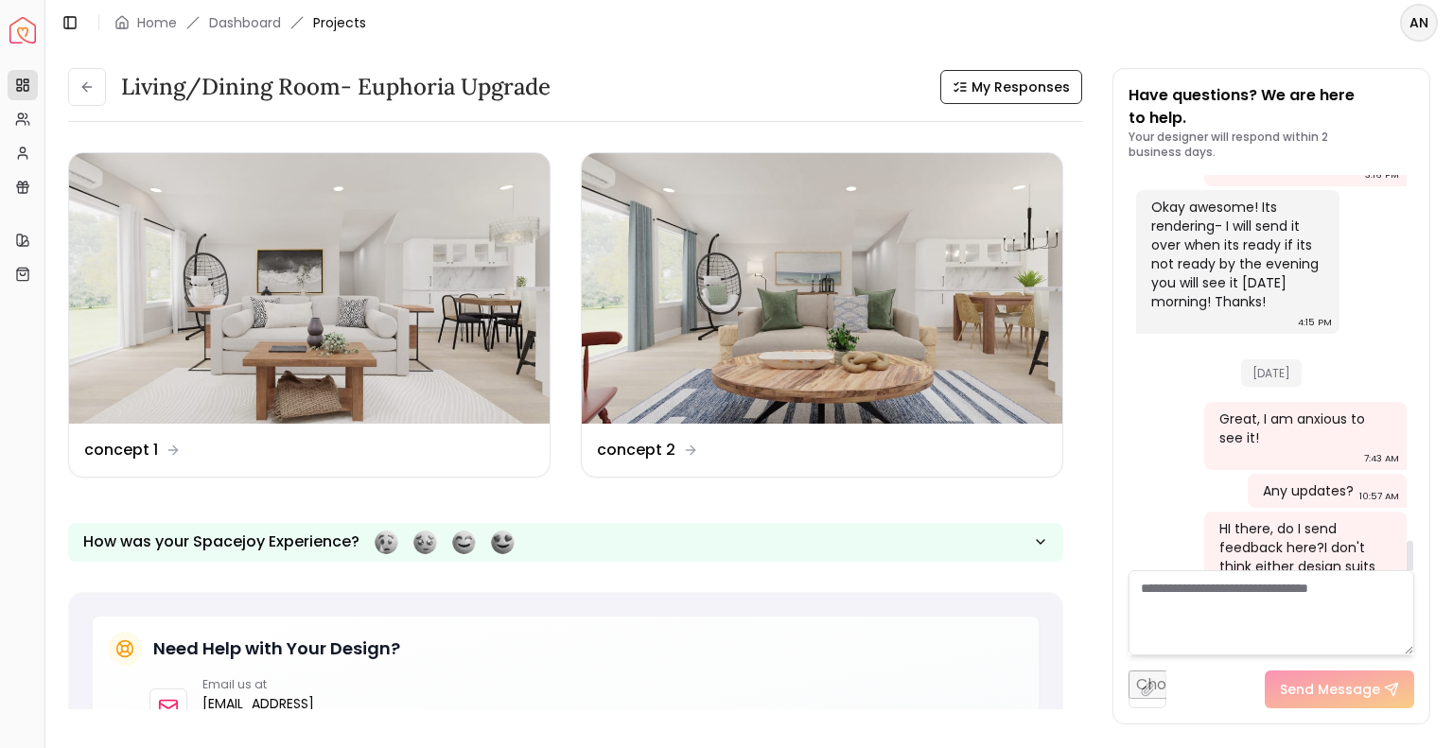
scroll to position [2353, 0]
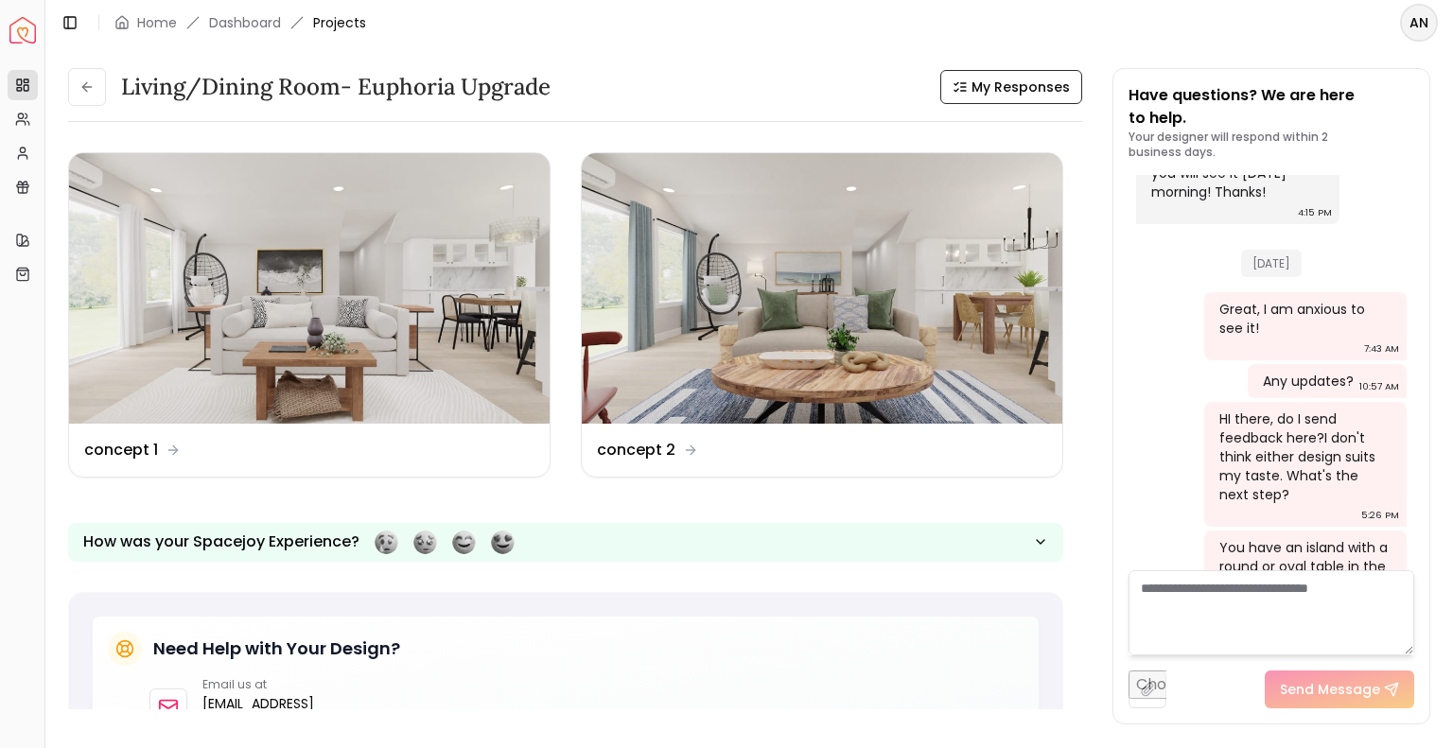
click at [1163, 593] on textarea at bounding box center [1271, 612] width 286 height 85
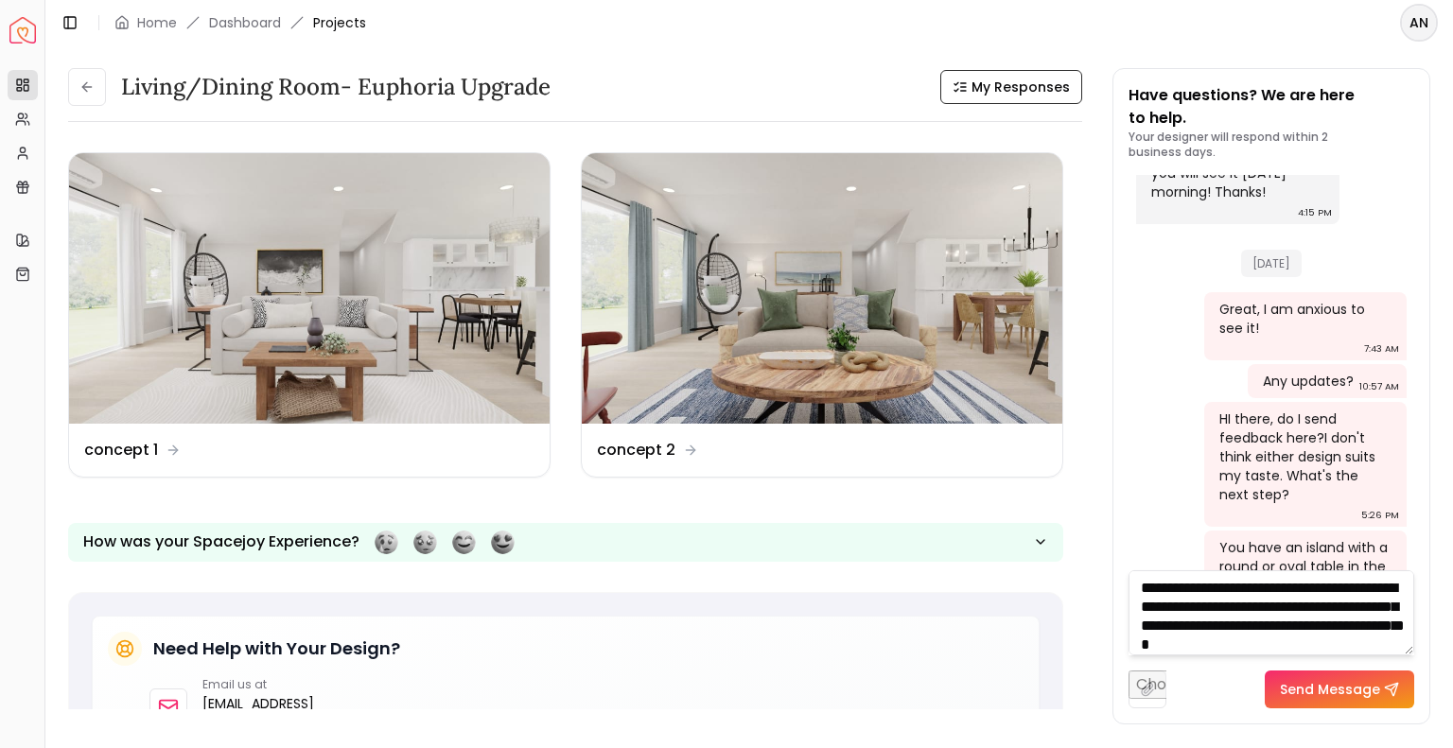
scroll to position [19, 0]
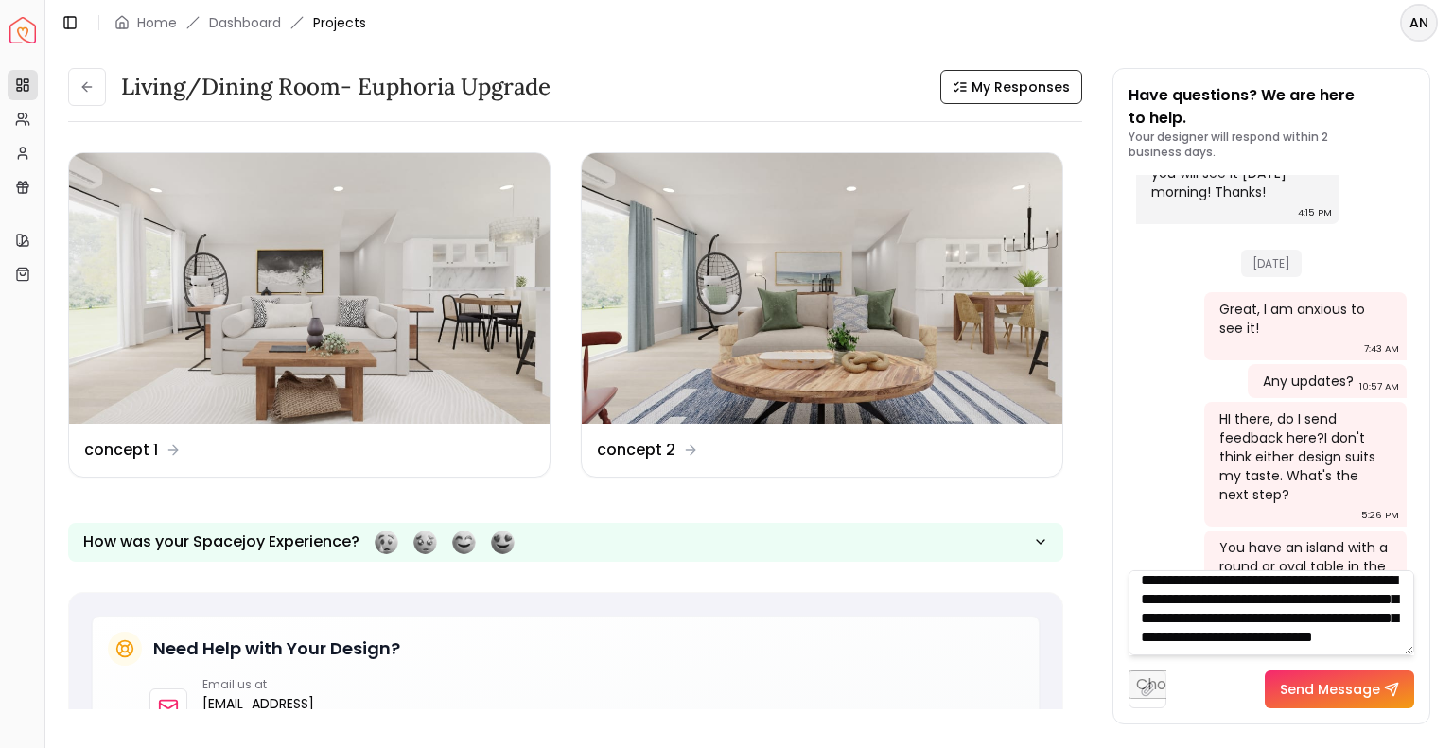
type textarea "**********"
click at [1347, 696] on button "Send Message" at bounding box center [1339, 690] width 149 height 38
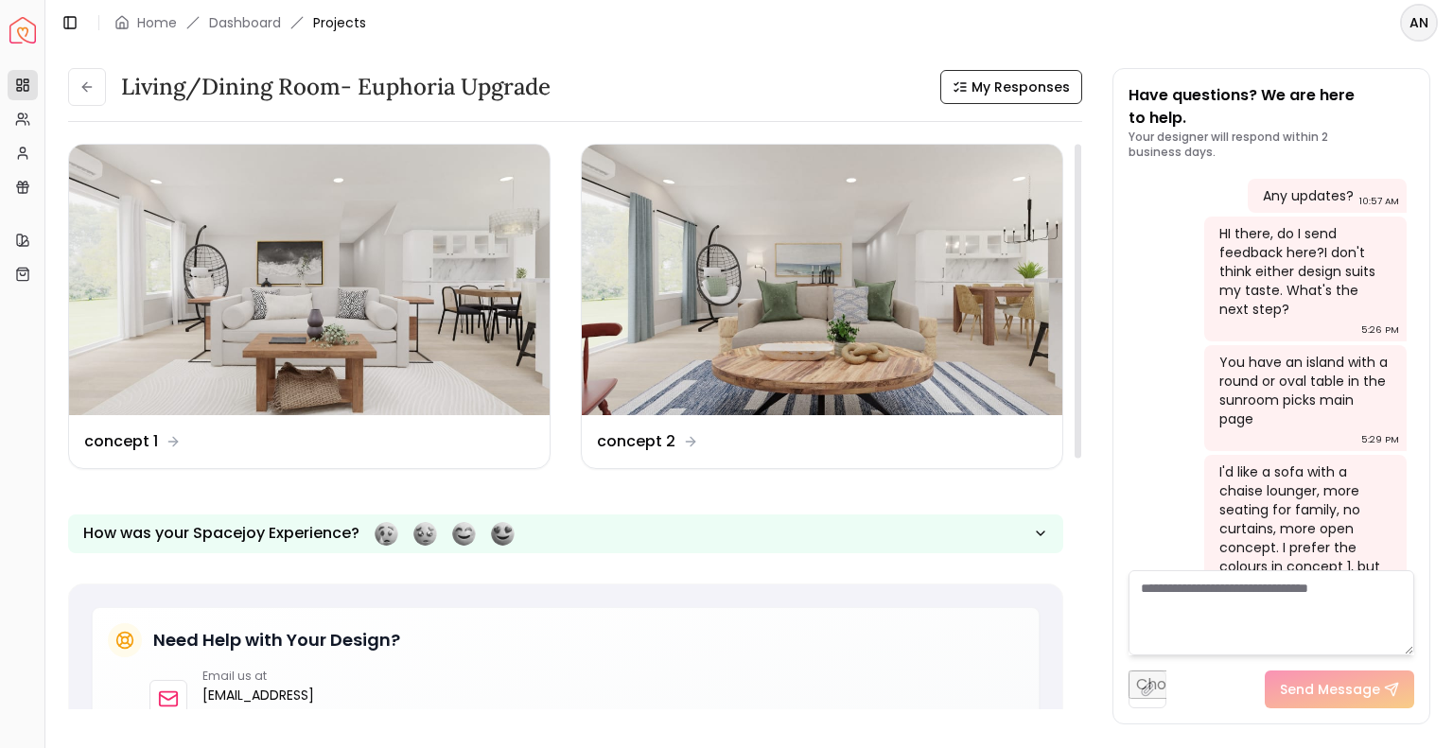
scroll to position [11, 0]
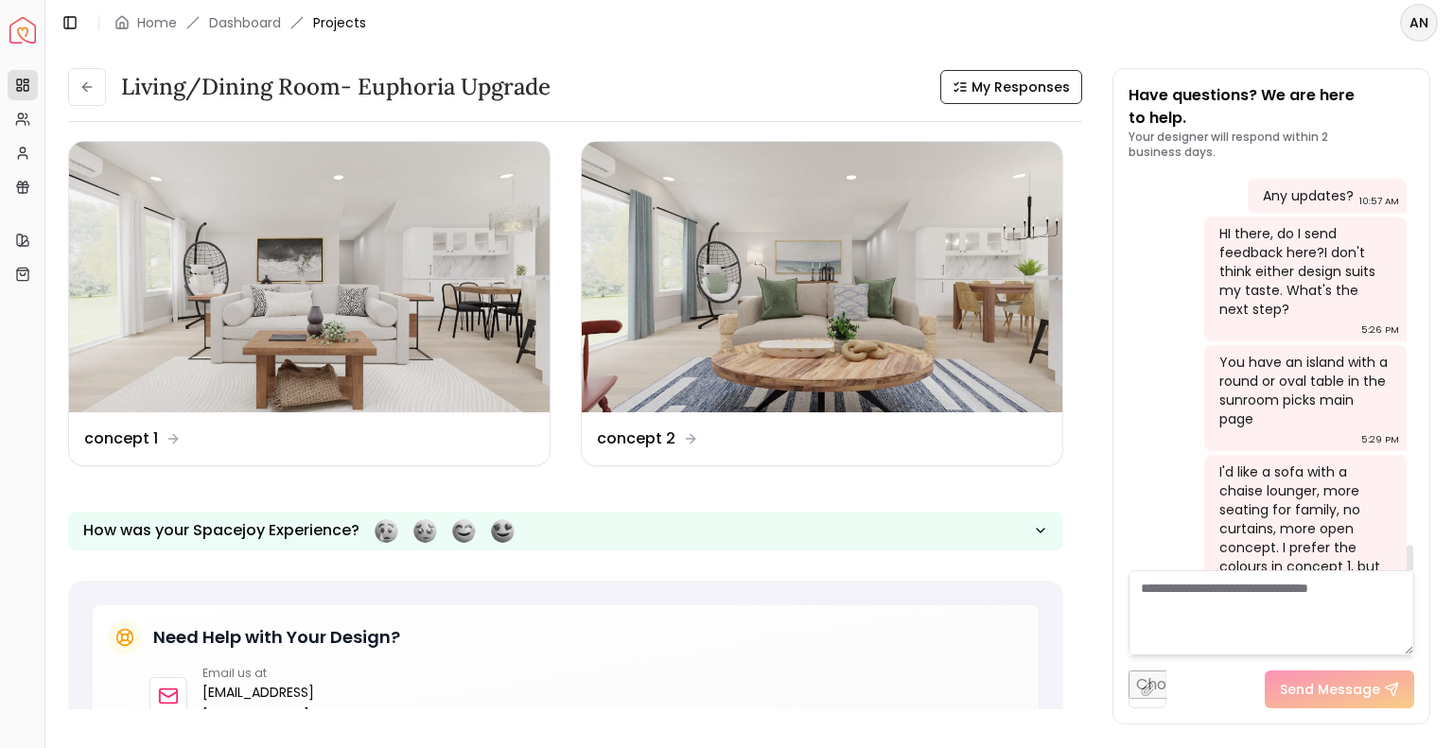
click at [1162, 590] on textarea at bounding box center [1271, 612] width 286 height 85
type textarea "**********"
click at [425, 369] on img at bounding box center [309, 277] width 480 height 271
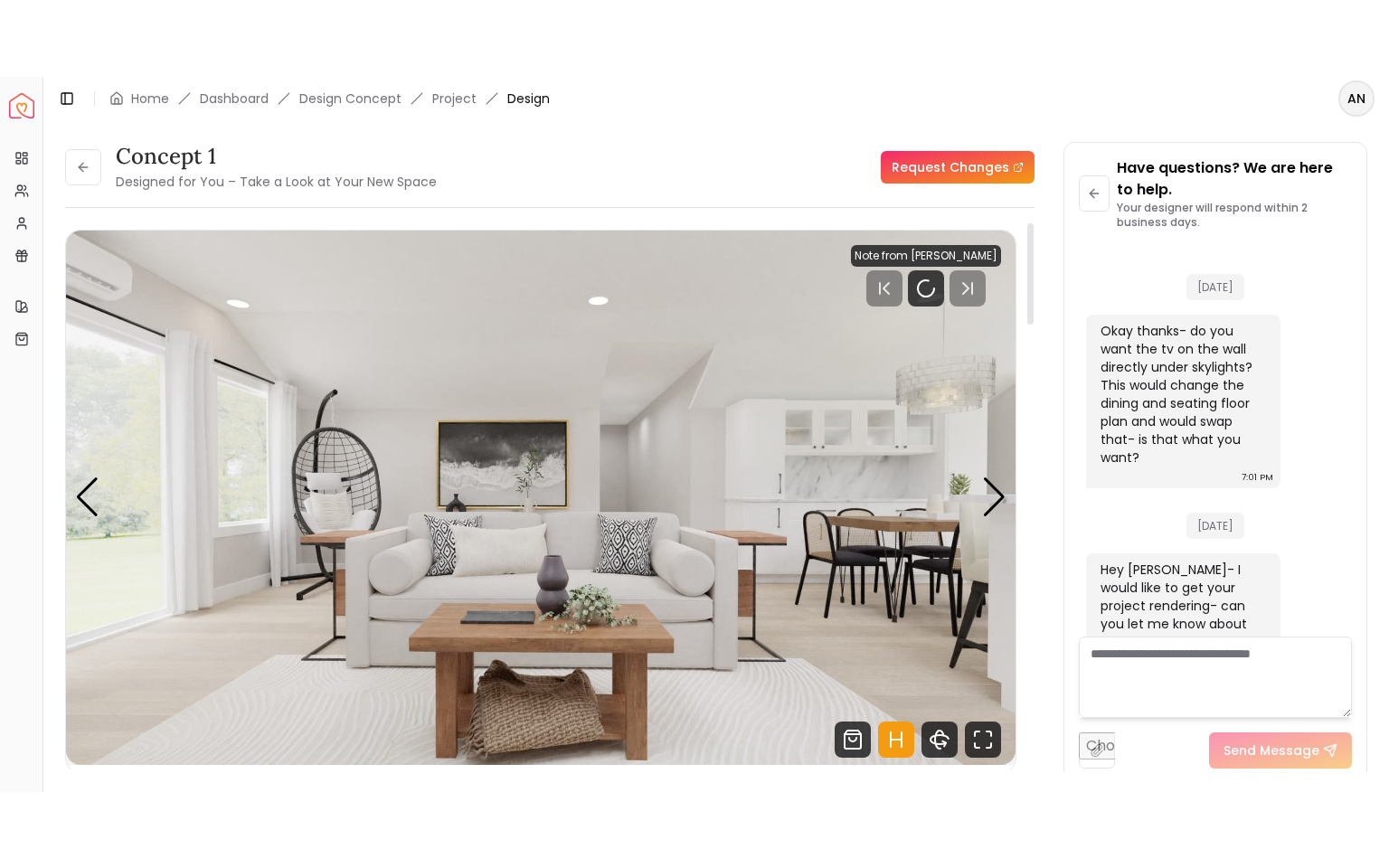
scroll to position [2188, 0]
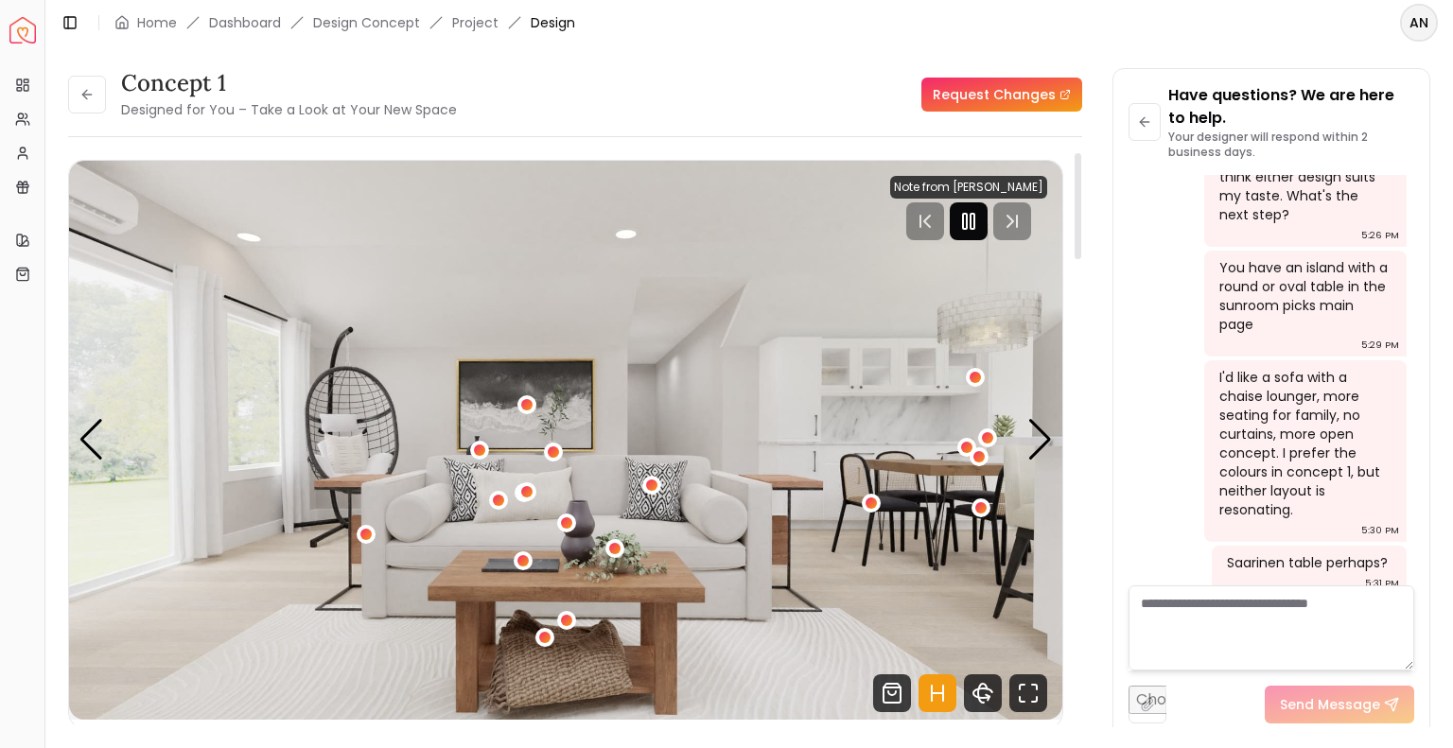
click at [974, 225] on rect "Pause" at bounding box center [972, 221] width 4 height 15
click at [526, 495] on div "1 / 6" at bounding box center [526, 491] width 14 height 14
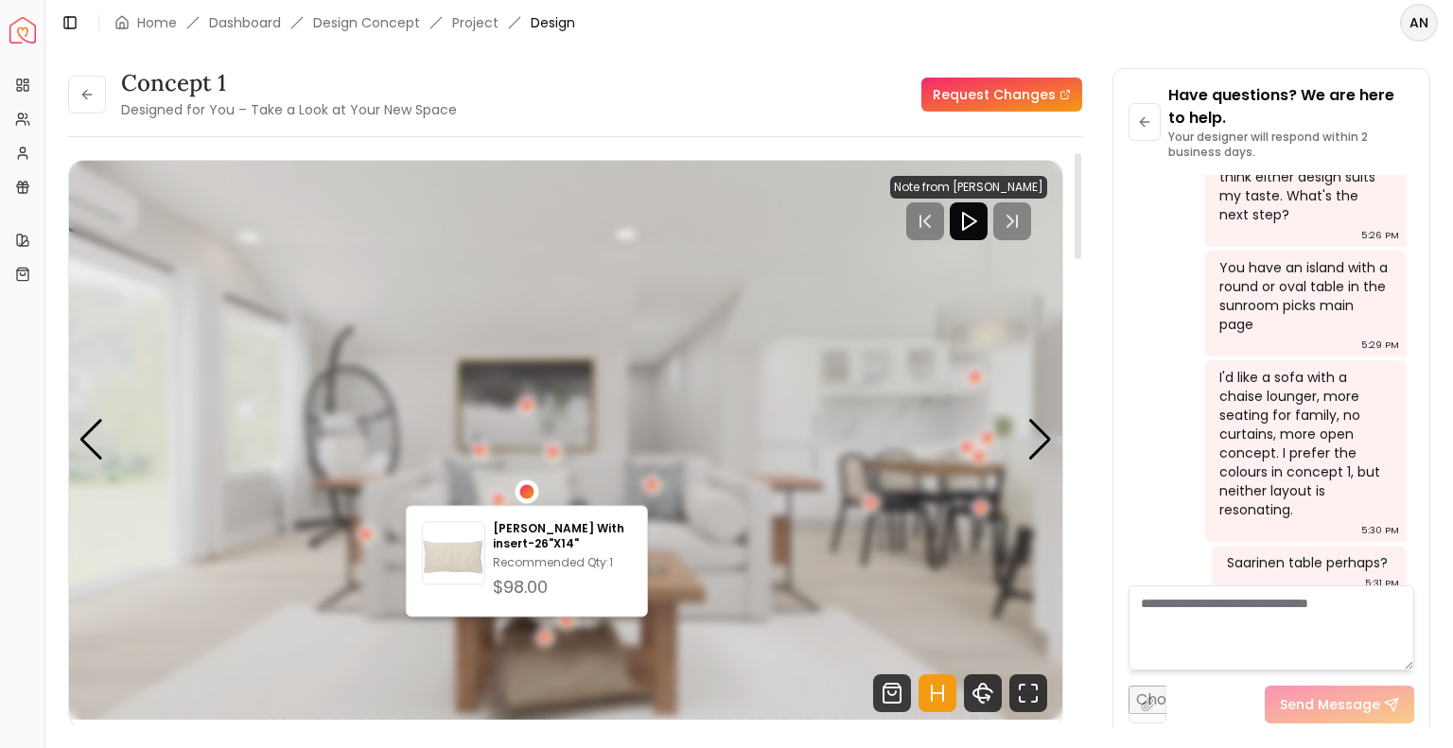
click at [702, 536] on img "1 / 6" at bounding box center [565, 440] width 993 height 559
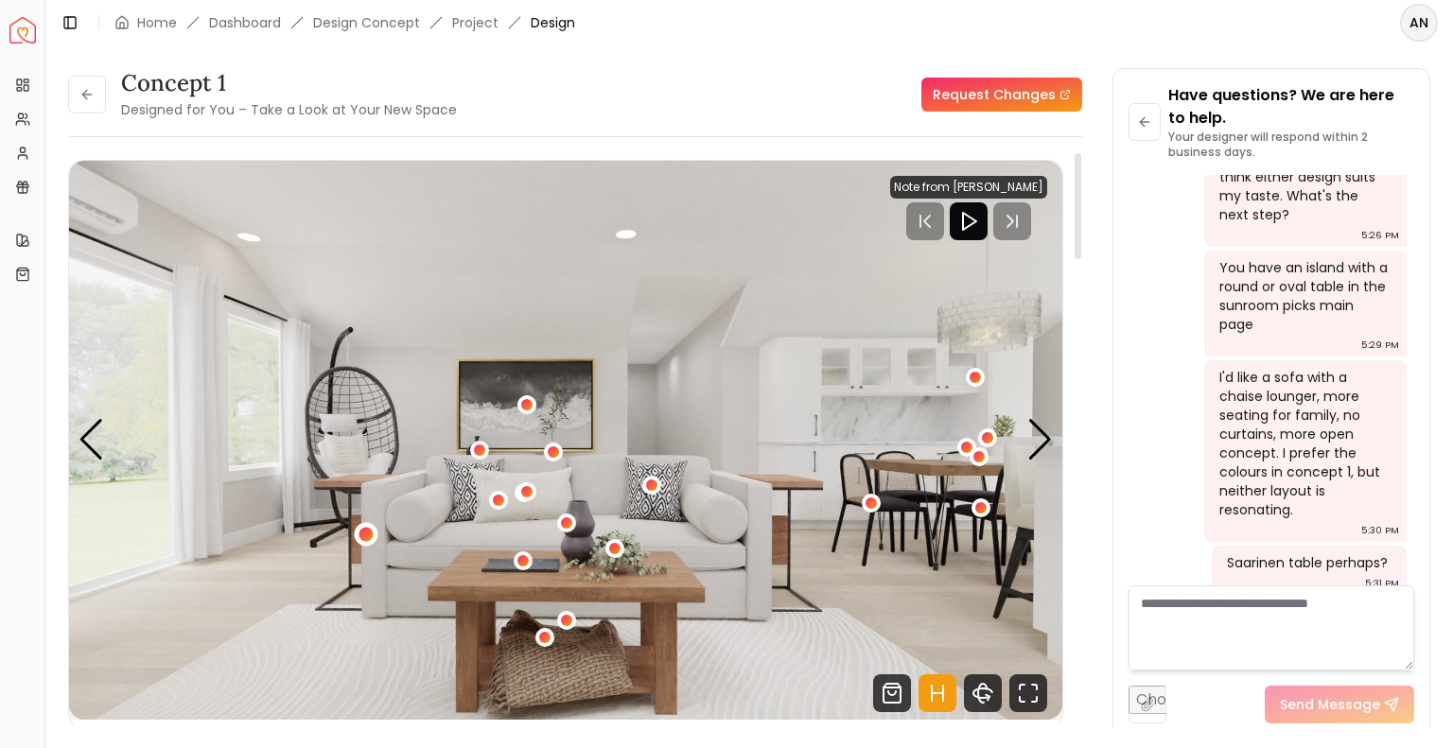
click at [367, 532] on div "1 / 6" at bounding box center [366, 535] width 14 height 14
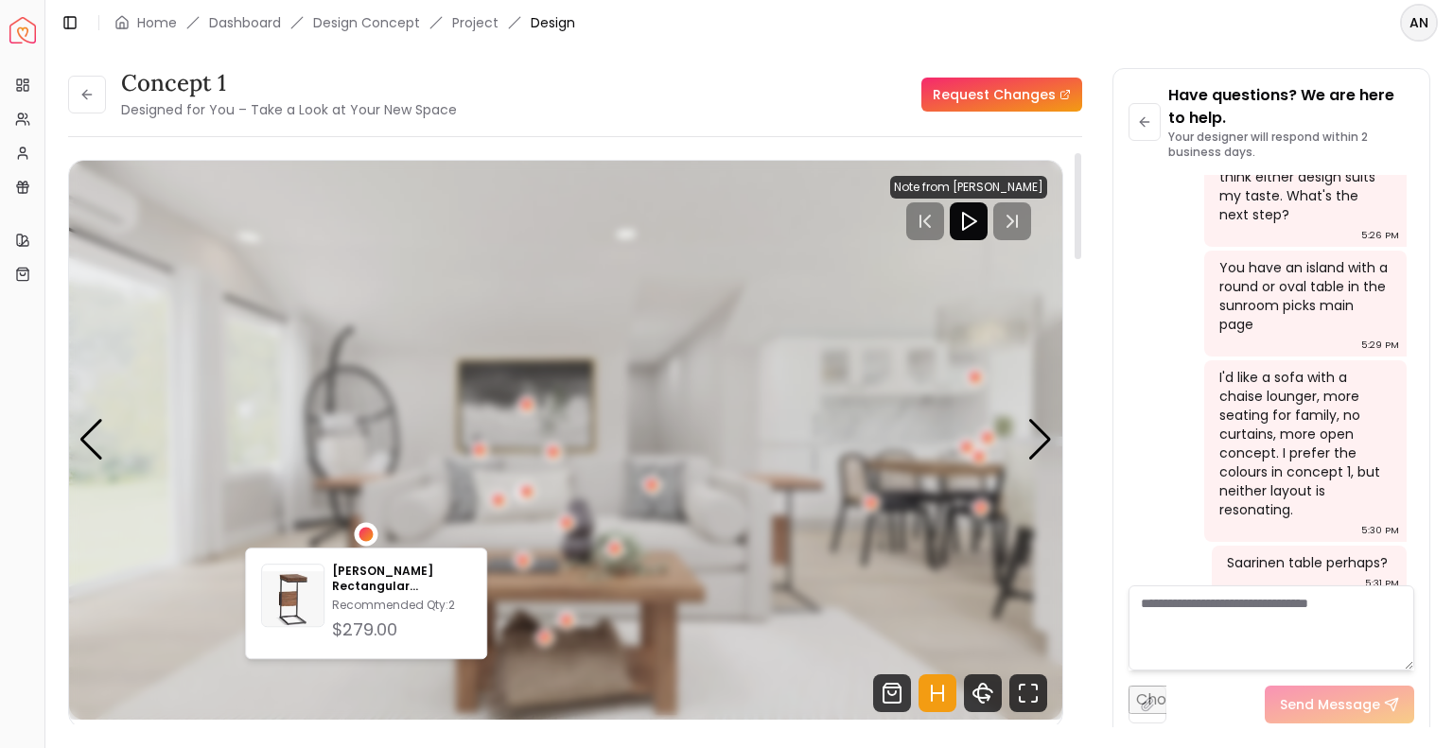
click at [486, 539] on img "1 / 6" at bounding box center [565, 440] width 993 height 559
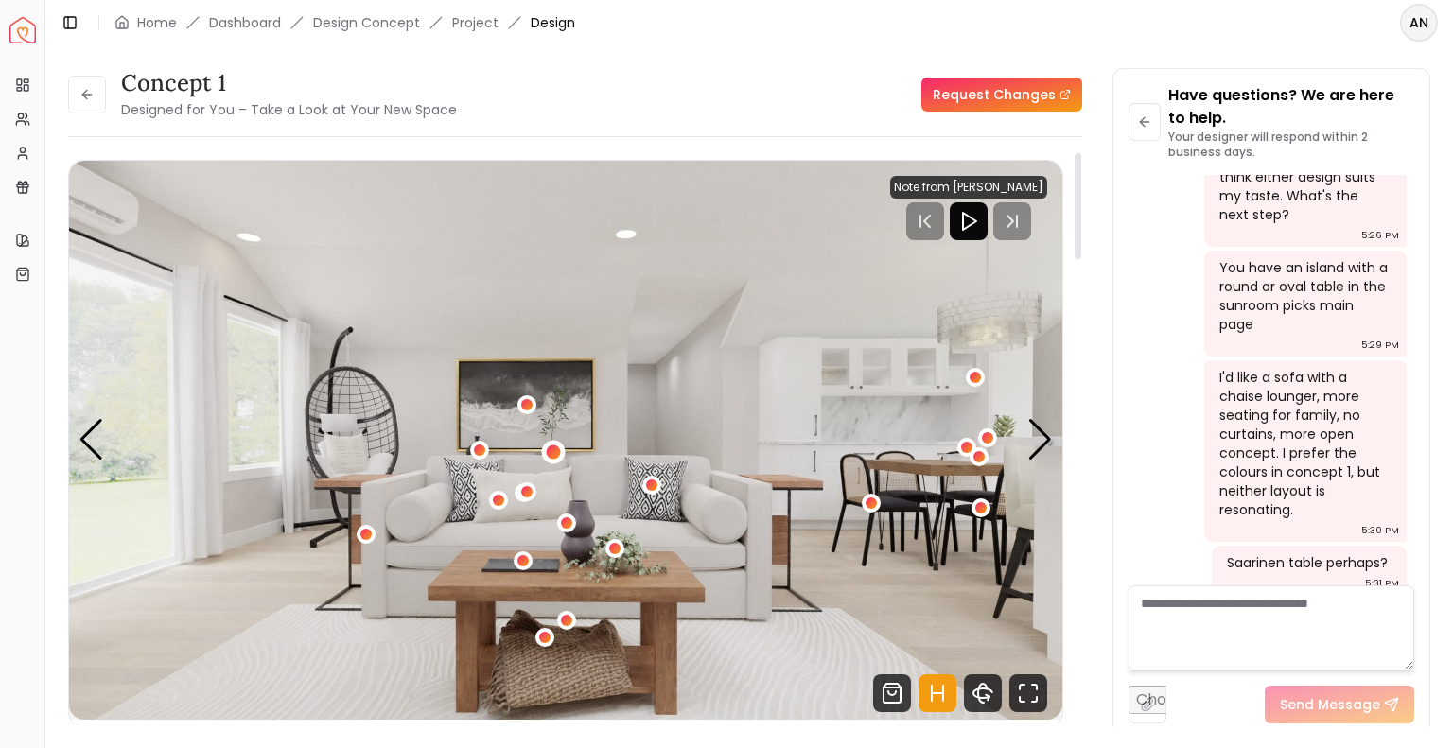
click at [555, 449] on div "1 / 6" at bounding box center [553, 452] width 14 height 14
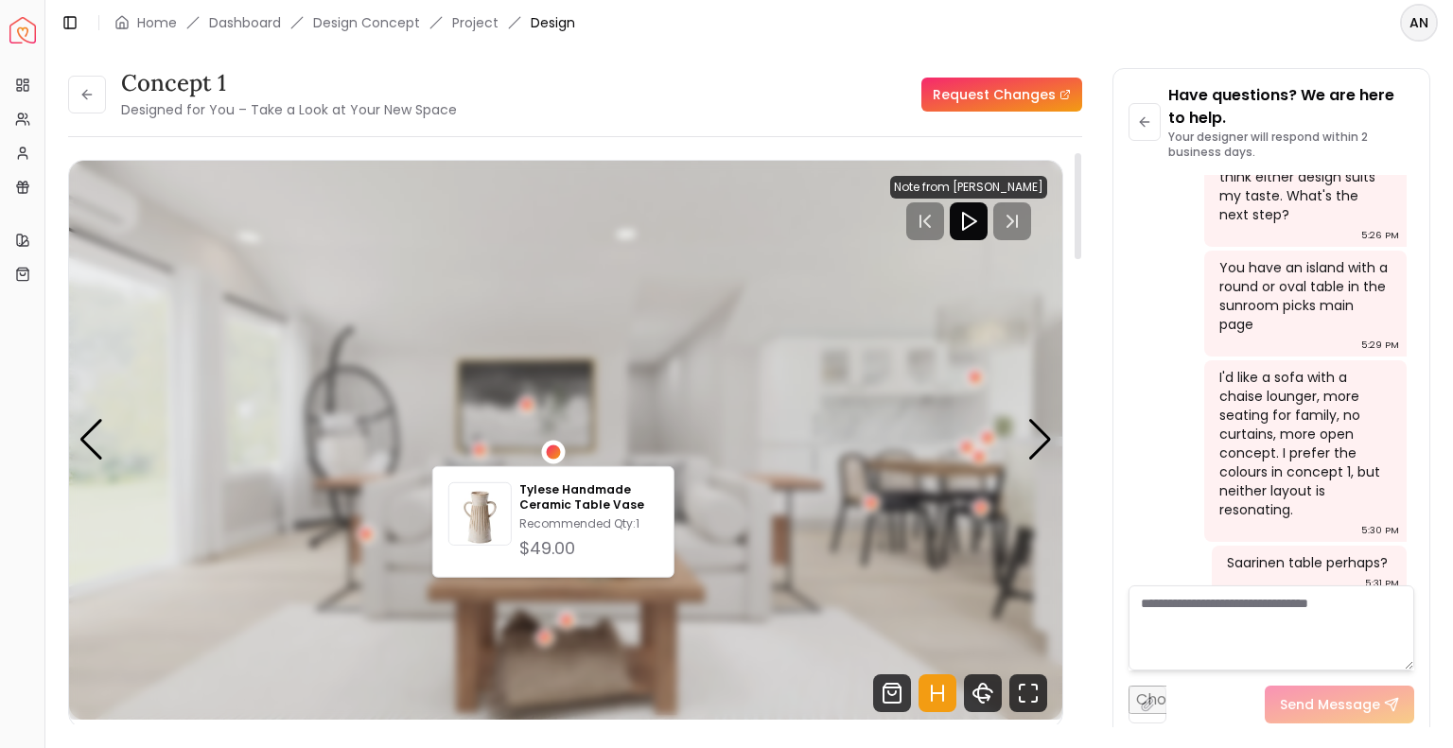
click at [703, 530] on img "1 / 6" at bounding box center [565, 440] width 993 height 559
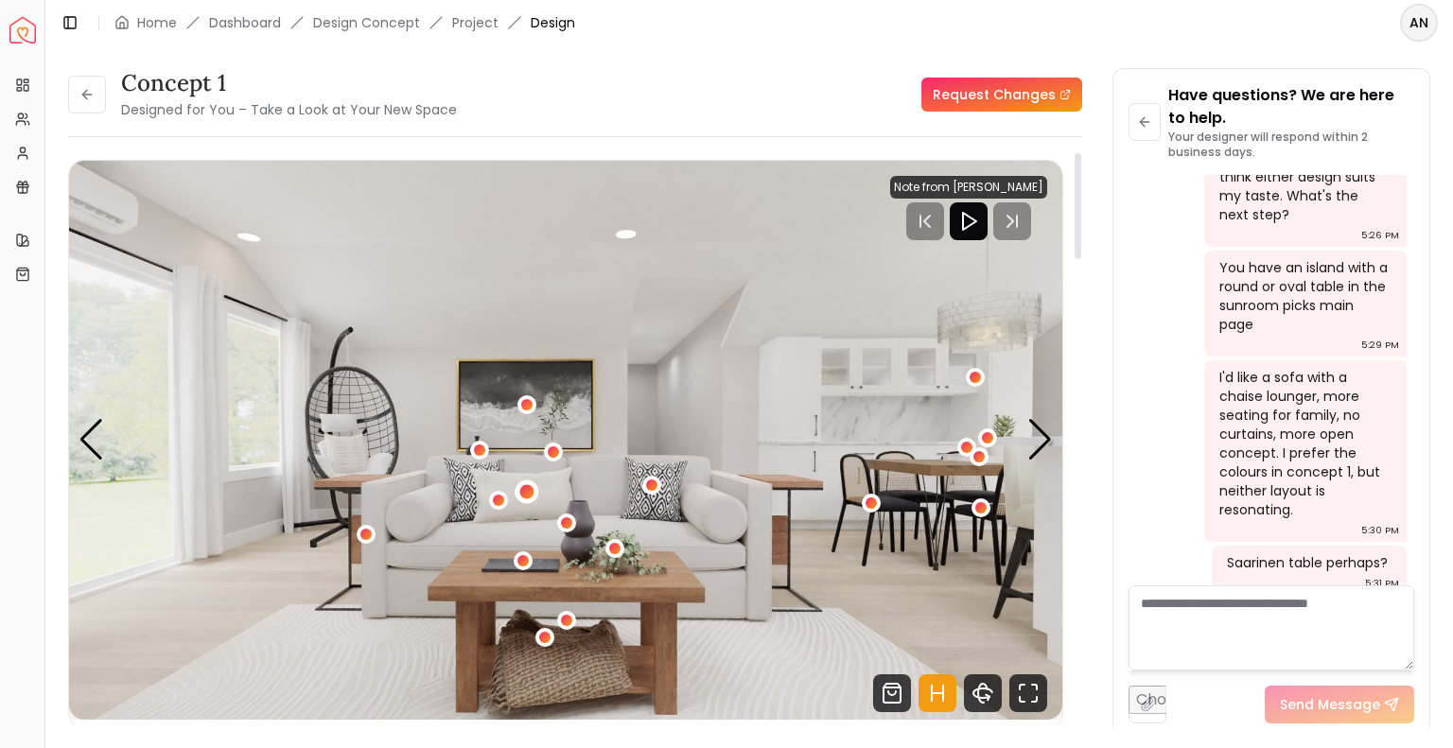
click at [528, 498] on div "1 / 6" at bounding box center [527, 492] width 24 height 24
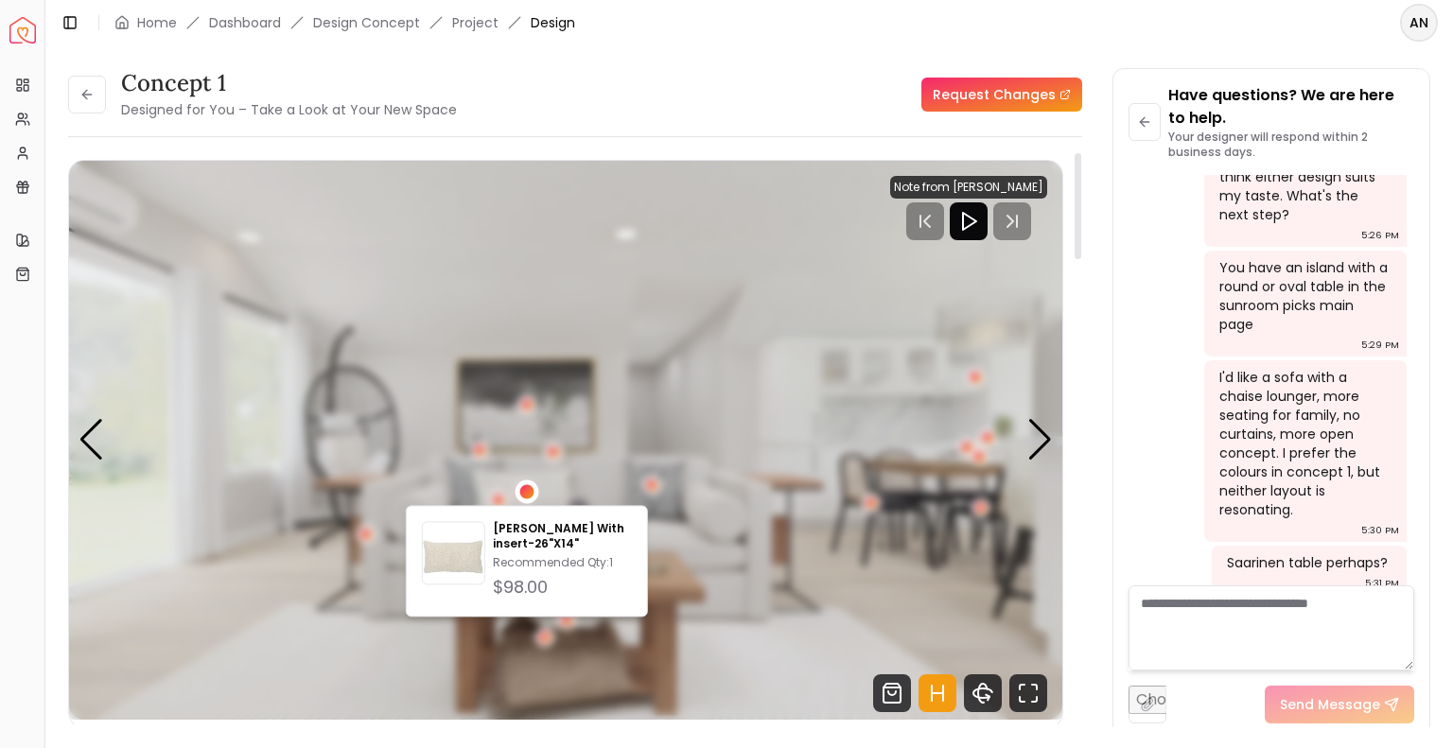
click at [666, 517] on img "1 / 6" at bounding box center [565, 440] width 993 height 559
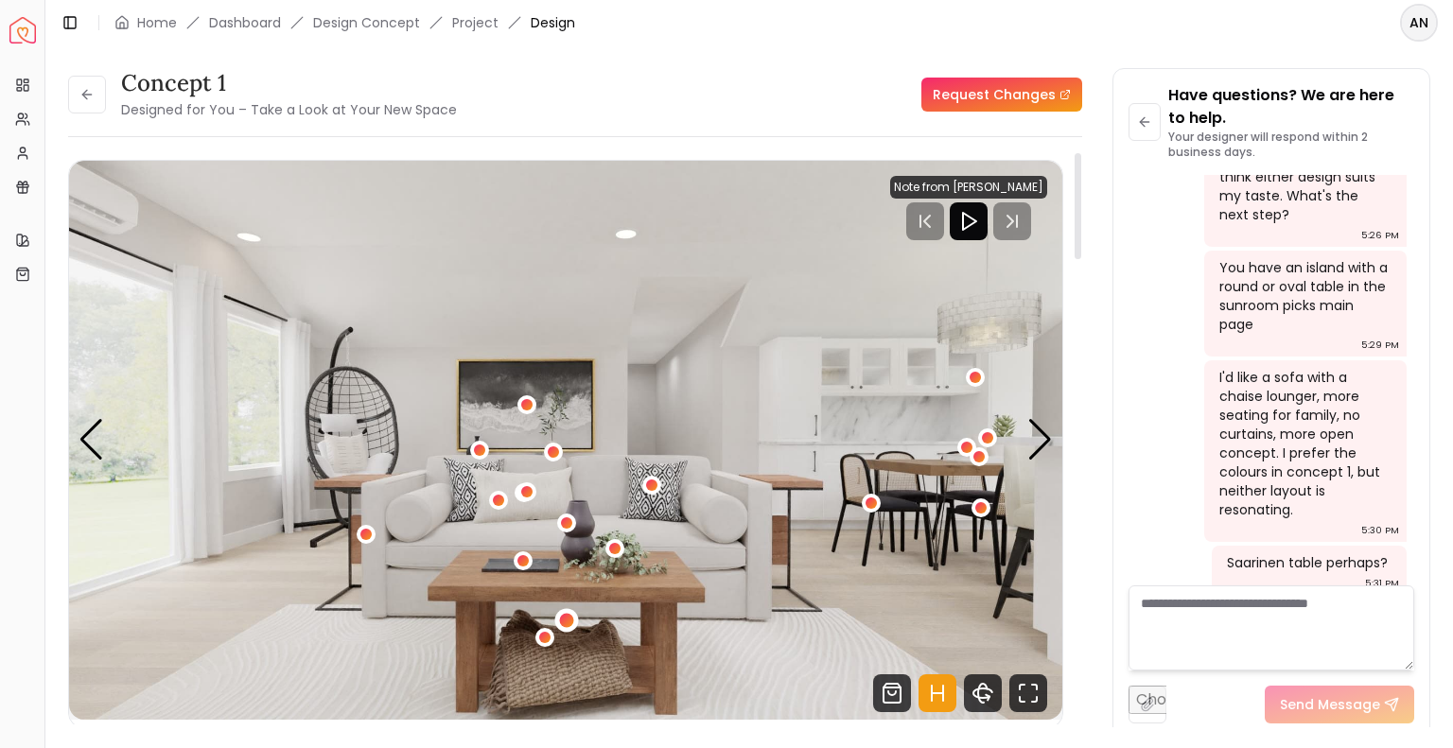
click at [568, 621] on div "1 / 6" at bounding box center [567, 620] width 14 height 14
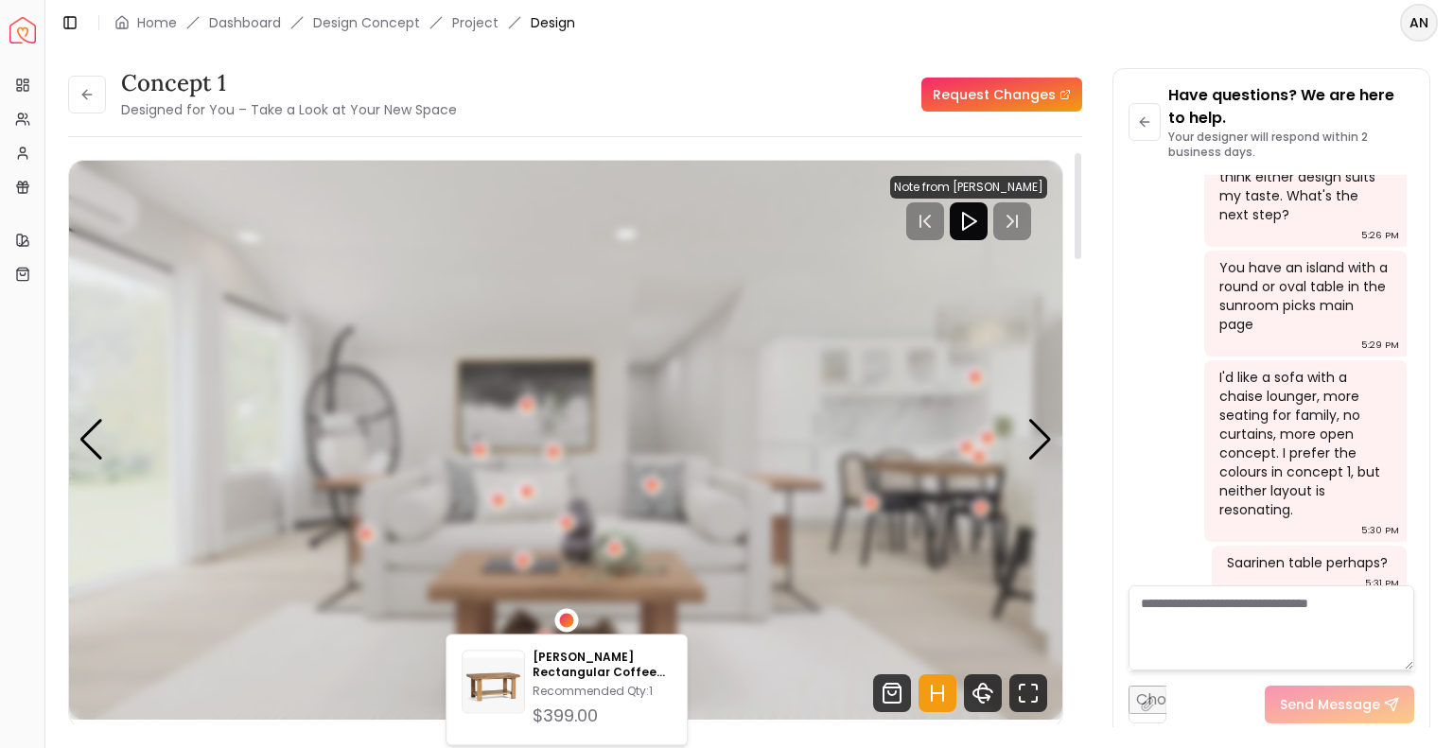
click at [715, 624] on img "1 / 6" at bounding box center [565, 440] width 993 height 559
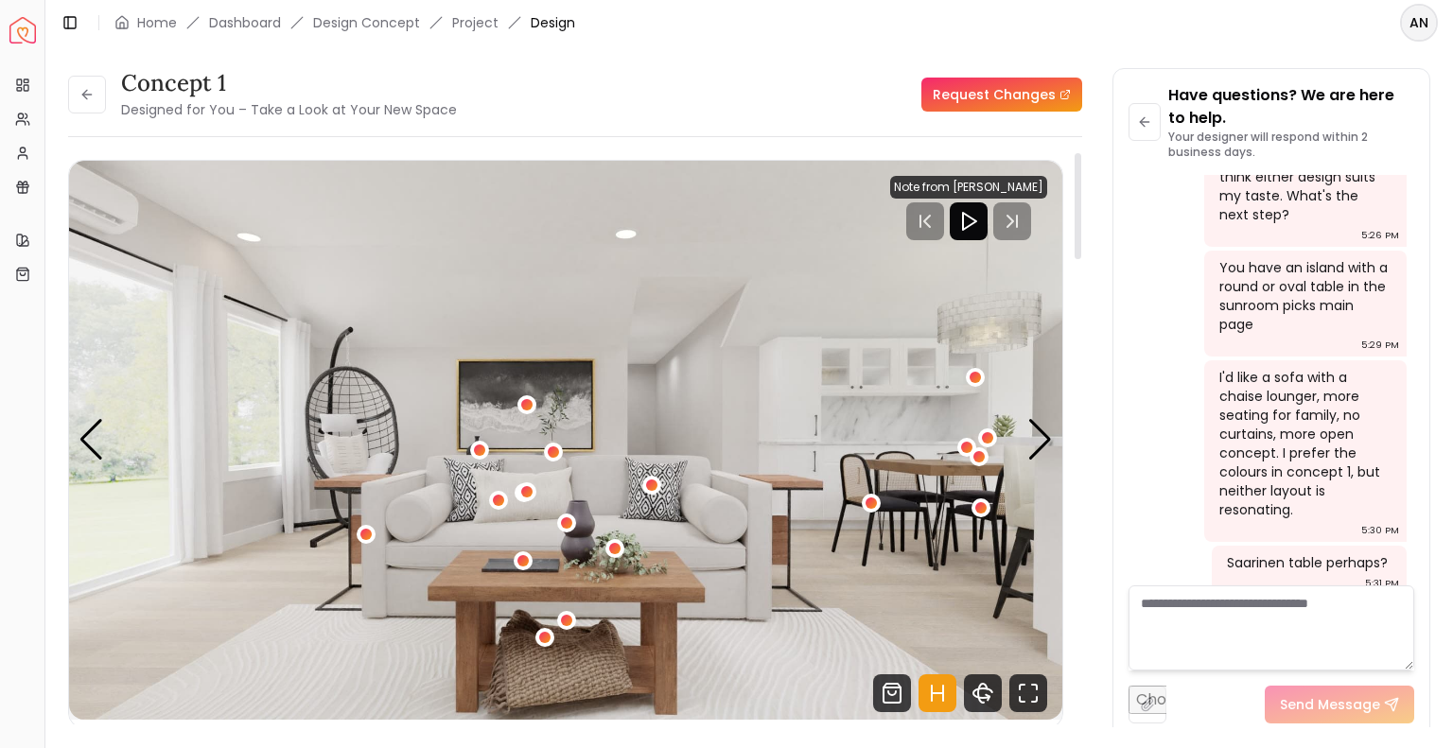
click at [724, 508] on img "1 / 6" at bounding box center [565, 440] width 993 height 559
click at [515, 488] on div "1 / 6" at bounding box center [525, 493] width 24 height 24
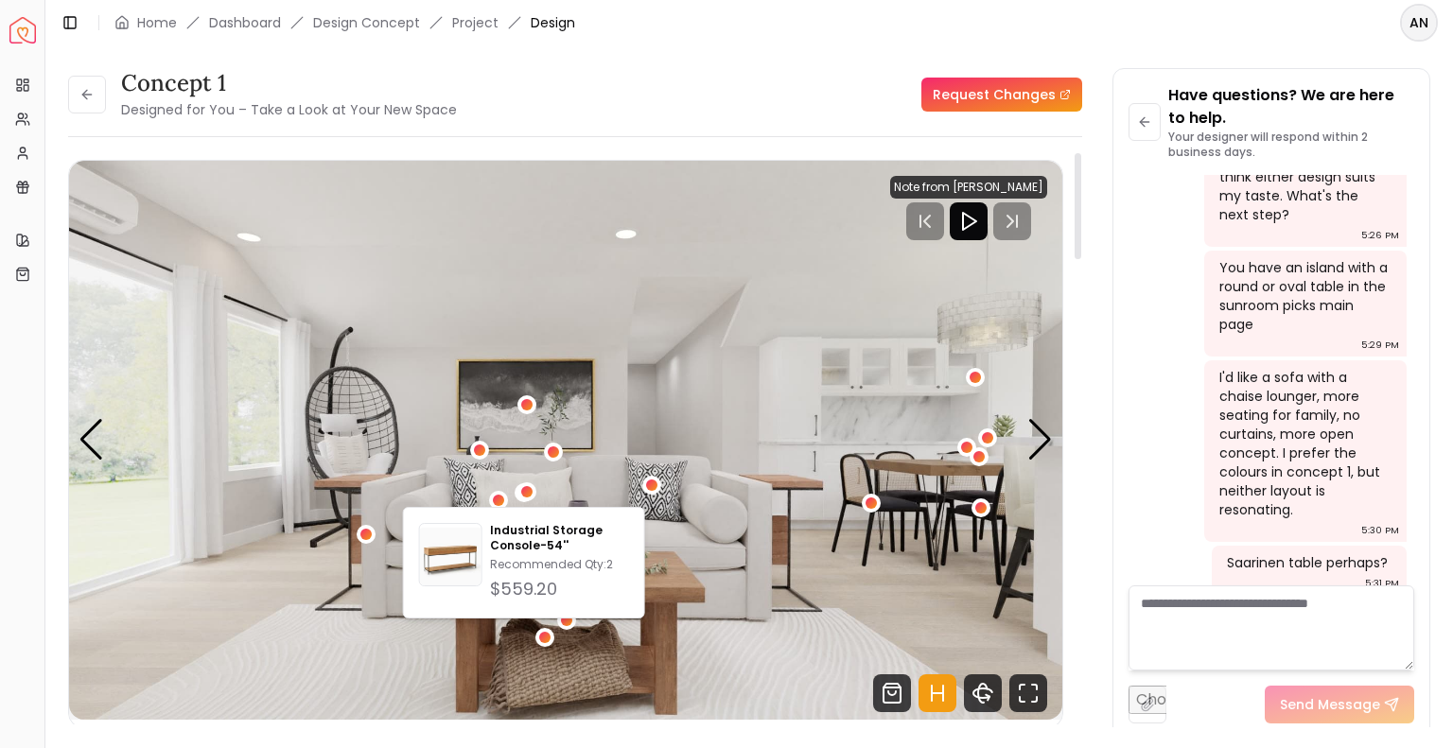
click at [577, 481] on img "1 / 6" at bounding box center [565, 440] width 993 height 559
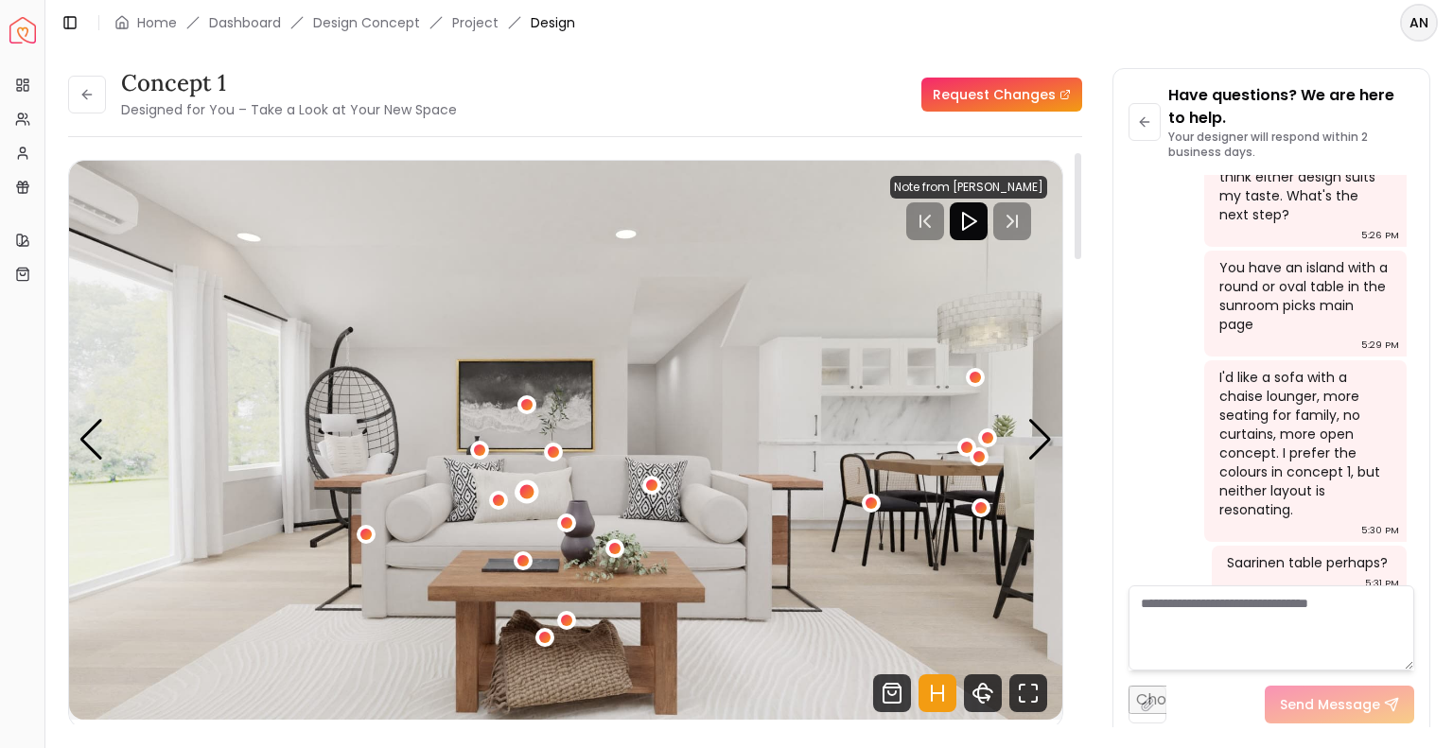
click at [531, 487] on div "1 / 6" at bounding box center [526, 491] width 14 height 14
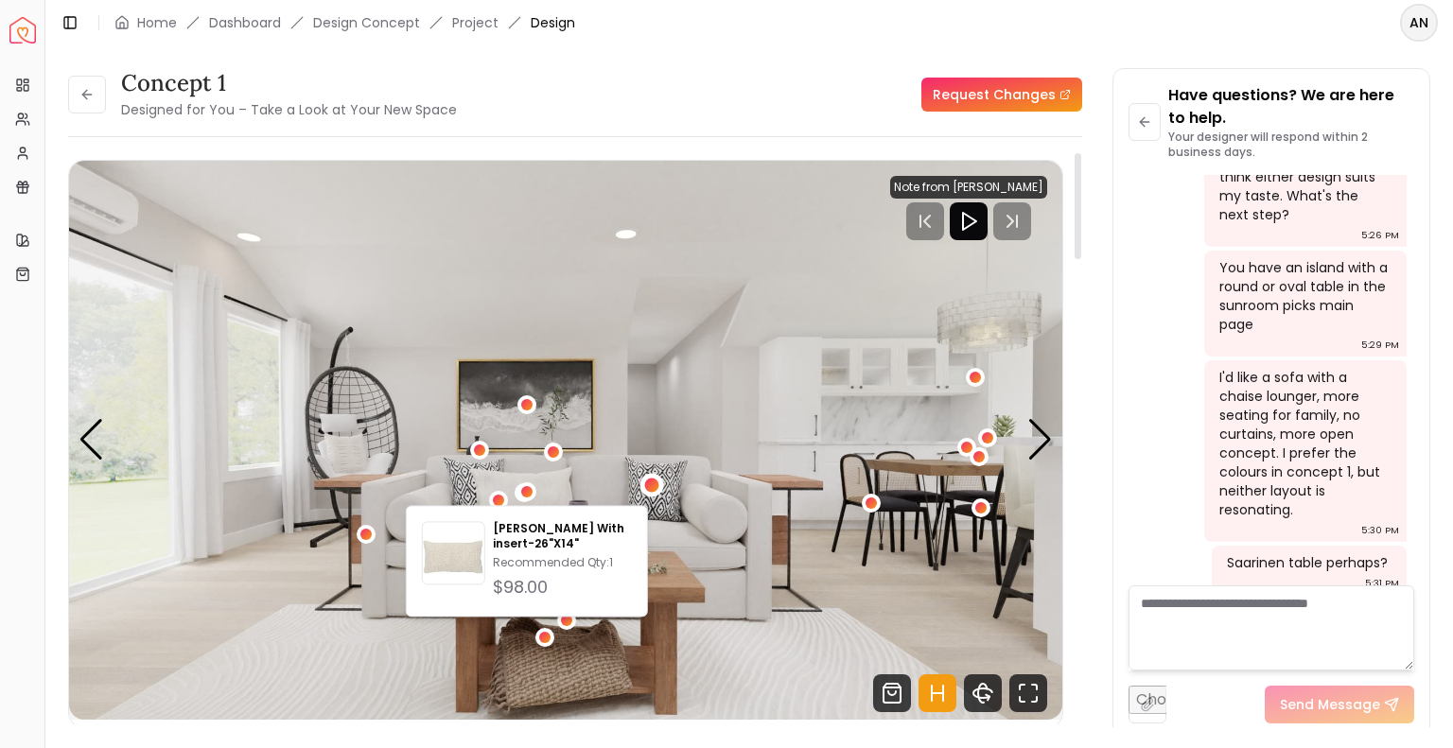
click at [656, 476] on div "1 / 6" at bounding box center [652, 486] width 24 height 24
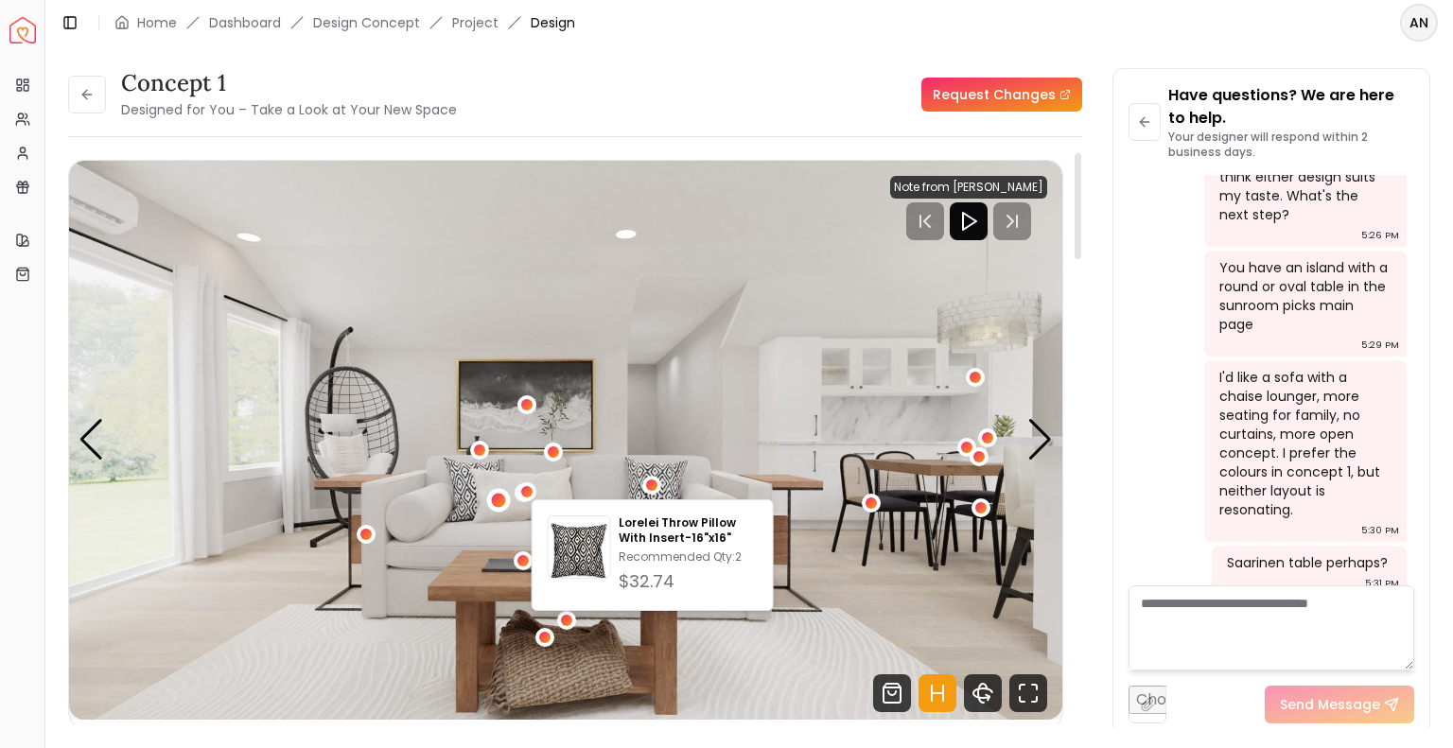
click at [498, 499] on div "1 / 6" at bounding box center [499, 501] width 14 height 14
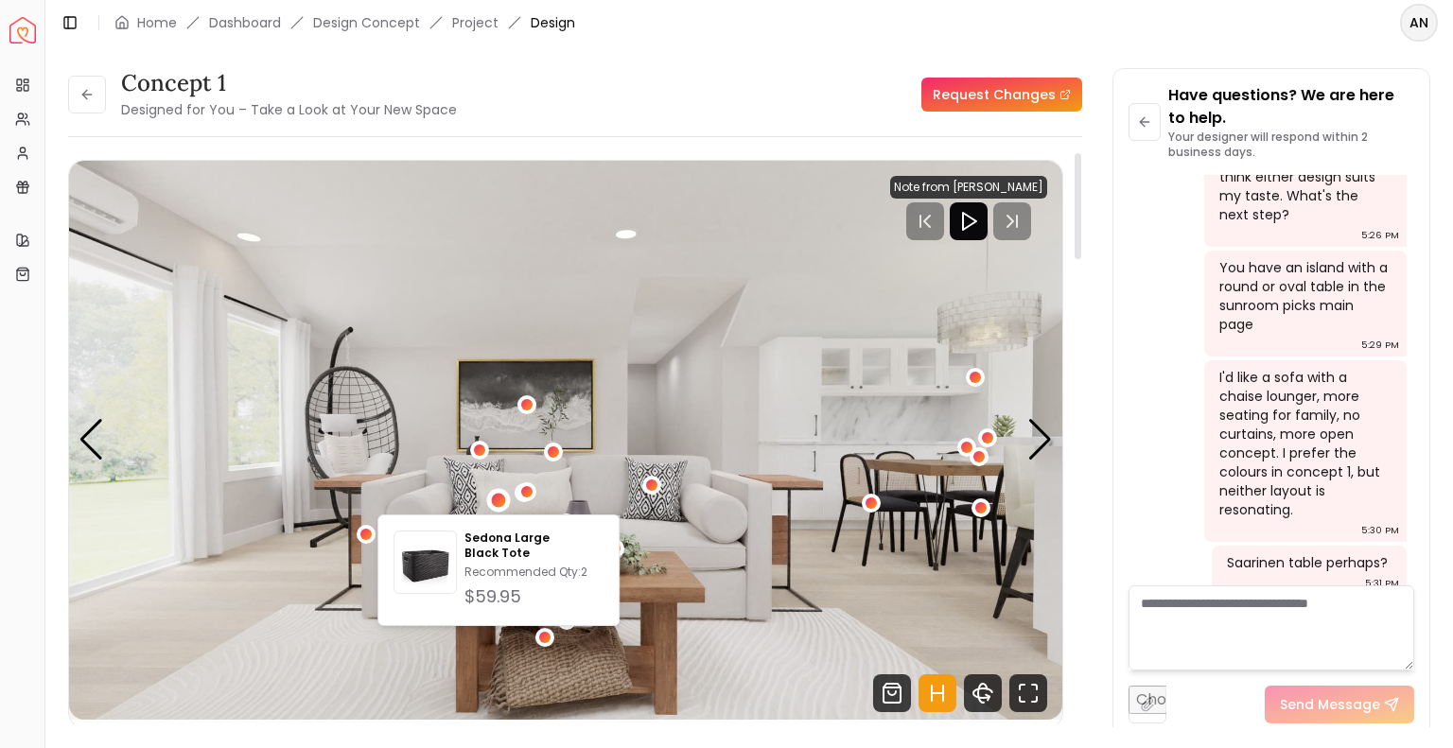
click at [589, 501] on img "1 / 6" at bounding box center [565, 440] width 993 height 559
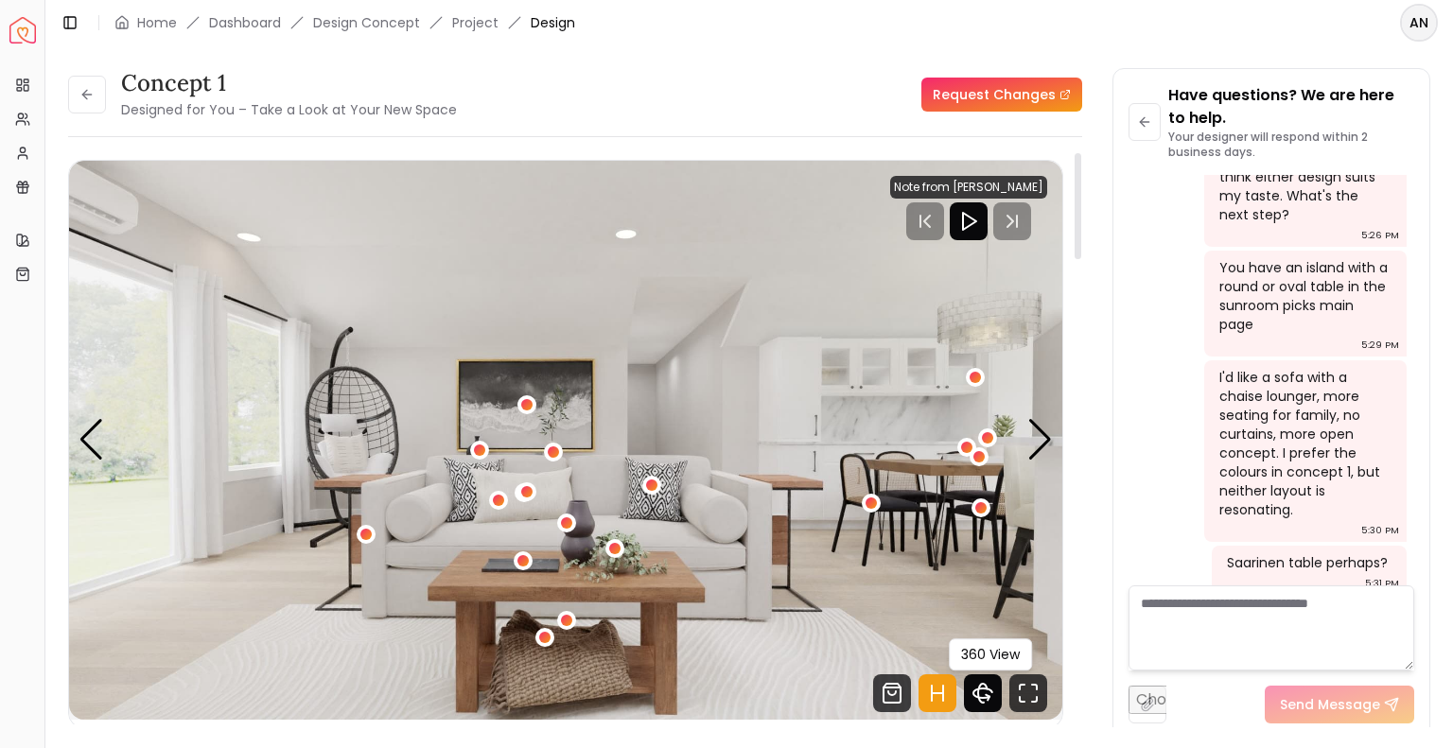
click at [988, 699] on icon "360 View" at bounding box center [988, 697] width 4 height 6
click at [968, 369] on div "1 / 6" at bounding box center [975, 377] width 24 height 24
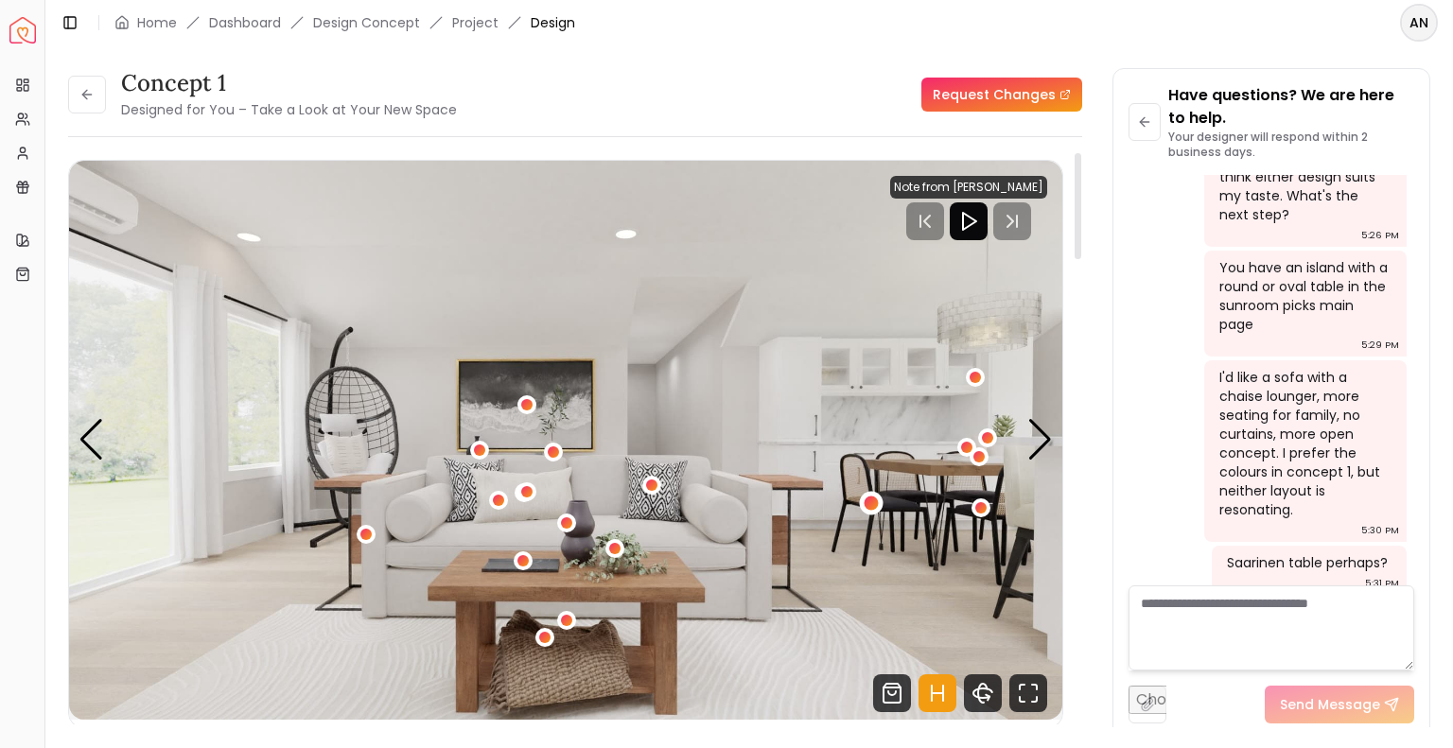
click at [873, 504] on div "1 / 6" at bounding box center [872, 504] width 14 height 14
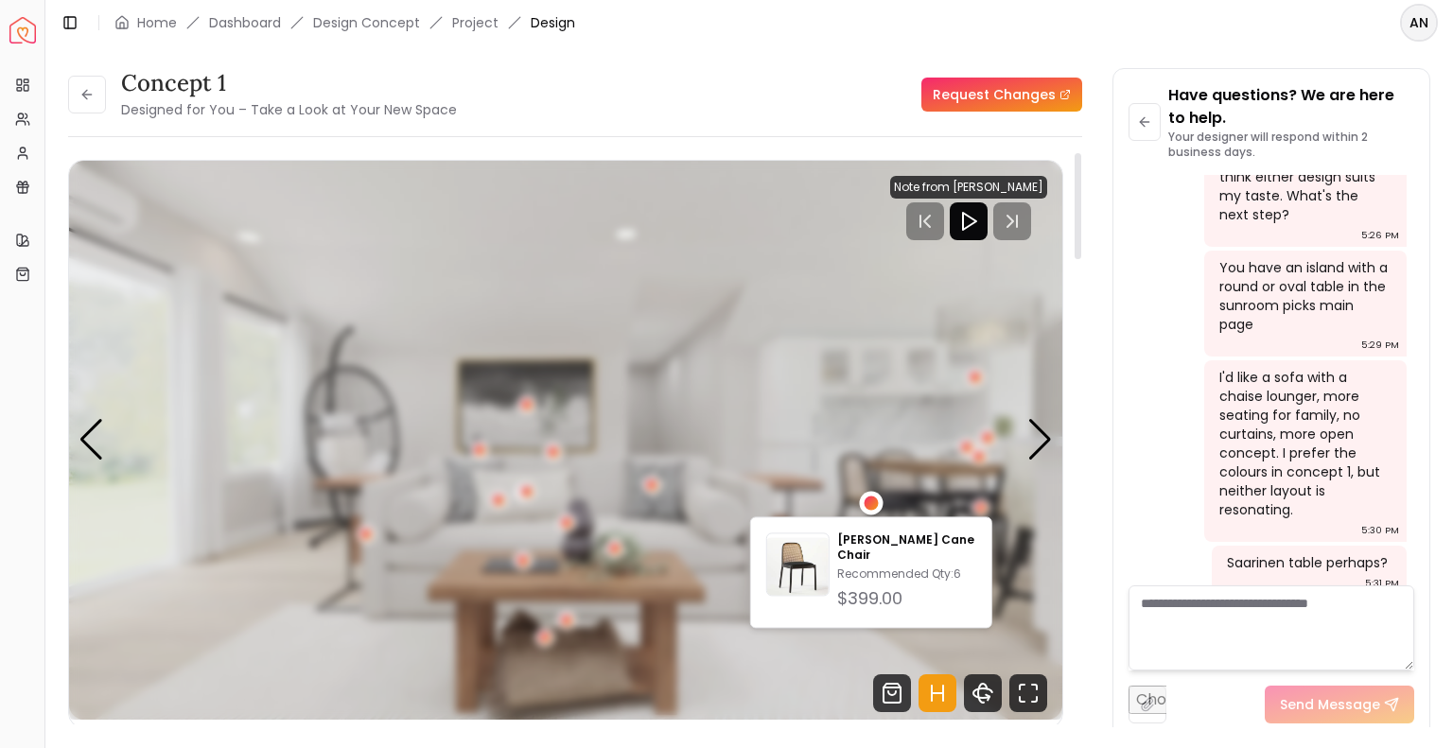
click at [931, 459] on img "1 / 6" at bounding box center [565, 440] width 993 height 559
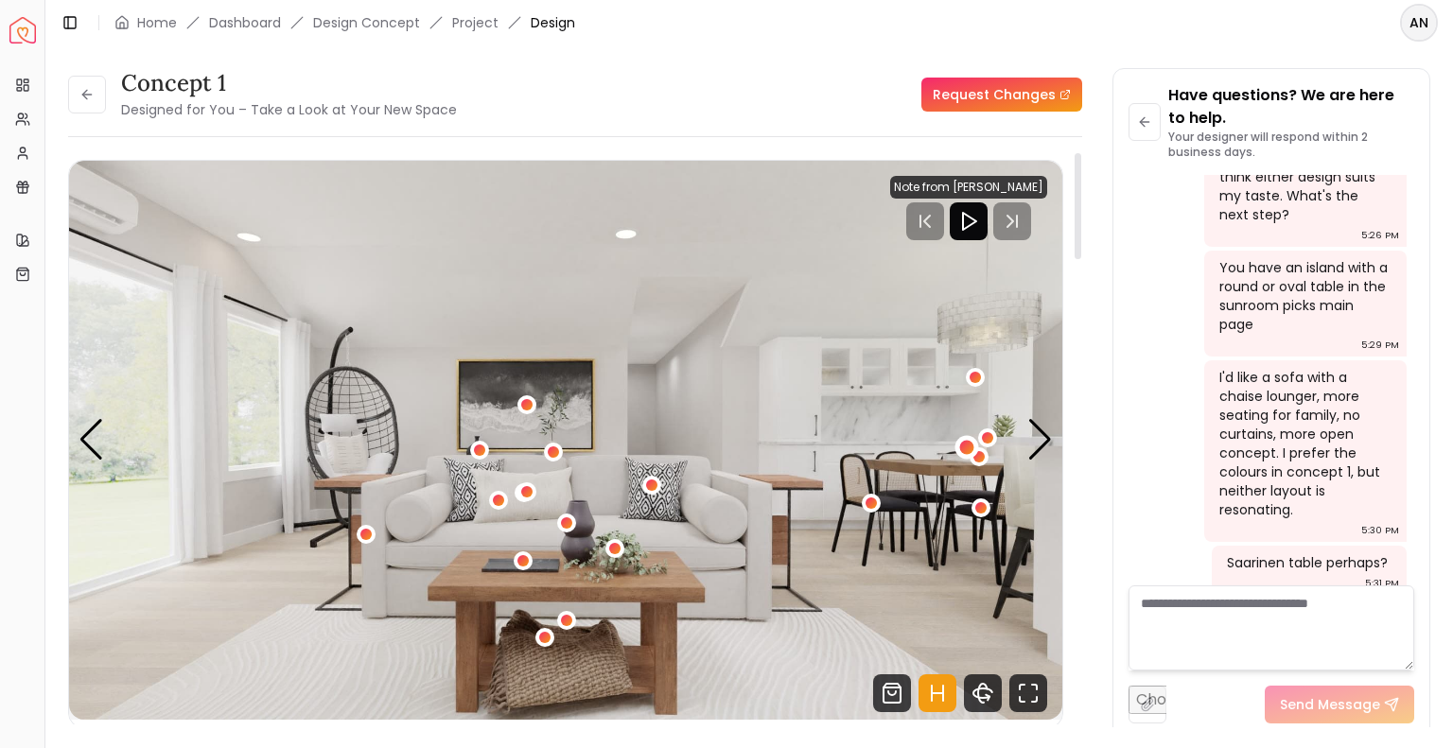
click at [965, 447] on div "1 / 6" at bounding box center [967, 448] width 14 height 14
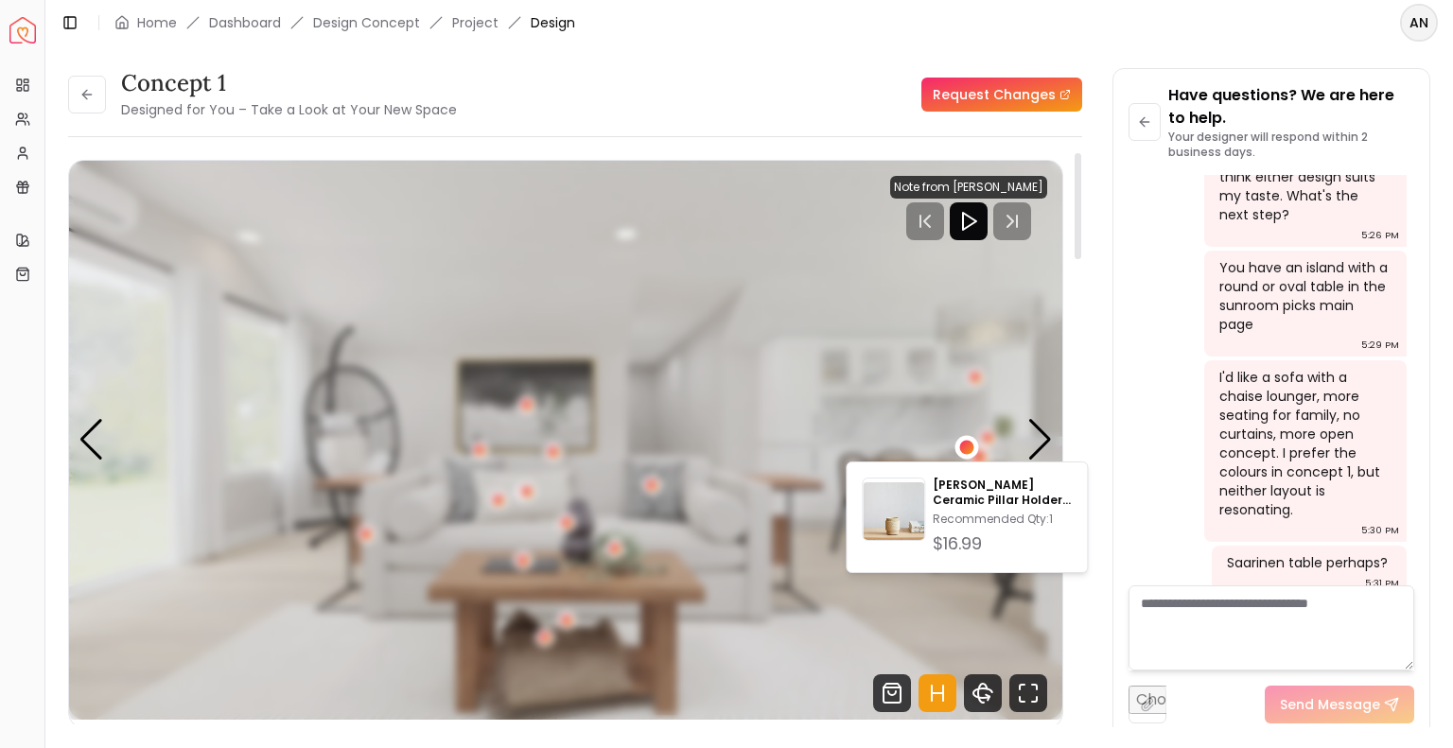
click at [982, 452] on div "1 / 6" at bounding box center [978, 457] width 14 height 14
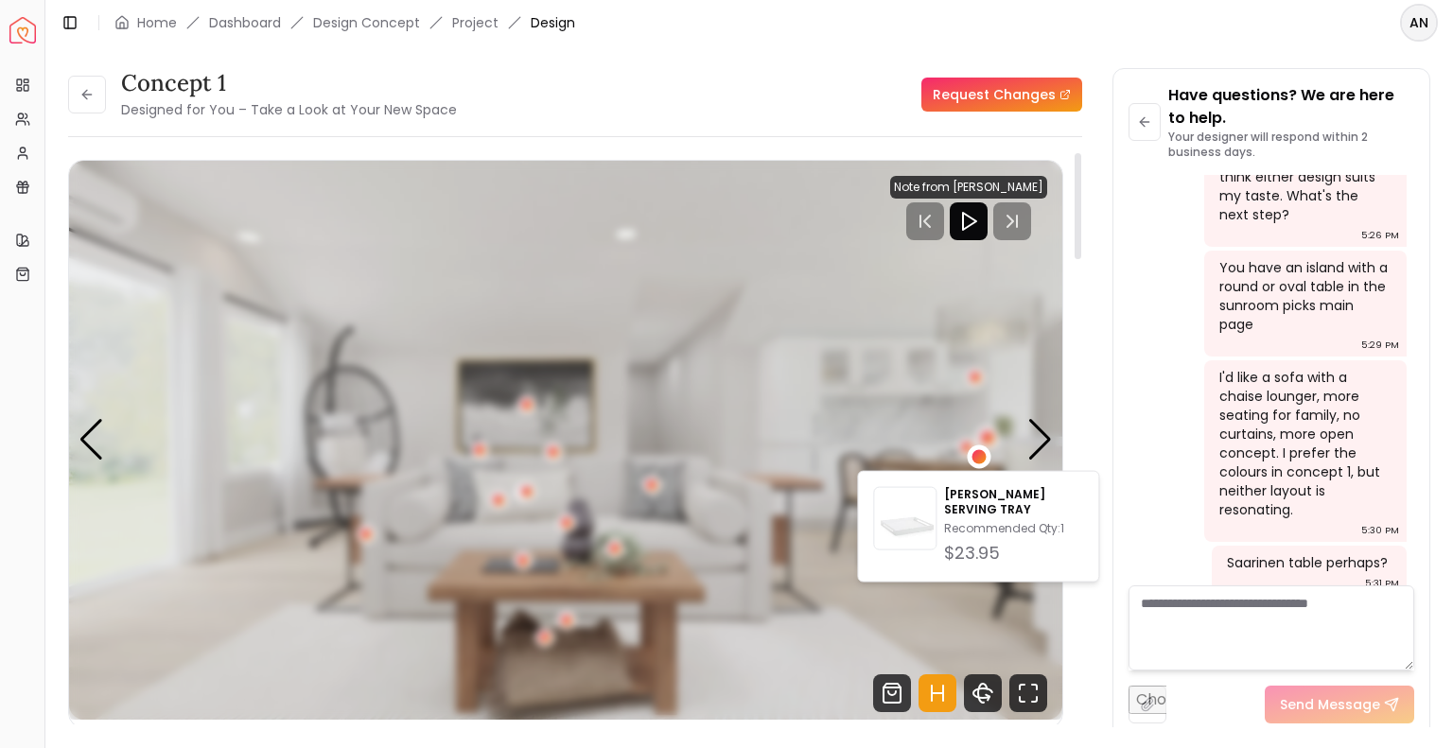
click at [986, 443] on div "1 / 6" at bounding box center [988, 437] width 14 height 14
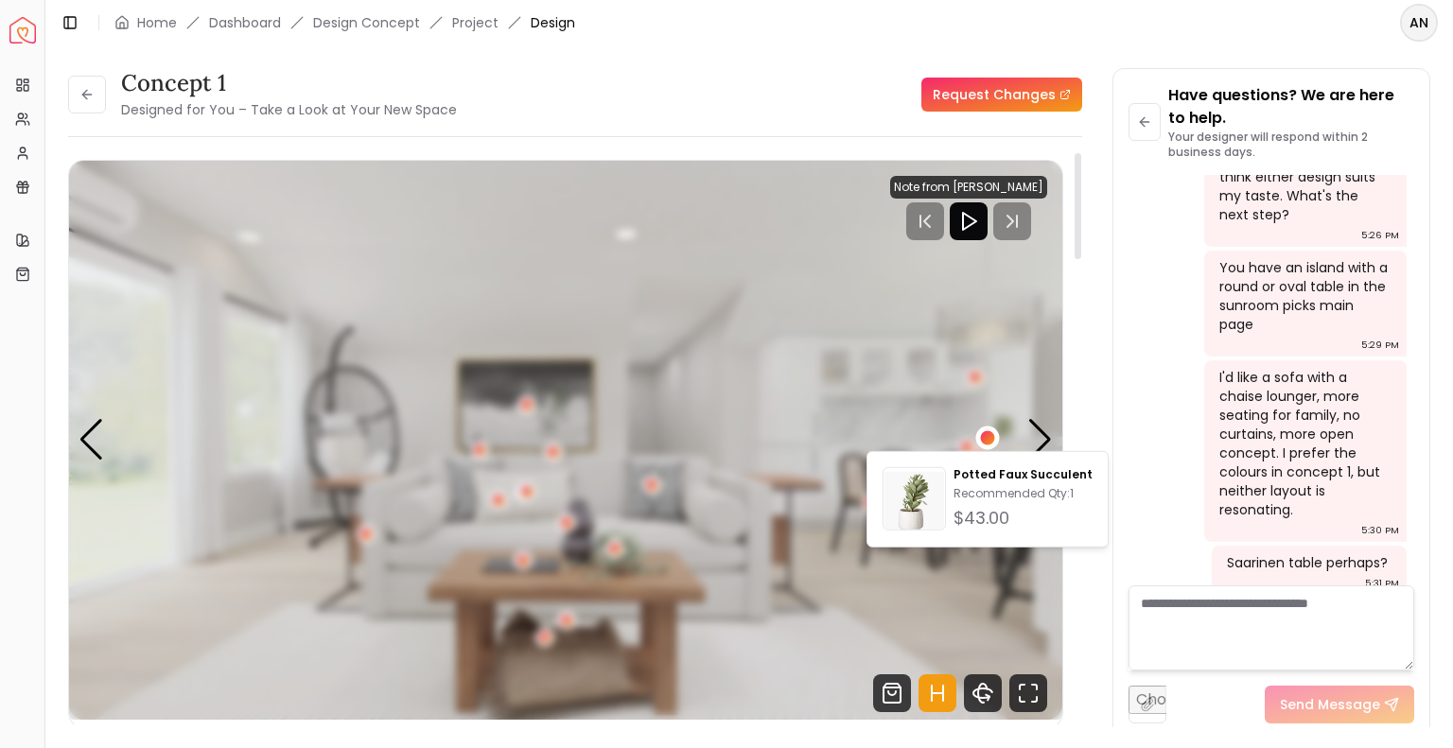
click at [970, 571] on img "1 / 6" at bounding box center [565, 440] width 993 height 559
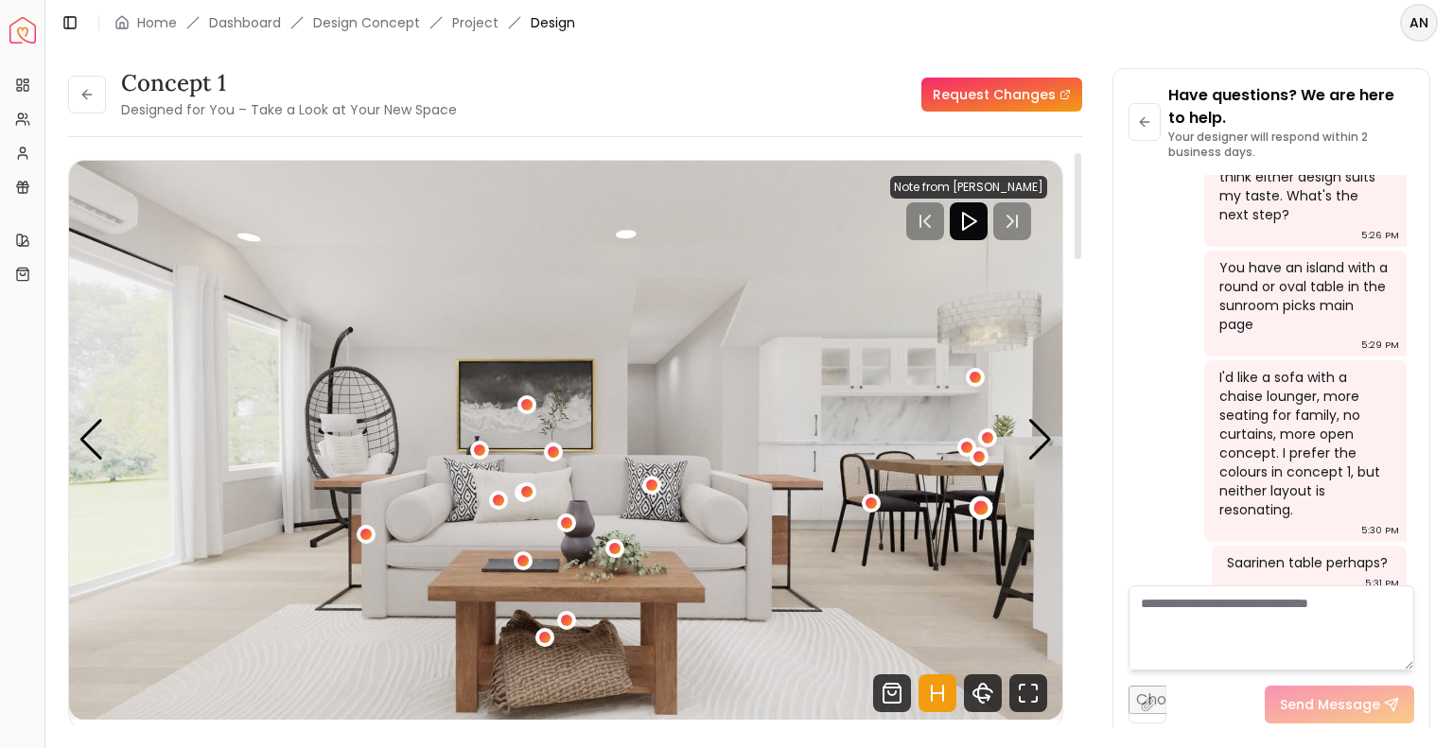
click at [974, 507] on div "1 / 6" at bounding box center [981, 507] width 14 height 14
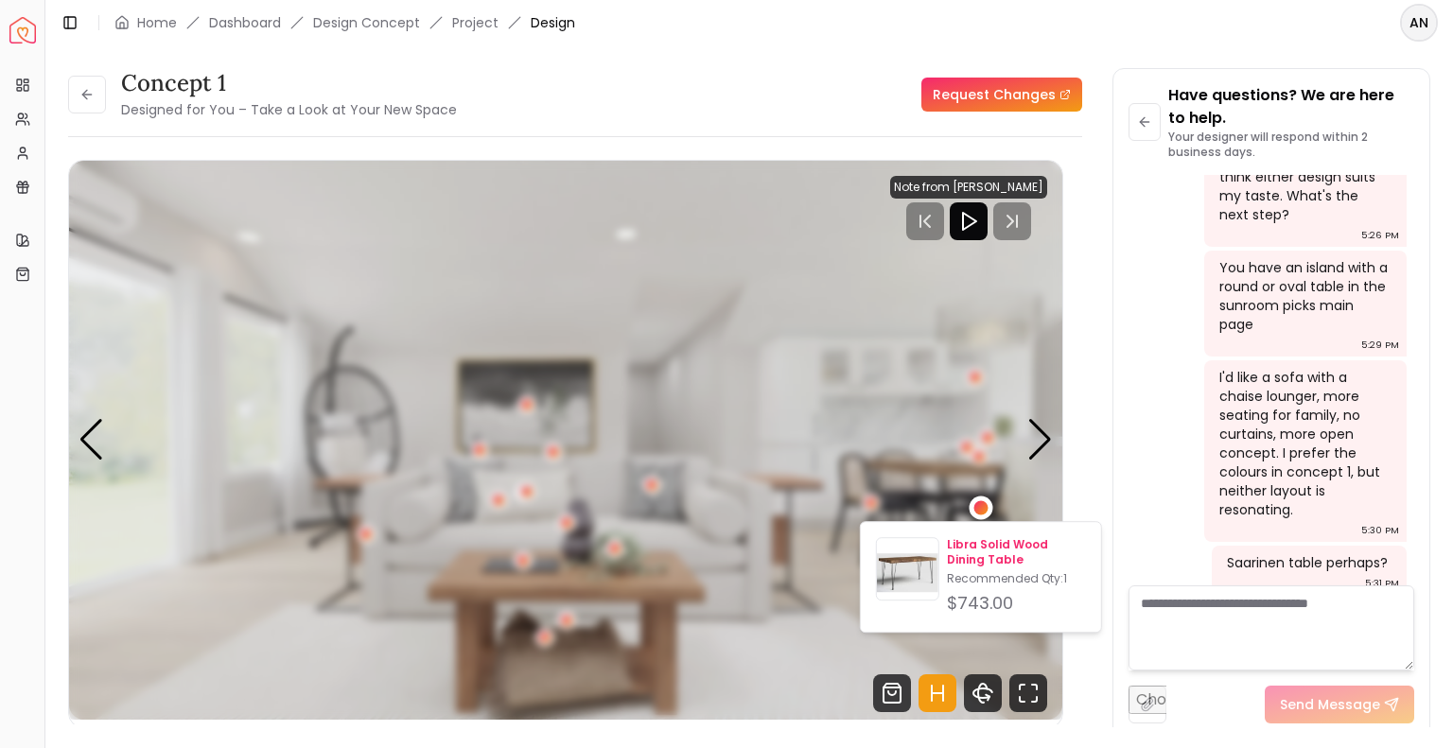
click at [966, 566] on p "Libra Solid Wood Dining Table" at bounding box center [1016, 552] width 139 height 30
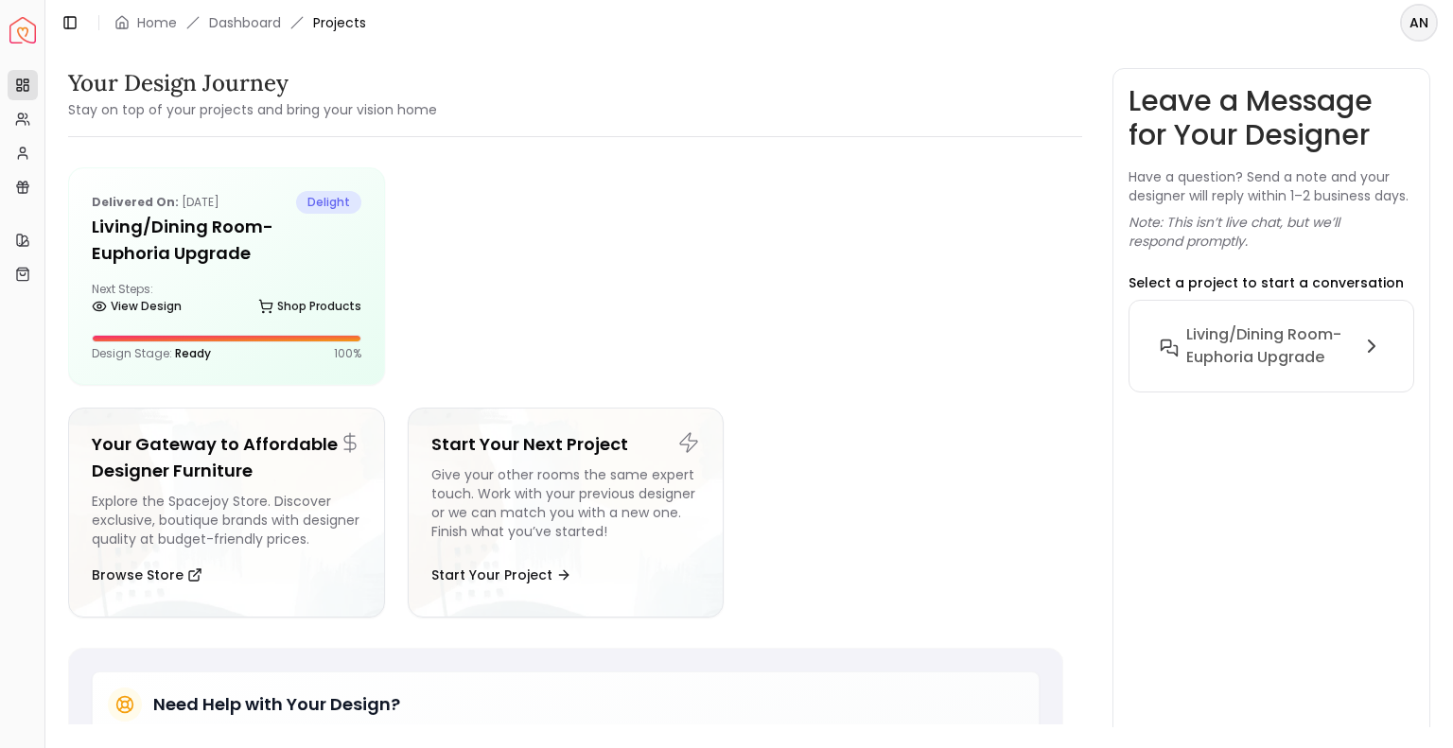
click at [24, 32] on img "Spacejoy" at bounding box center [22, 30] width 26 height 26
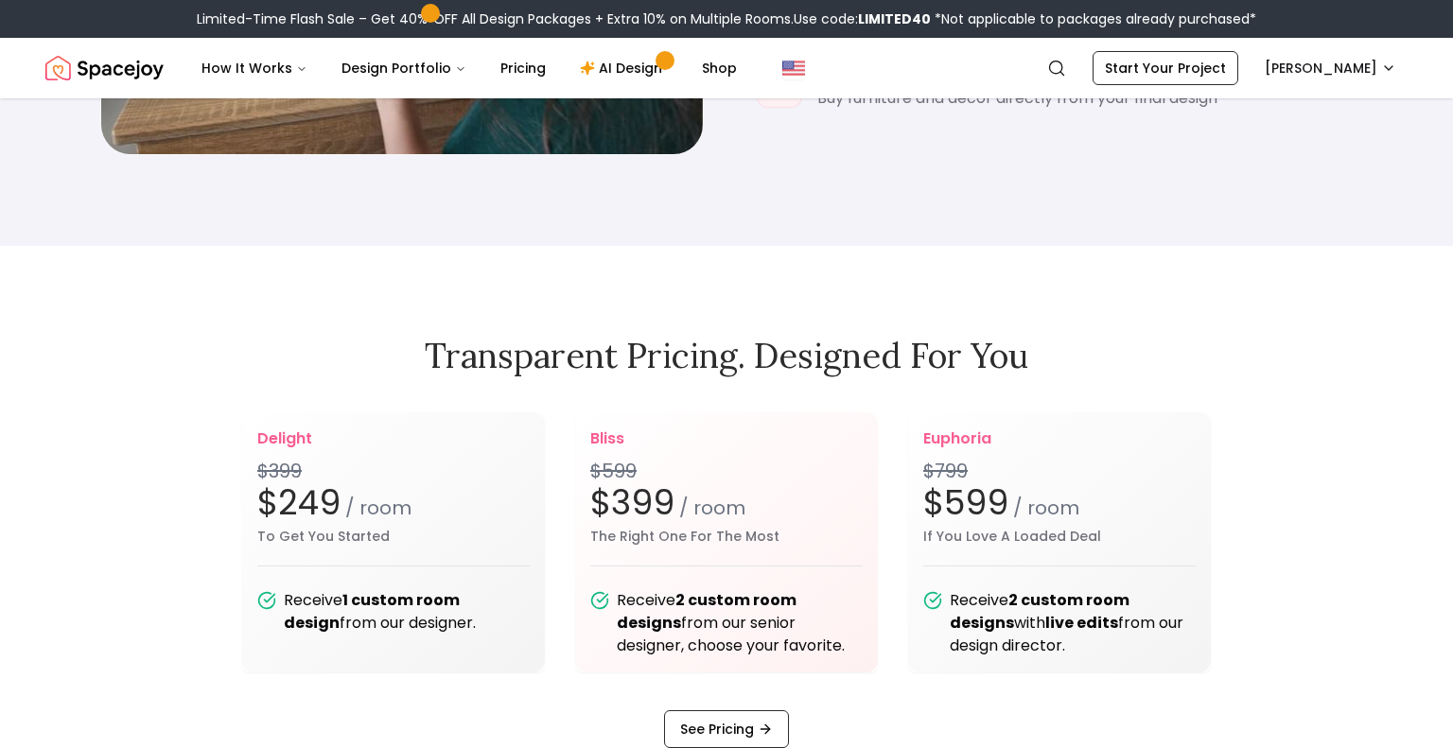
scroll to position [2225, 0]
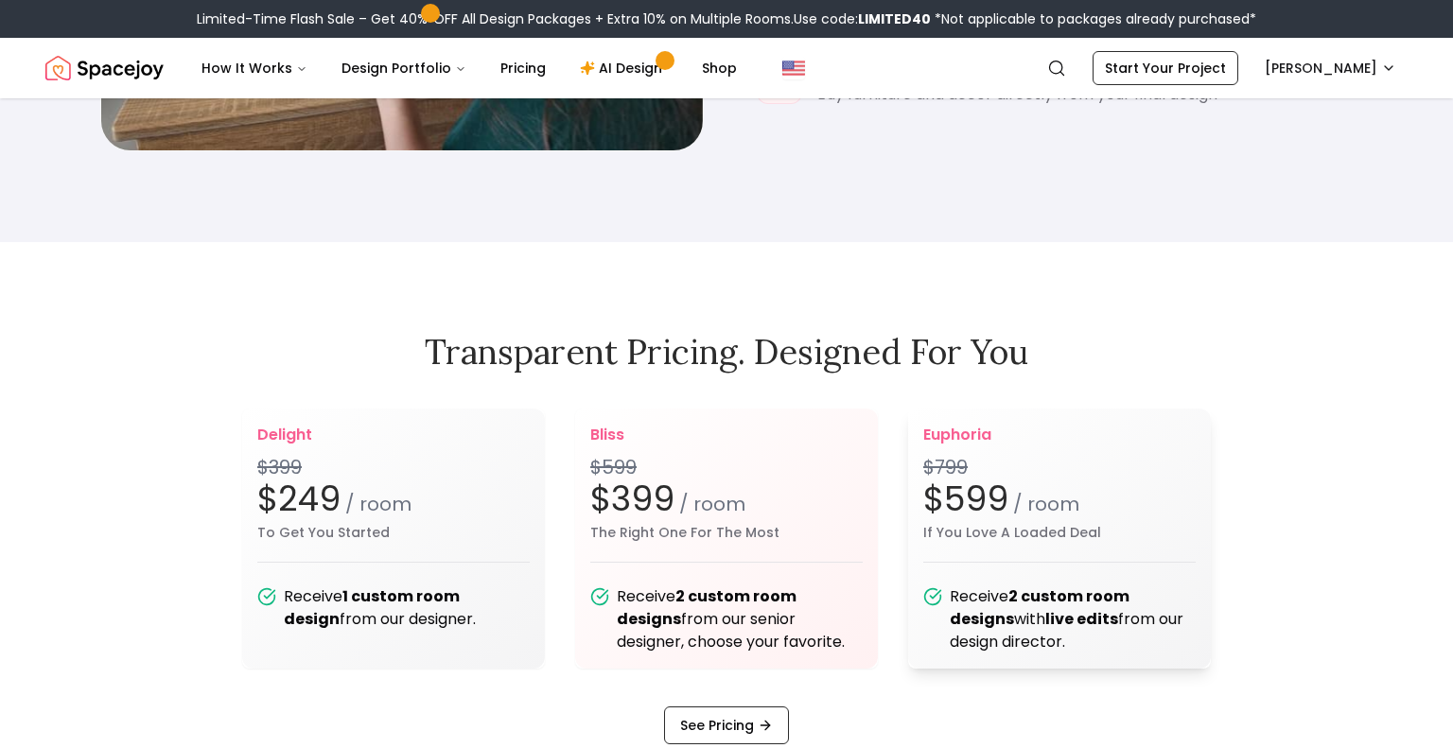
click at [1036, 626] on div "Receive 2 custom room designs with live edits from our design director." at bounding box center [1073, 619] width 246 height 68
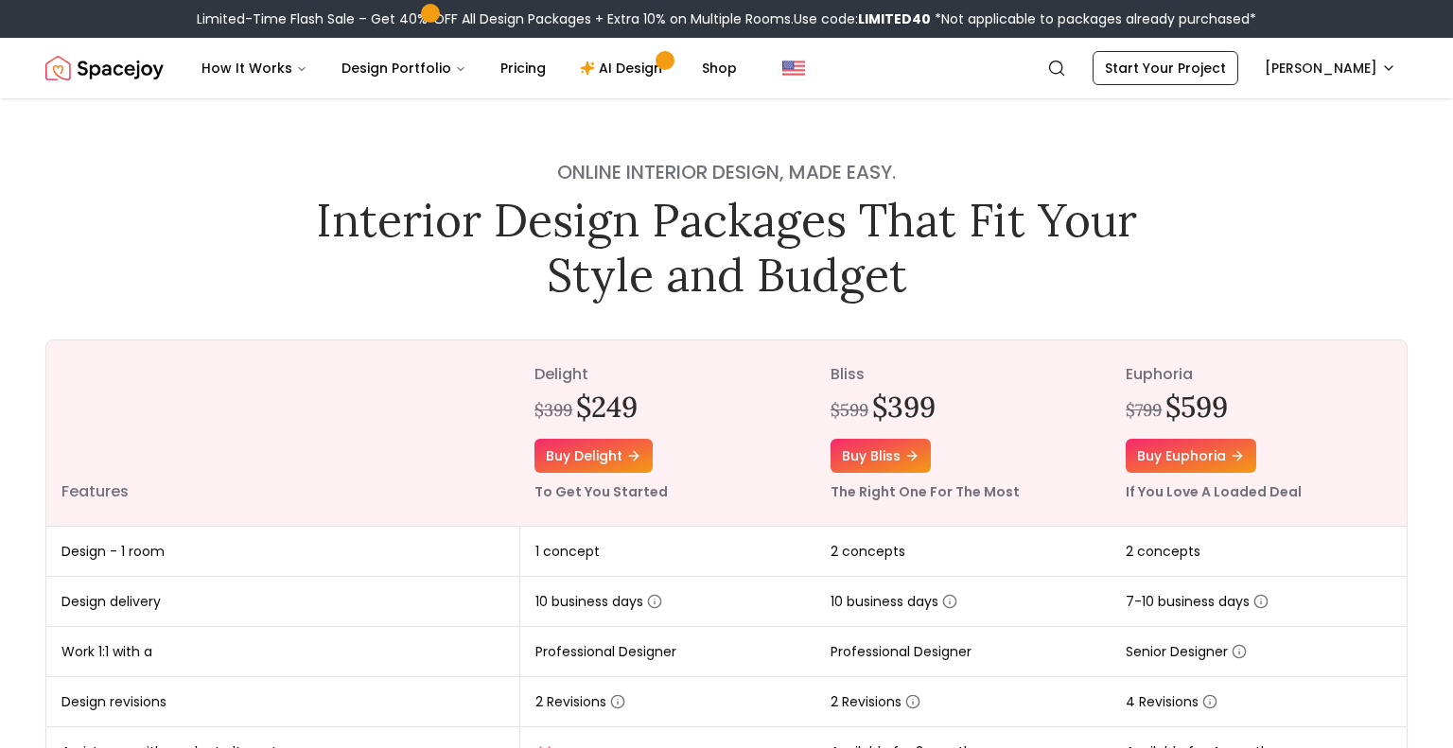
click at [132, 73] on img "Spacejoy" at bounding box center [104, 68] width 118 height 38
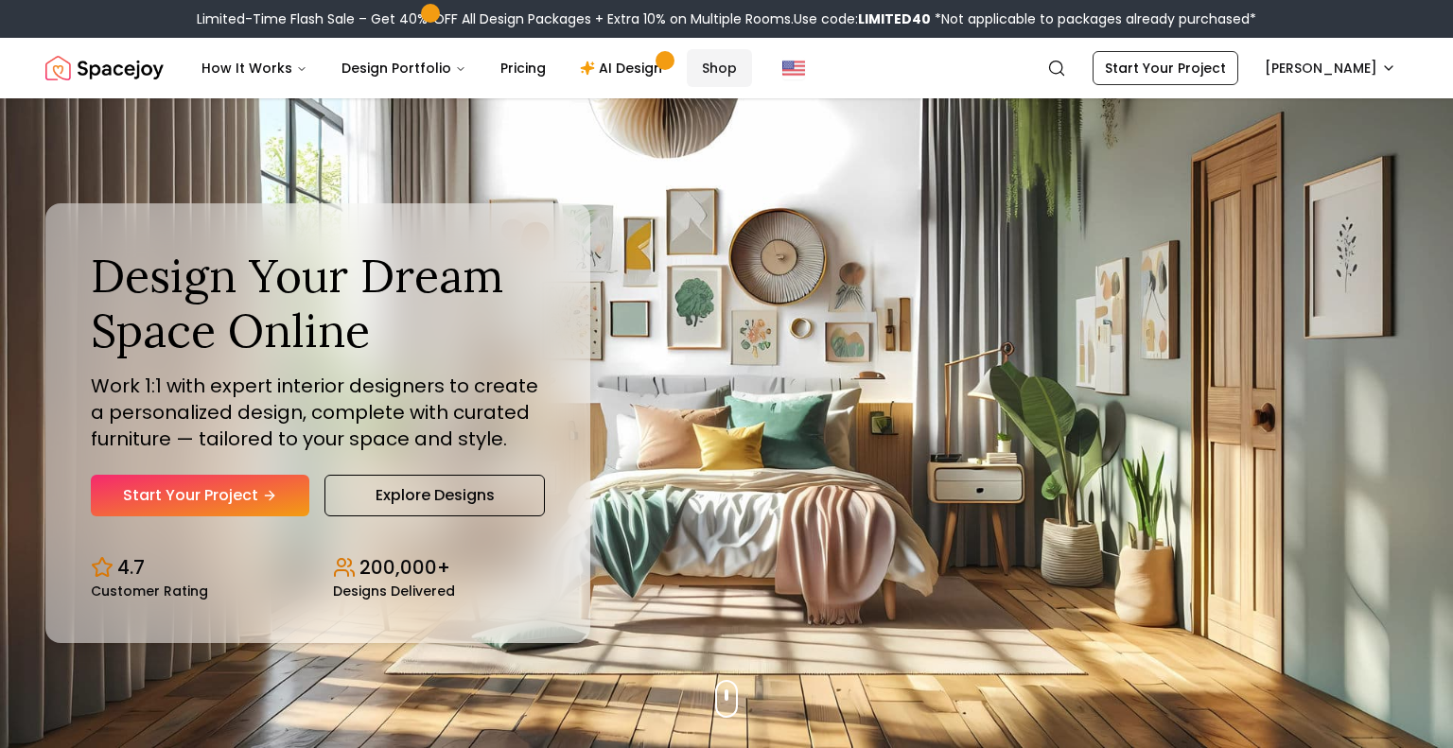
click at [707, 72] on link "Shop" at bounding box center [719, 68] width 65 height 38
